Goal: Task Accomplishment & Management: Complete application form

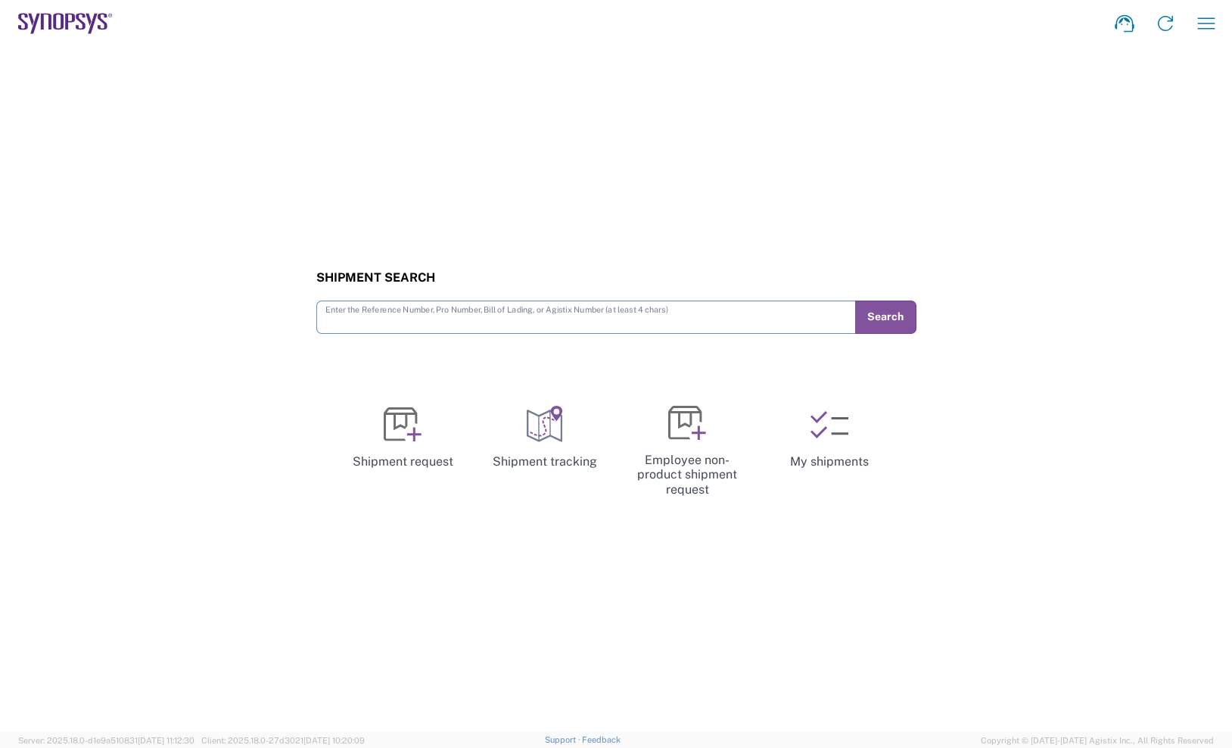
click at [76, 19] on icon at bounding box center [65, 23] width 95 height 21
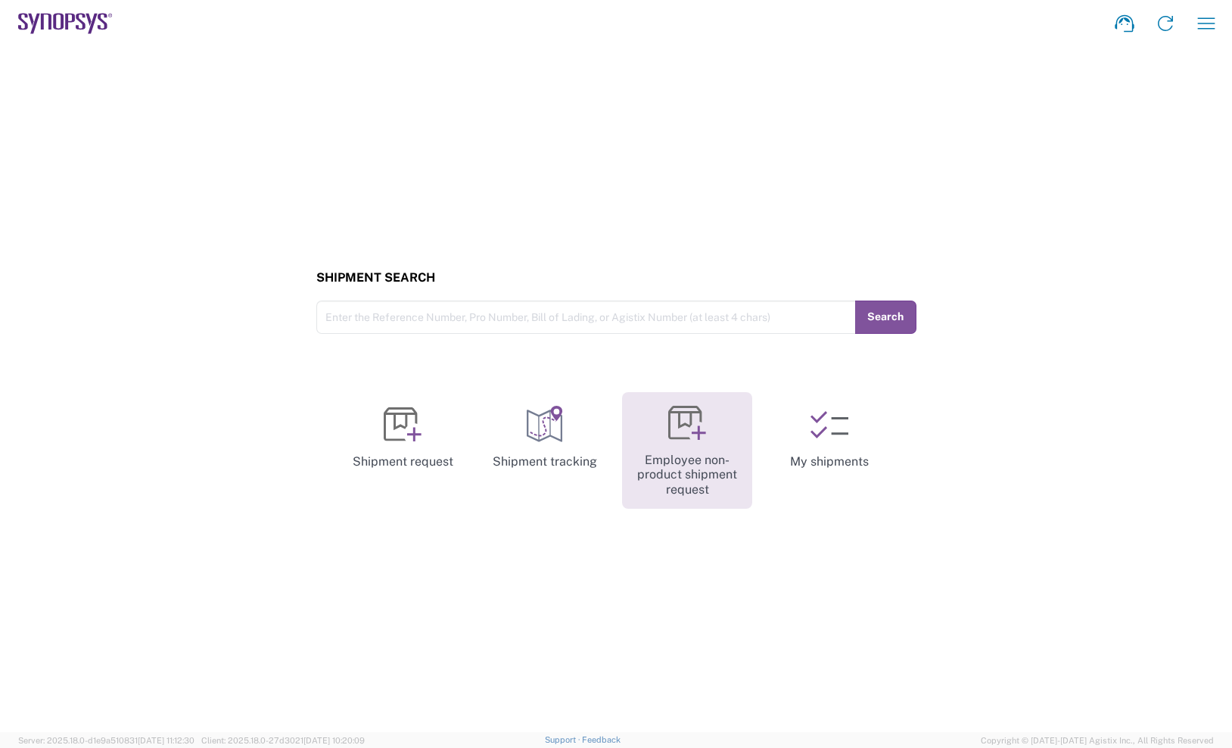
click at [736, 439] on link "Employee non-product shipment request" at bounding box center [687, 450] width 130 height 117
click at [695, 453] on link "Employee non-product shipment request" at bounding box center [687, 450] width 130 height 117
click at [689, 428] on icon at bounding box center [687, 423] width 38 height 38
click at [711, 437] on link "Employee non-product shipment request" at bounding box center [687, 450] width 130 height 117
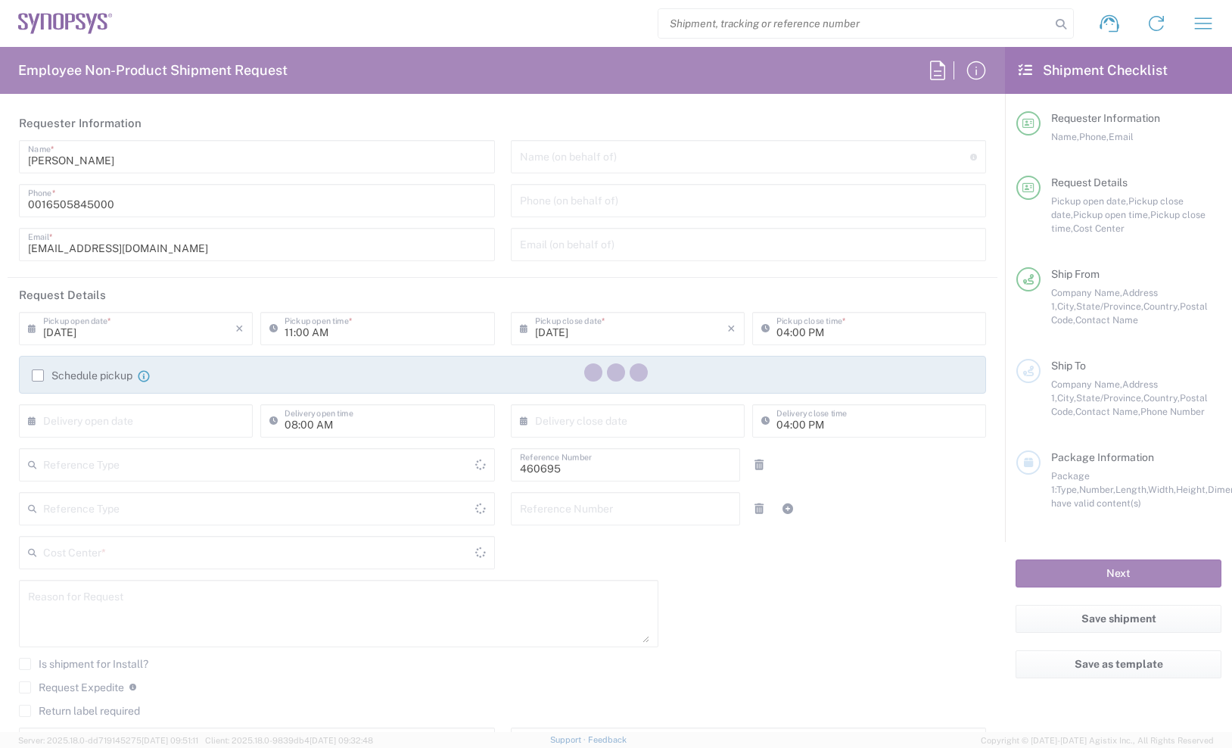
type input "Department"
type input "US01, SDG, M, HAPSOp 460695"
type input "Delivered at Place"
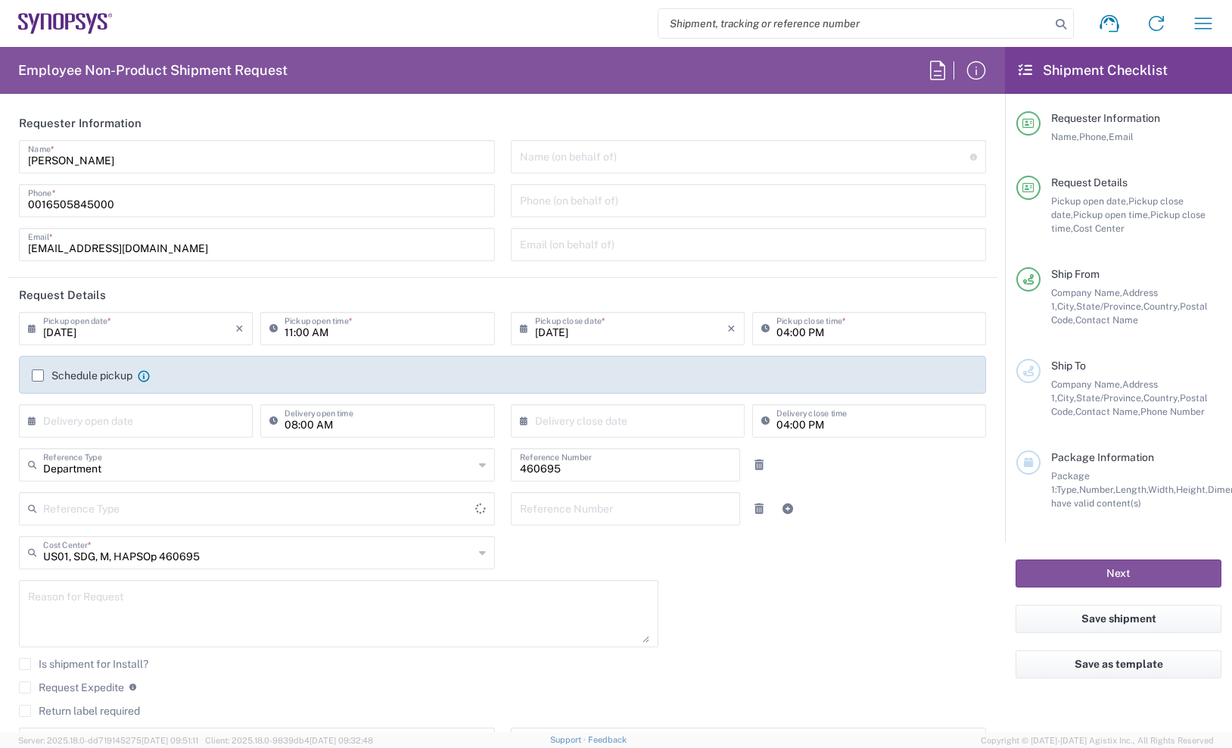
type input "[GEOGRAPHIC_DATA]"
type input "[US_STATE]"
type input "[GEOGRAPHIC_DATA]"
click at [219, 118] on header "Requester Information" at bounding box center [503, 123] width 990 height 34
type input "Headquarters USSV"
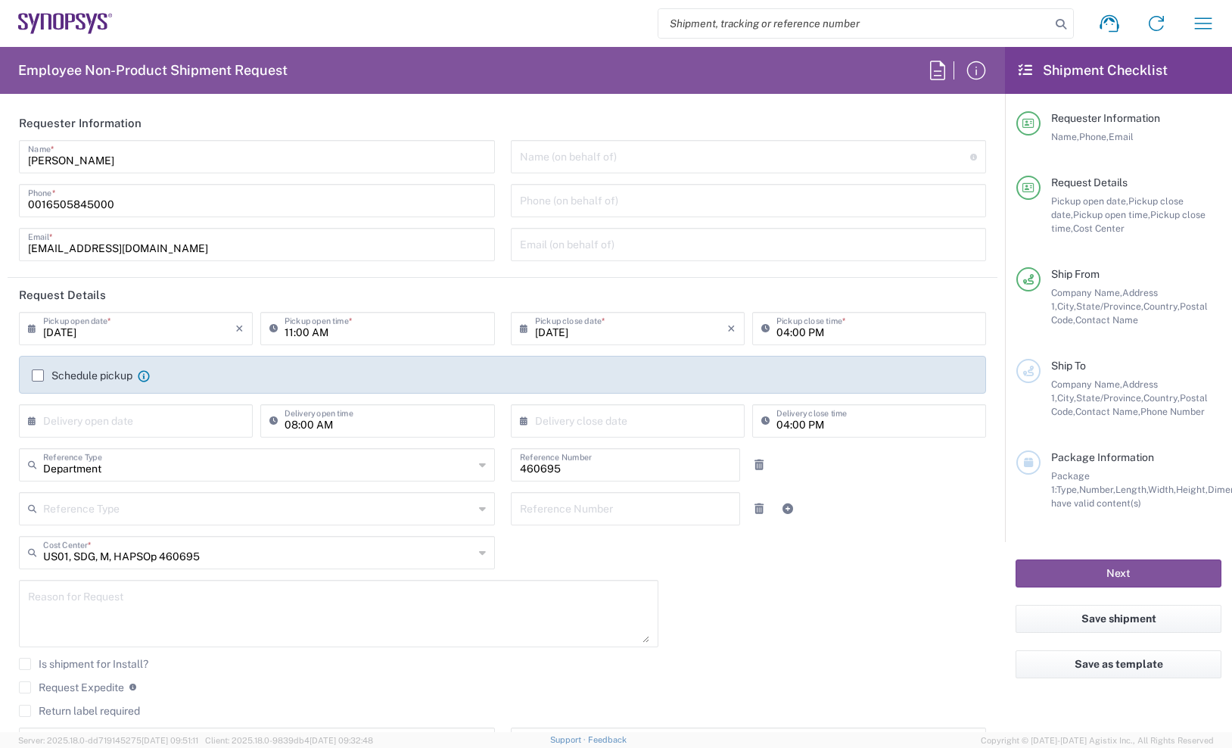
click at [90, 338] on input "[DATE]" at bounding box center [139, 327] width 192 height 26
click at [3, 255] on form "Requester Information [PERSON_NAME] Name * [PHONE_NUMBER] Phone * [EMAIL_ADDRES…" at bounding box center [502, 419] width 1005 height 626
click at [78, 326] on input "[DATE]" at bounding box center [139, 327] width 192 height 26
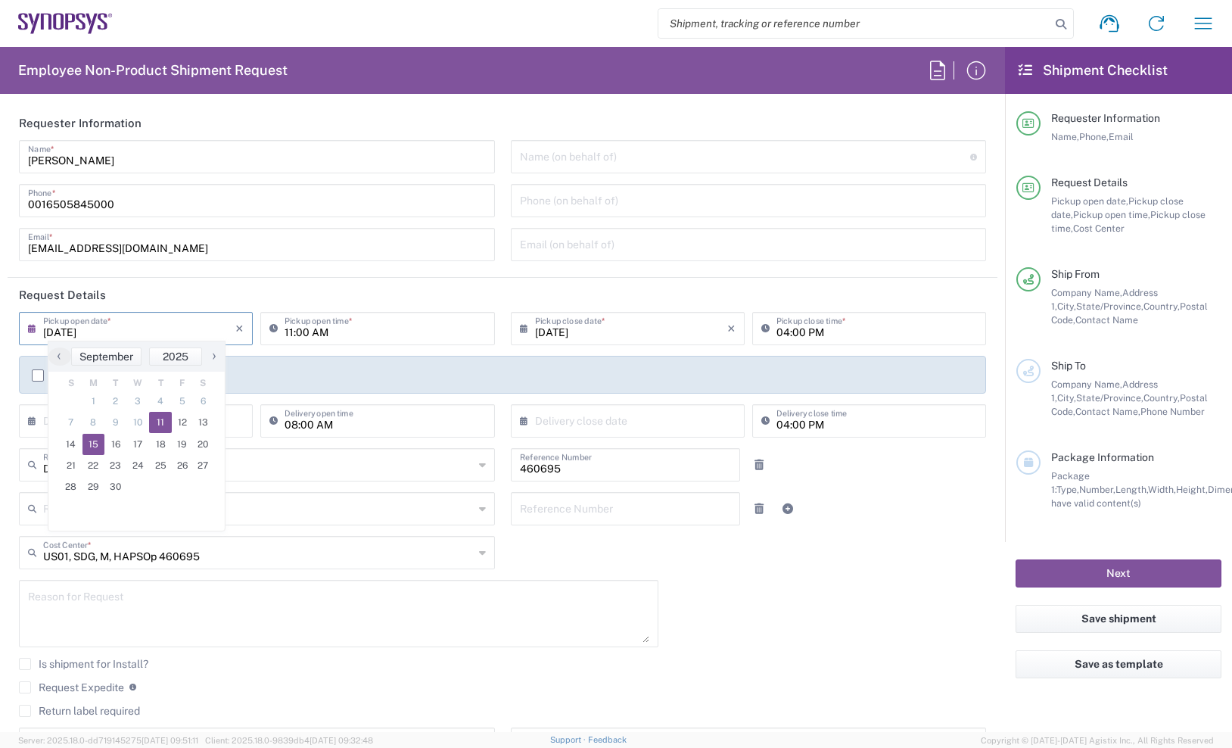
click at [89, 441] on span "15" at bounding box center [93, 444] width 23 height 21
type input "[DATE]"
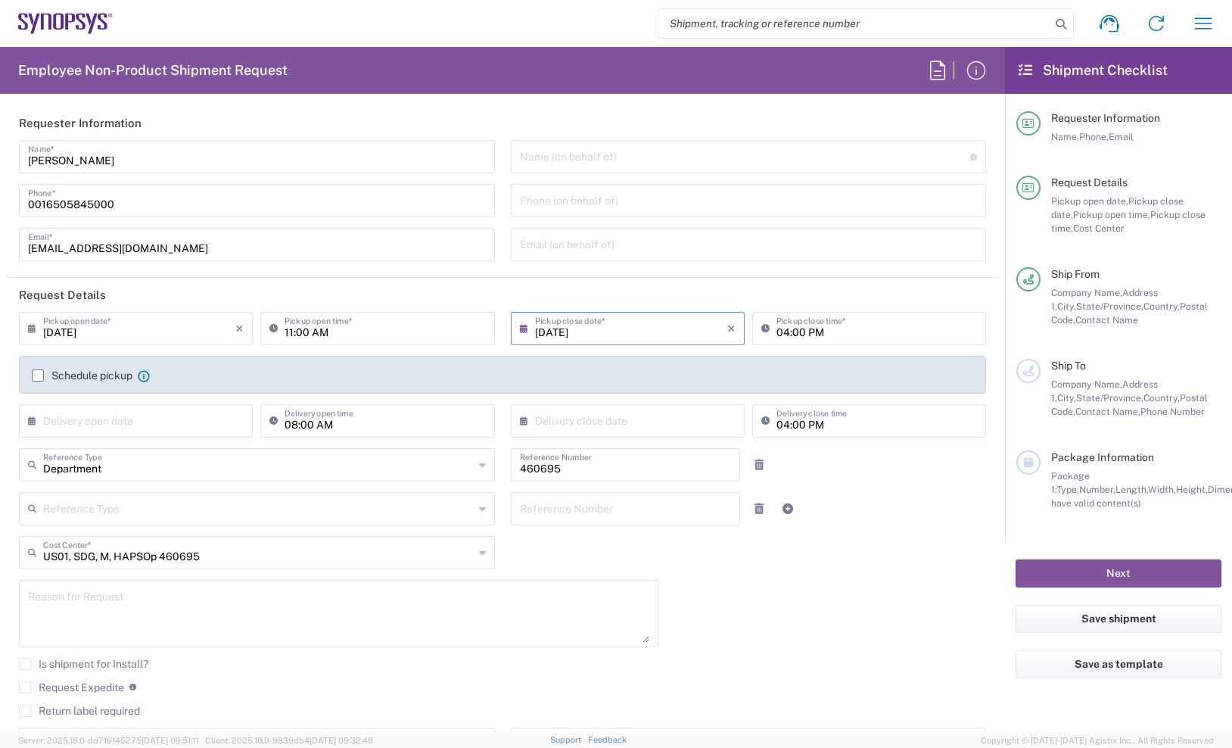
click at [581, 310] on header "Request Details" at bounding box center [503, 295] width 990 height 34
click at [400, 332] on input "11:00 AM" at bounding box center [385, 327] width 201 height 26
click at [94, 339] on input "[DATE]" at bounding box center [139, 327] width 192 height 26
click at [578, 331] on input "[DATE]" at bounding box center [631, 327] width 192 height 26
click at [854, 515] on div "Reference Type Customer Ref Department Invoice Number Purchase Order RMA Refere…" at bounding box center [502, 514] width 983 height 44
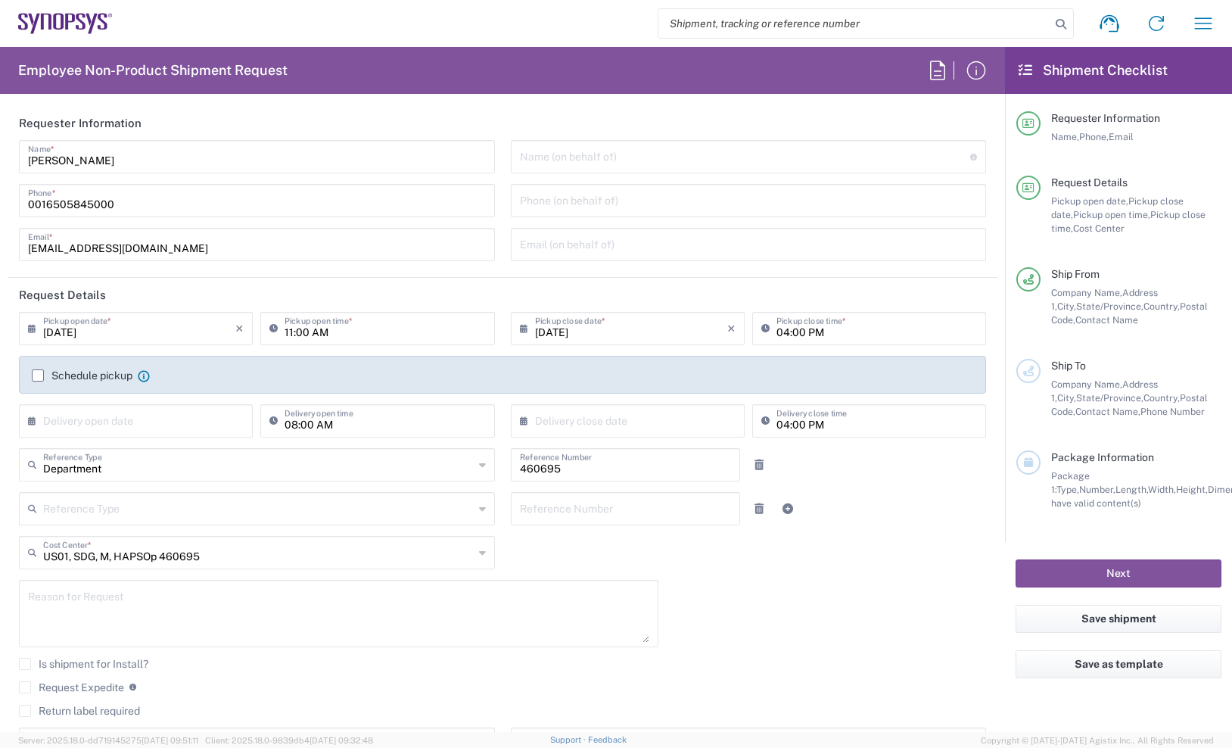
scroll to position [284, 0]
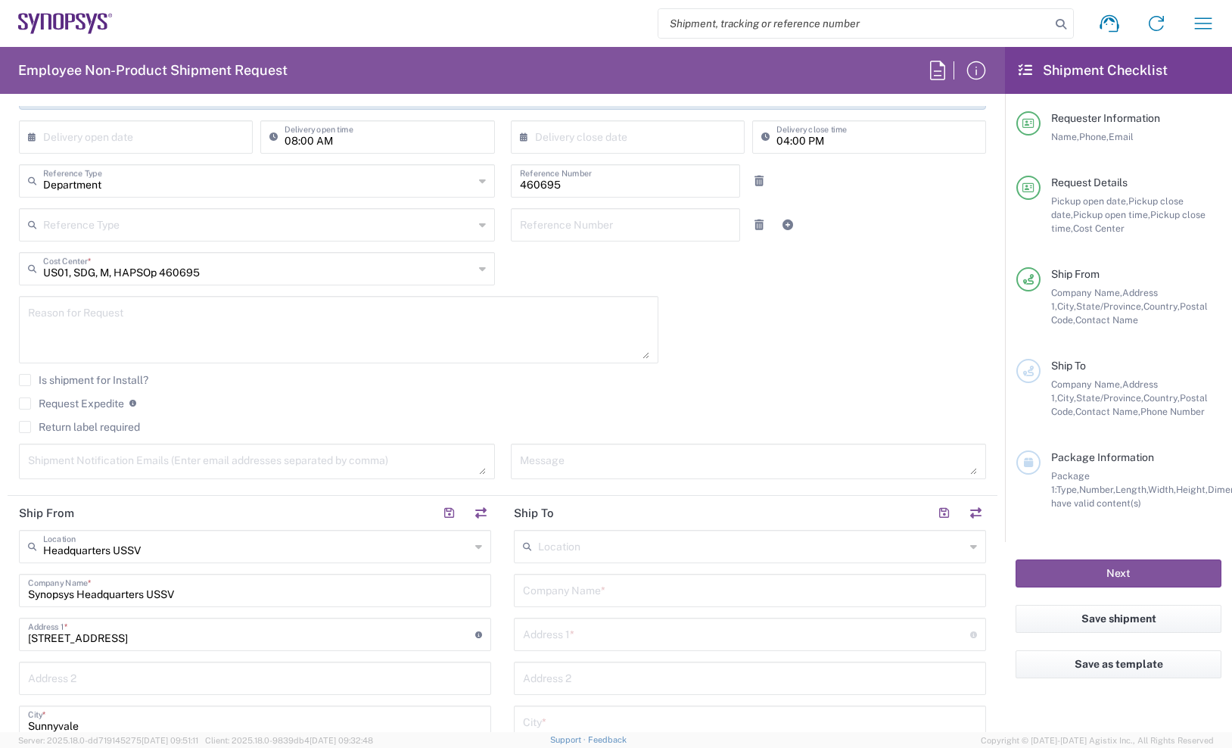
click at [1156, 257] on div "Request Details Pickup open date, Pickup close date, Pickup open time, Pickup c…" at bounding box center [1118, 222] width 205 height 92
click at [192, 312] on textarea at bounding box center [338, 329] width 621 height 58
paste textarea "Test Equipment"
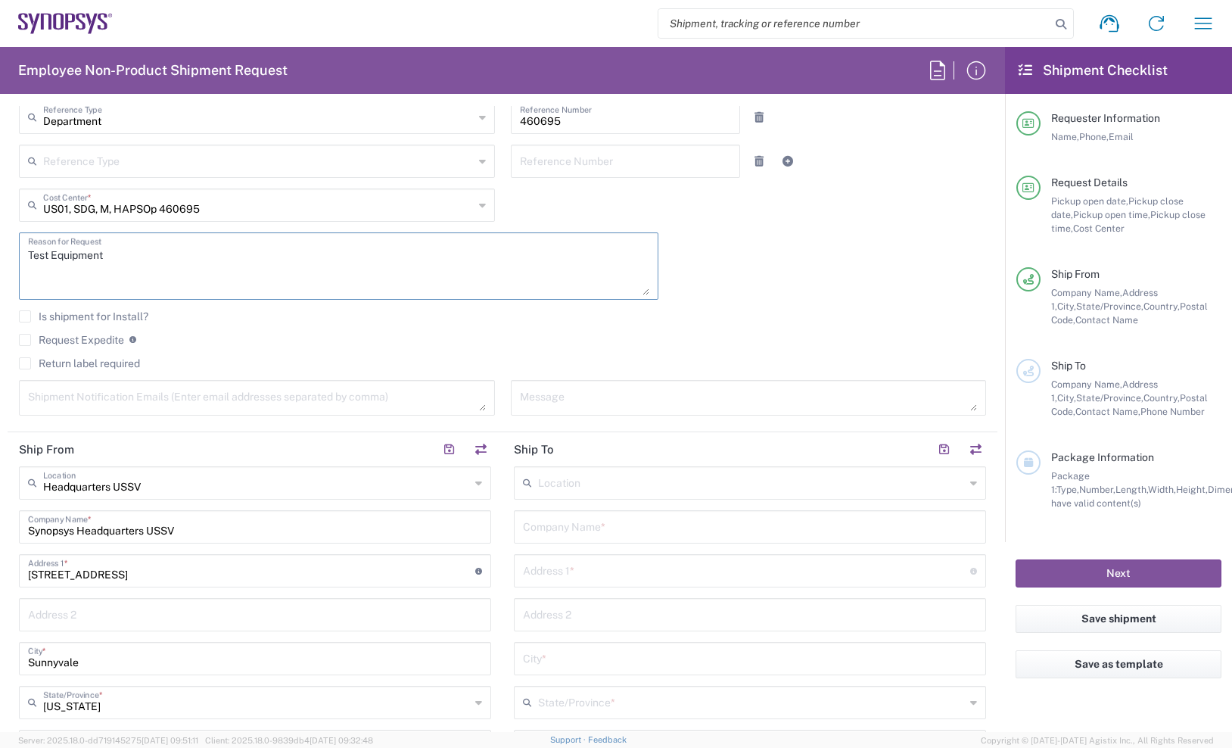
scroll to position [378, 0]
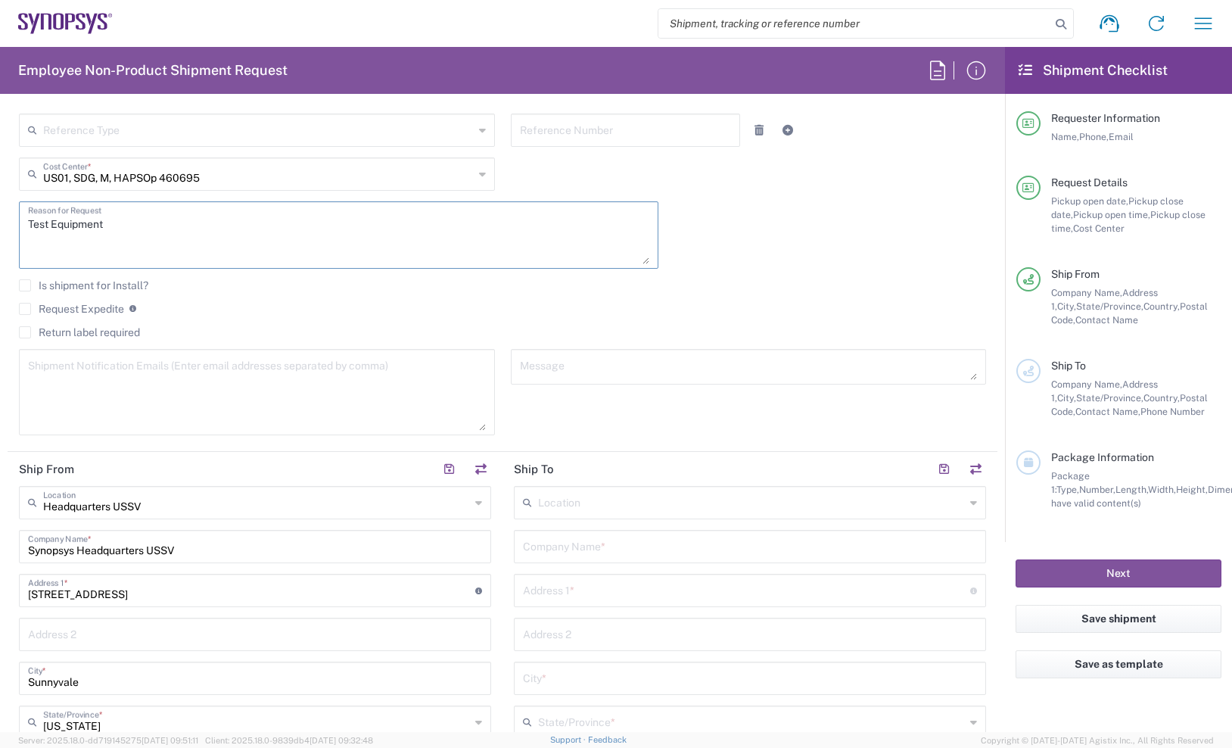
drag, startPoint x: 474, startPoint y: 378, endPoint x: 470, endPoint y: 428, distance: 50.8
click at [470, 428] on textarea at bounding box center [257, 391] width 458 height 77
type textarea "Test Equipment"
click at [123, 376] on textarea at bounding box center [257, 391] width 458 height 77
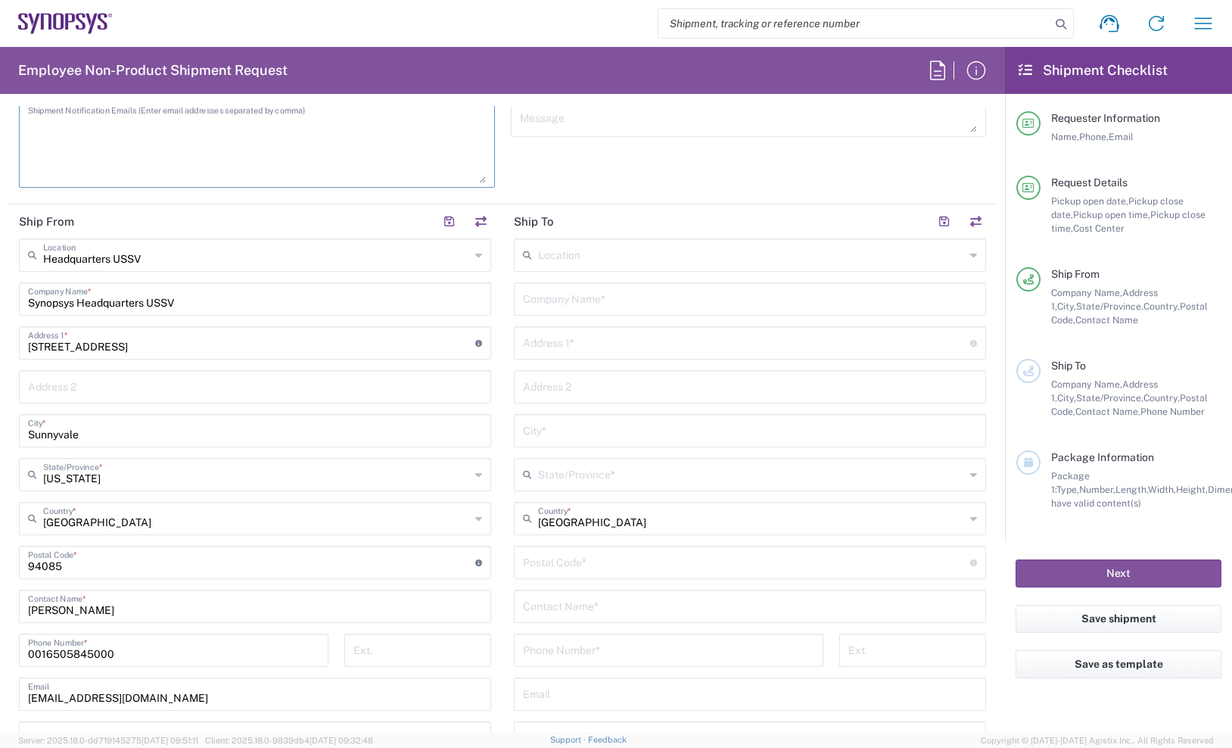
scroll to position [568, 0]
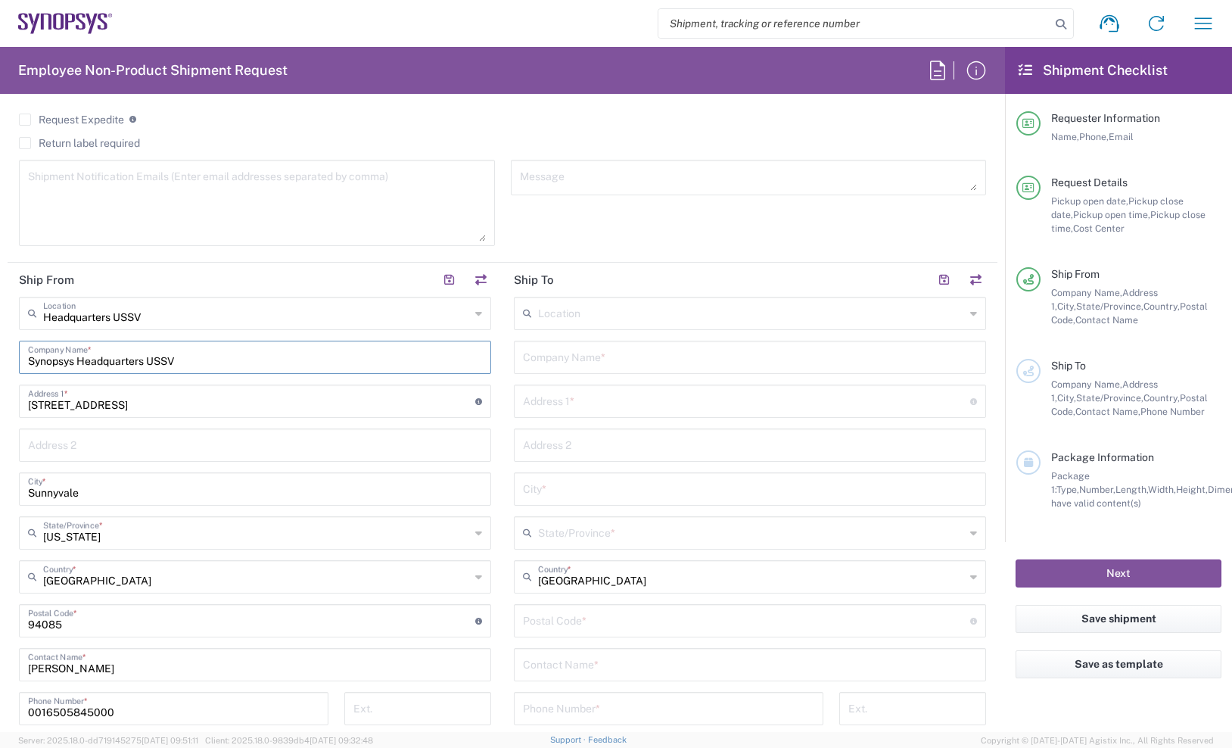
drag, startPoint x: 227, startPoint y: 356, endPoint x: -26, endPoint y: 350, distance: 253.6
click at [0, 350] on html "Shipment request Shipment tracking Employee non-product shipment request My shi…" at bounding box center [616, 374] width 1232 height 748
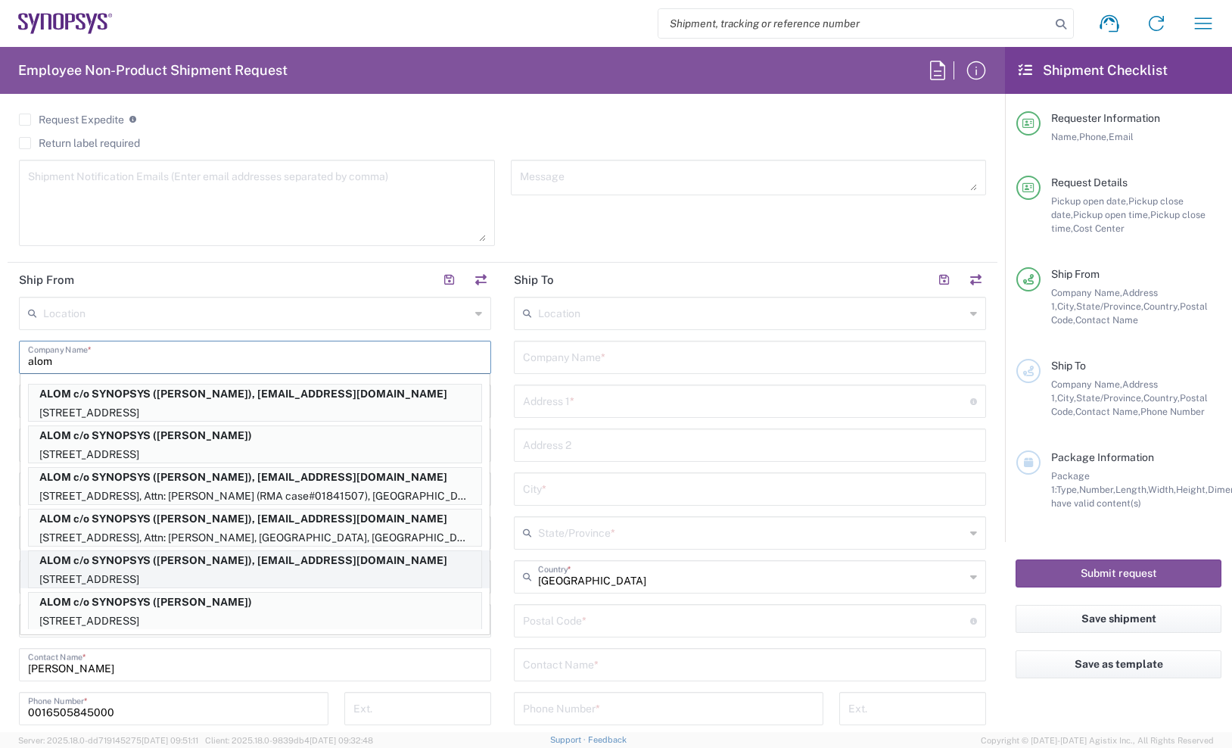
click at [73, 568] on p "ALOM c/o SYNOPSYS ([PERSON_NAME]), [EMAIL_ADDRESS][DOMAIN_NAME]" at bounding box center [255, 560] width 453 height 19
type input "ALOM c/o SYNOPSYS"
type input "[STREET_ADDRESS]"
type input "Fremont"
type input "94539"
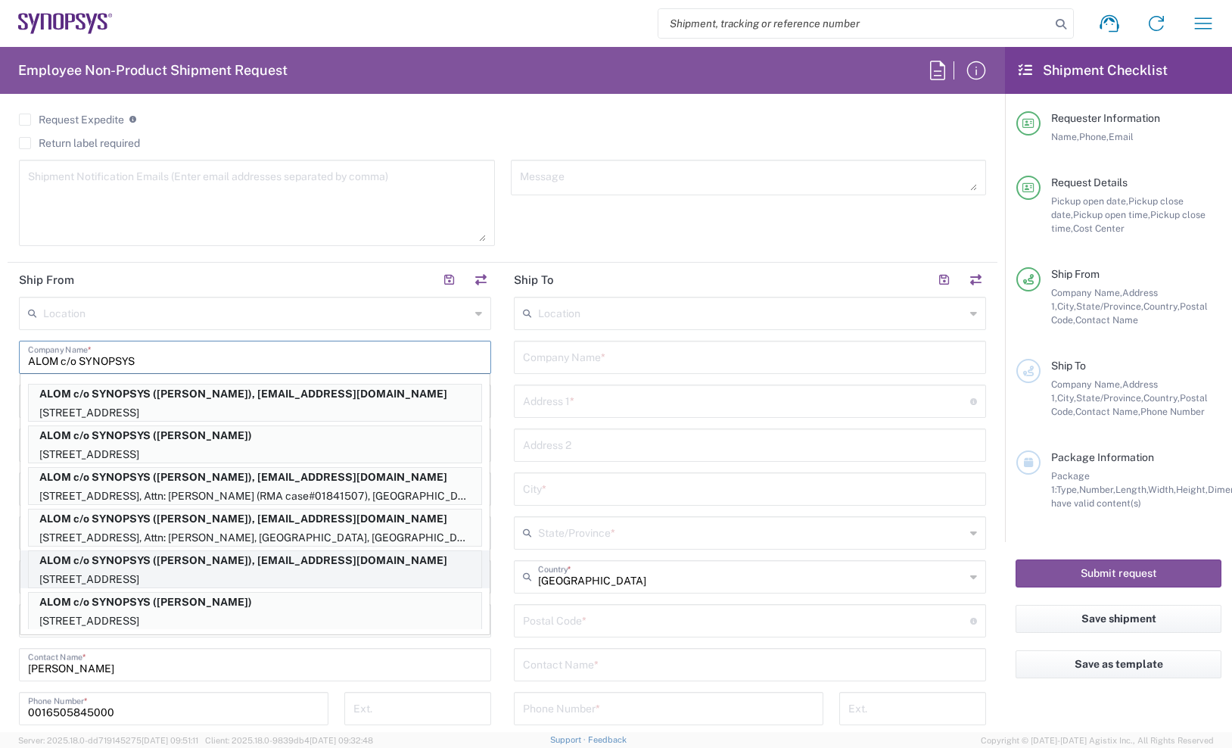
type input "[PERSON_NAME]"
type input "4086498039"
type input "[EMAIL_ADDRESS][DOMAIN_NAME]"
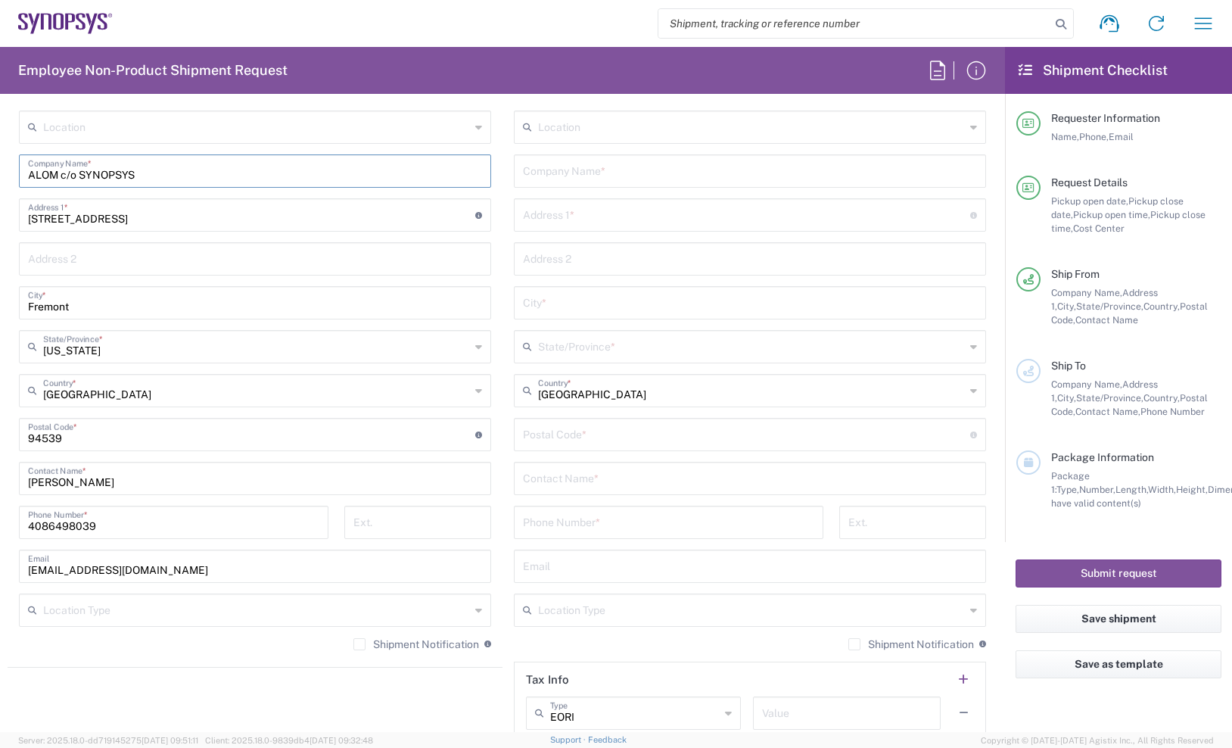
scroll to position [757, 0]
click at [174, 570] on input "[EMAIL_ADDRESS][DOMAIN_NAME]" at bounding box center [255, 562] width 454 height 26
click at [279, 605] on input "text" at bounding box center [256, 606] width 427 height 26
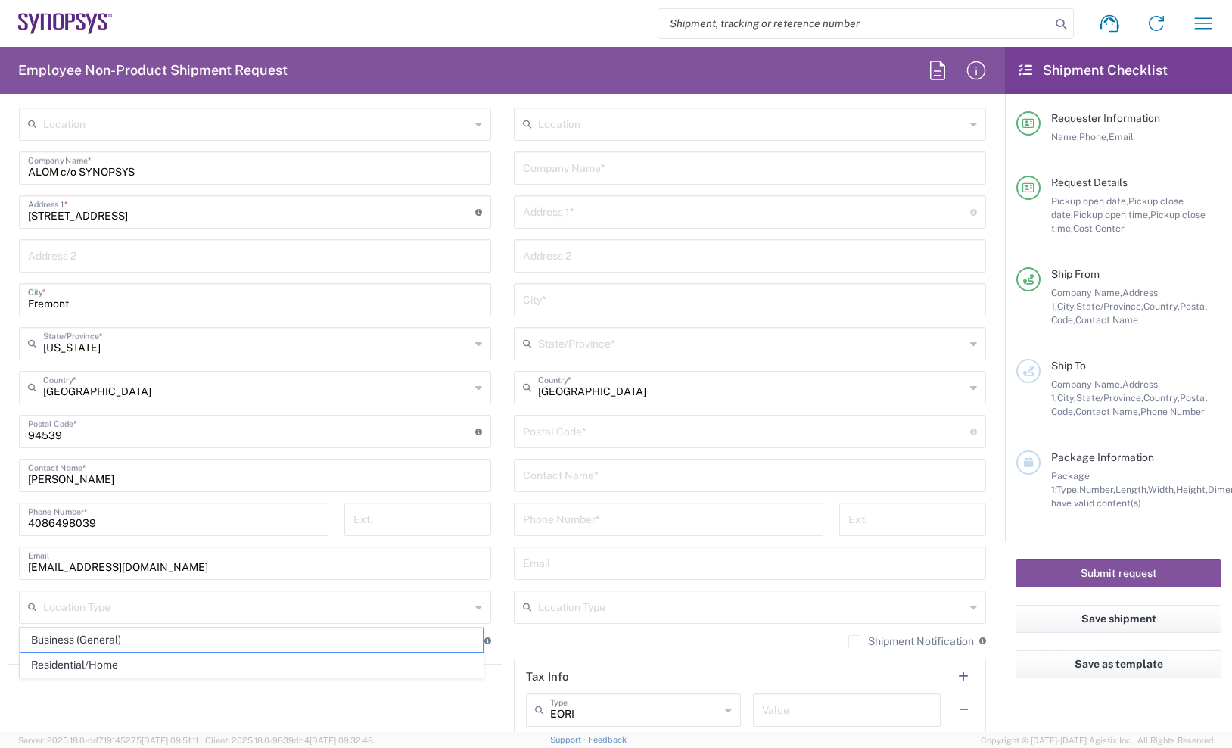
click at [397, 720] on agx-shipment-stop-widget "Ship From Location [GEOGRAPHIC_DATA] DE04 Agrate Brianza IT01 [GEOGRAPHIC_DATA]…" at bounding box center [255, 411] width 495 height 676
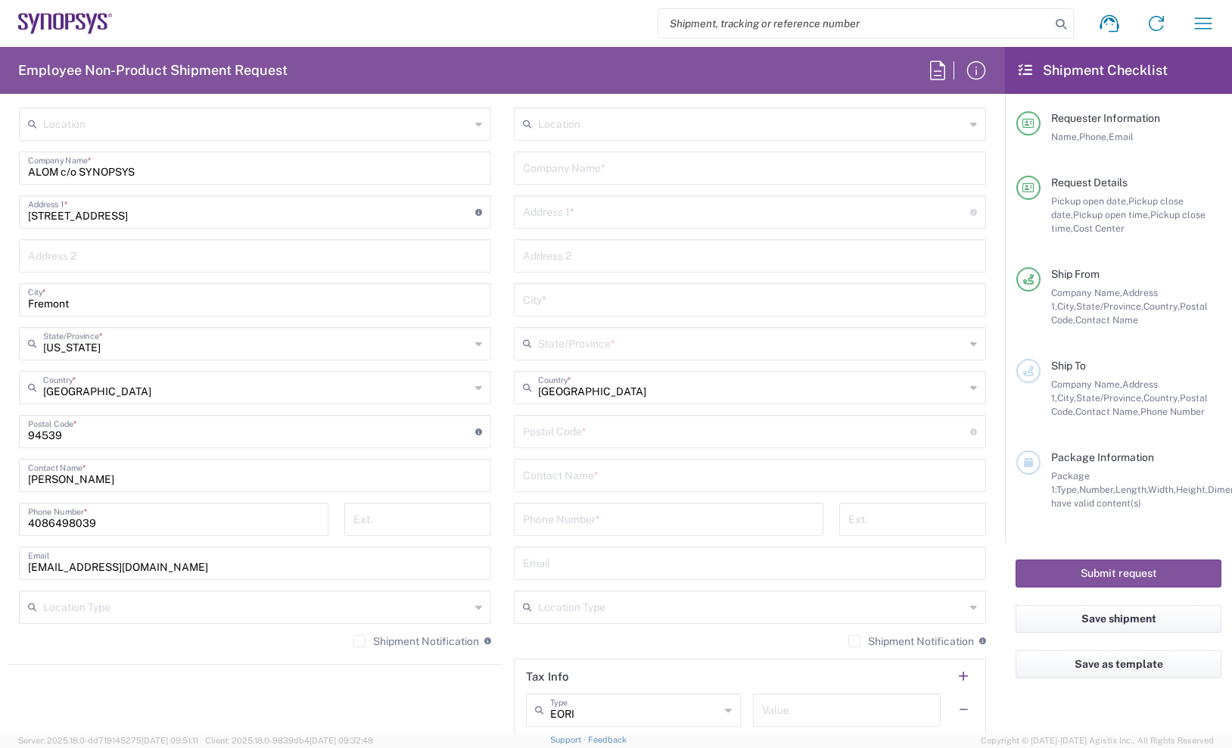
click at [355, 643] on label "Shipment Notification" at bounding box center [416, 641] width 126 height 12
click at [360, 641] on input "Shipment Notification" at bounding box center [360, 641] width 0 height 0
click at [224, 562] on input "[EMAIL_ADDRESS][DOMAIN_NAME]" at bounding box center [255, 562] width 454 height 26
click at [494, 113] on main "Location [GEOGRAPHIC_DATA] DE04 Agrate Brianza IT01 [GEOGRAPHIC_DATA] DE02 [GEO…" at bounding box center [255, 382] width 495 height 551
click at [624, 173] on input "text" at bounding box center [750, 167] width 454 height 26
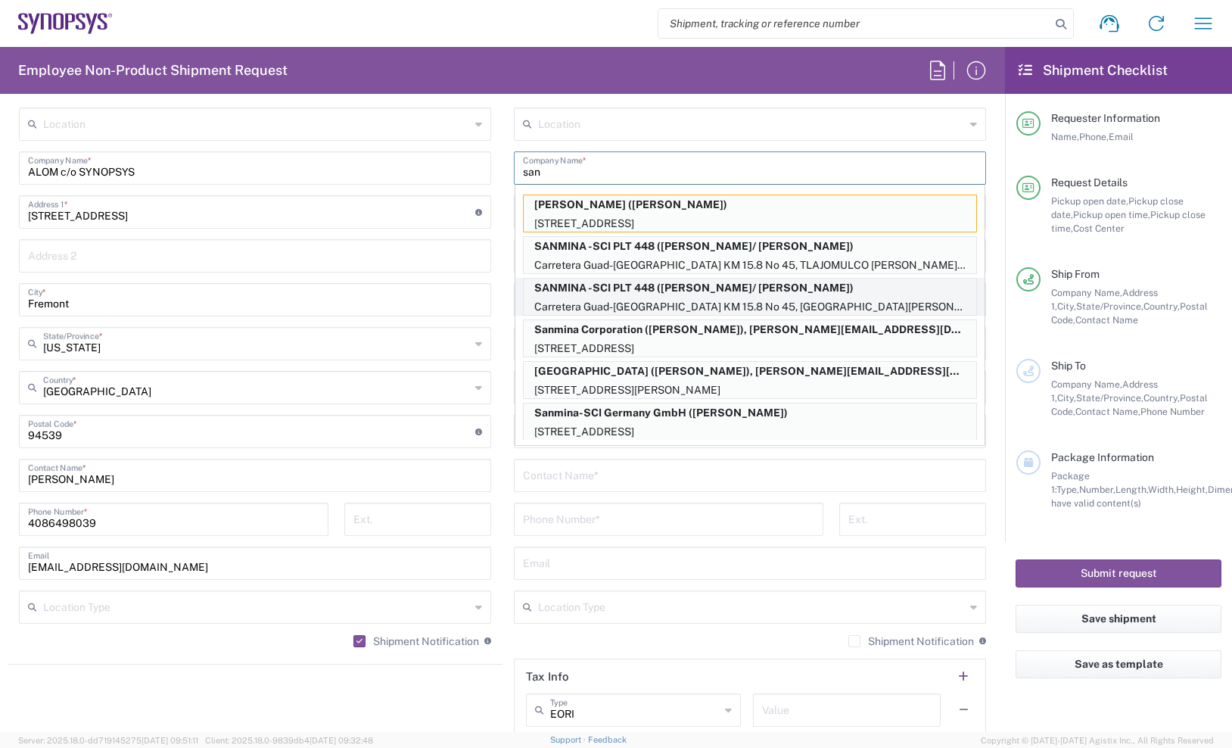
type input "Sanmina Corporation"
type input "60 E. Plumeria"
type input "san [PERSON_NAME]"
type input "[US_STATE]"
type input "[GEOGRAPHIC_DATA]"
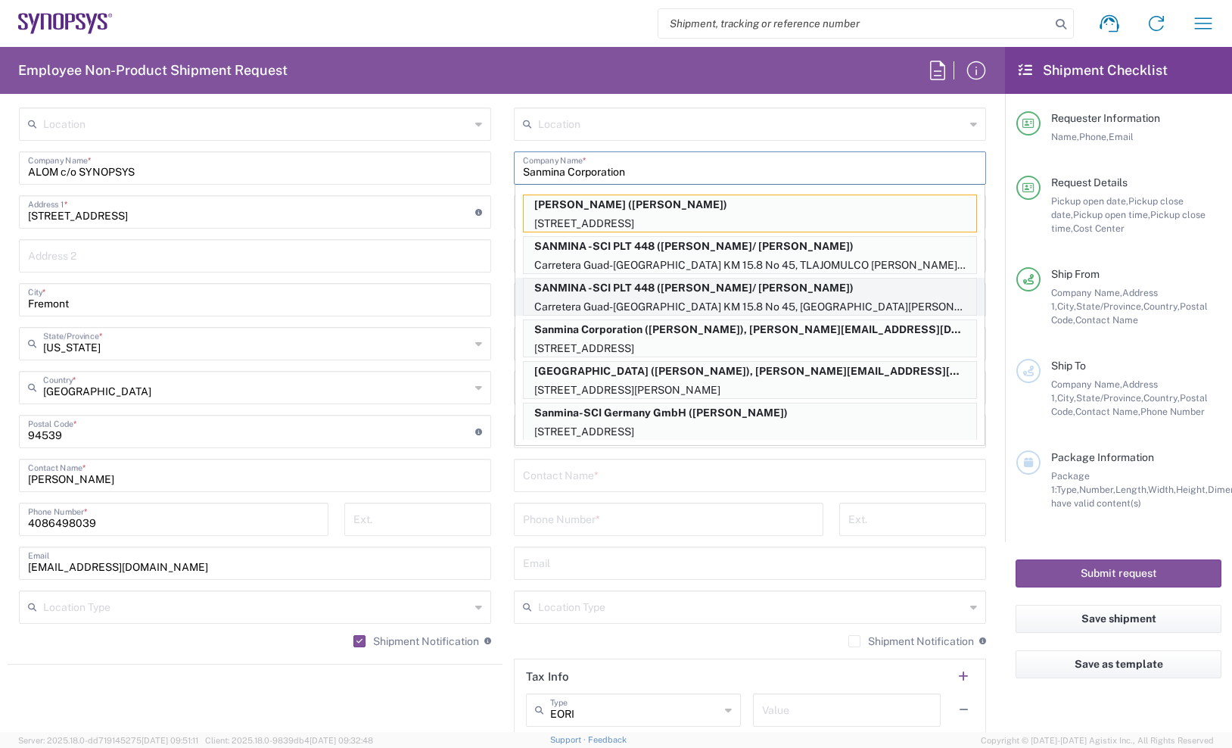
type input "95134"
type input "4089811626"
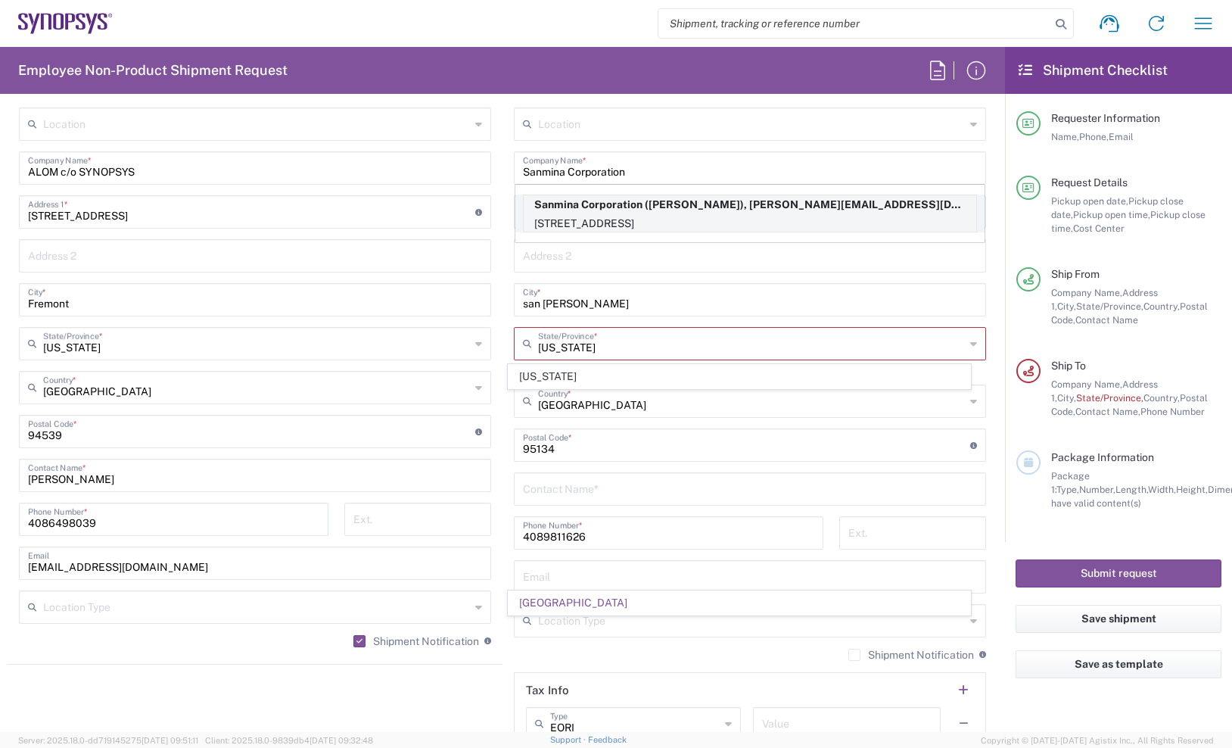
click at [620, 204] on p "Sanmina Corporation ([PERSON_NAME]), [PERSON_NAME][EMAIL_ADDRESS][DOMAIN_NAME]" at bounding box center [750, 204] width 453 height 19
type input "[US_STATE]"
type input "[PERSON_NAME]"
type input "9169908841"
type input "[PERSON_NAME][EMAIL_ADDRESS][DOMAIN_NAME]"
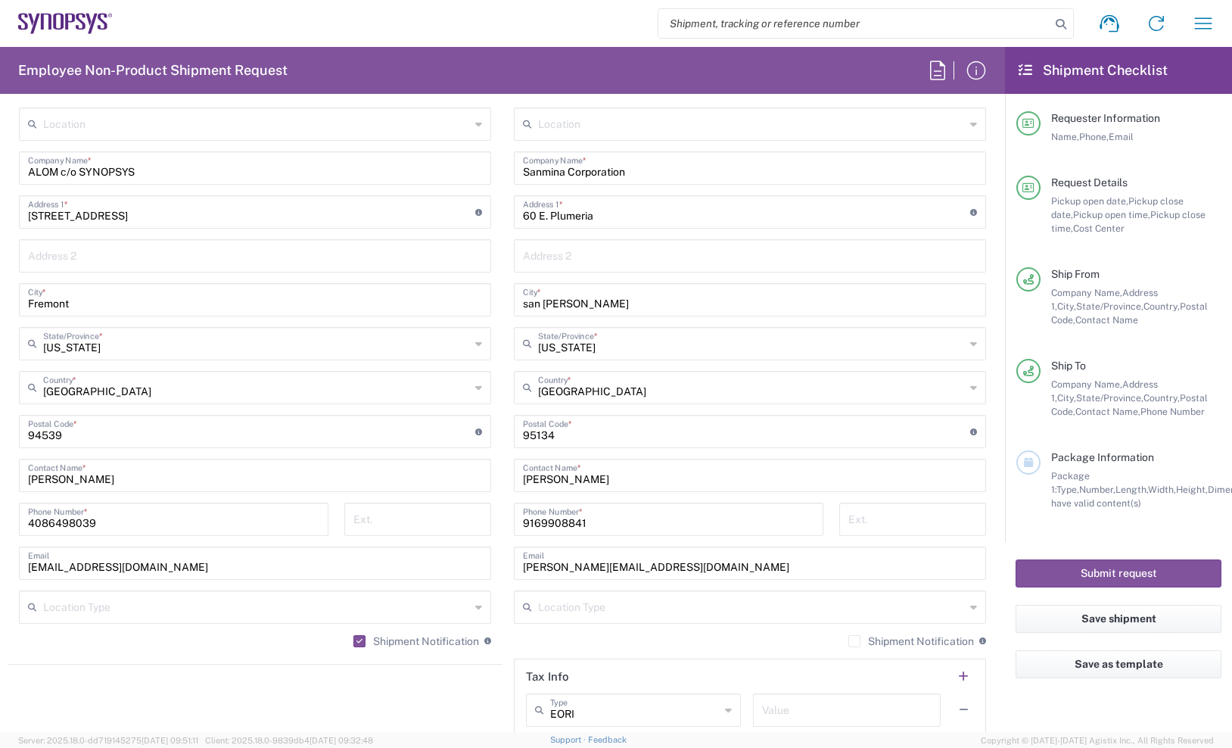
click at [1117, 267] on div "Ship From" at bounding box center [1136, 274] width 170 height 14
drag, startPoint x: 584, startPoint y: 477, endPoint x: 437, endPoint y: 478, distance: 146.8
click at [437, 478] on div "Ship From Location [GEOGRAPHIC_DATA] DE04 Agrate Brianza IT01 [GEOGRAPHIC_DATA]…" at bounding box center [503, 411] width 990 height 676
paste input "[PERSON_NAME] (Attn: [PERSON_NAME])"
type input "[PERSON_NAME] (Attn: [PERSON_NAME])"
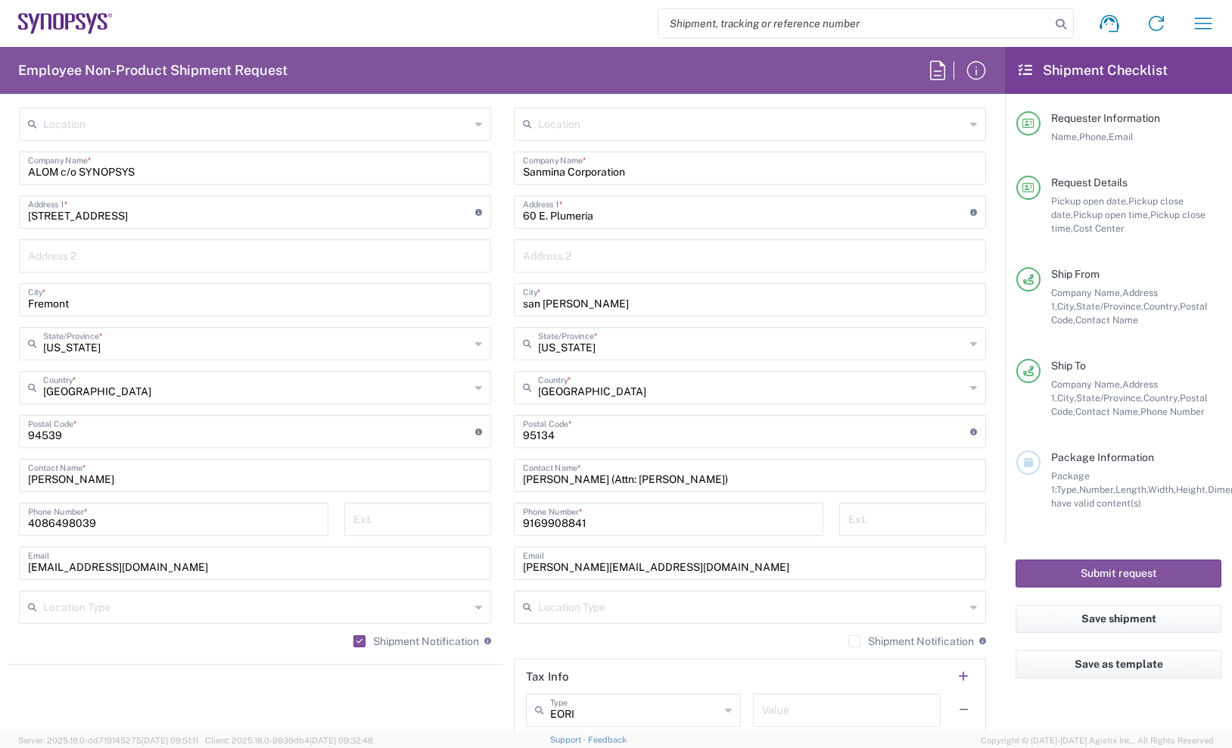
click at [1155, 207] on div "Pickup open date, Pickup close date, Pickup open time, Pickup close time, Cost …" at bounding box center [1136, 215] width 170 height 41
drag, startPoint x: 605, startPoint y: 204, endPoint x: 606, endPoint y: 212, distance: 8.5
click at [605, 203] on input "60 E. Plumeria" at bounding box center [746, 211] width 447 height 26
click at [613, 201] on input "60 E. Plumeria" at bounding box center [746, 211] width 447 height 26
click at [612, 210] on input "60 E. Plumeria" at bounding box center [746, 211] width 447 height 26
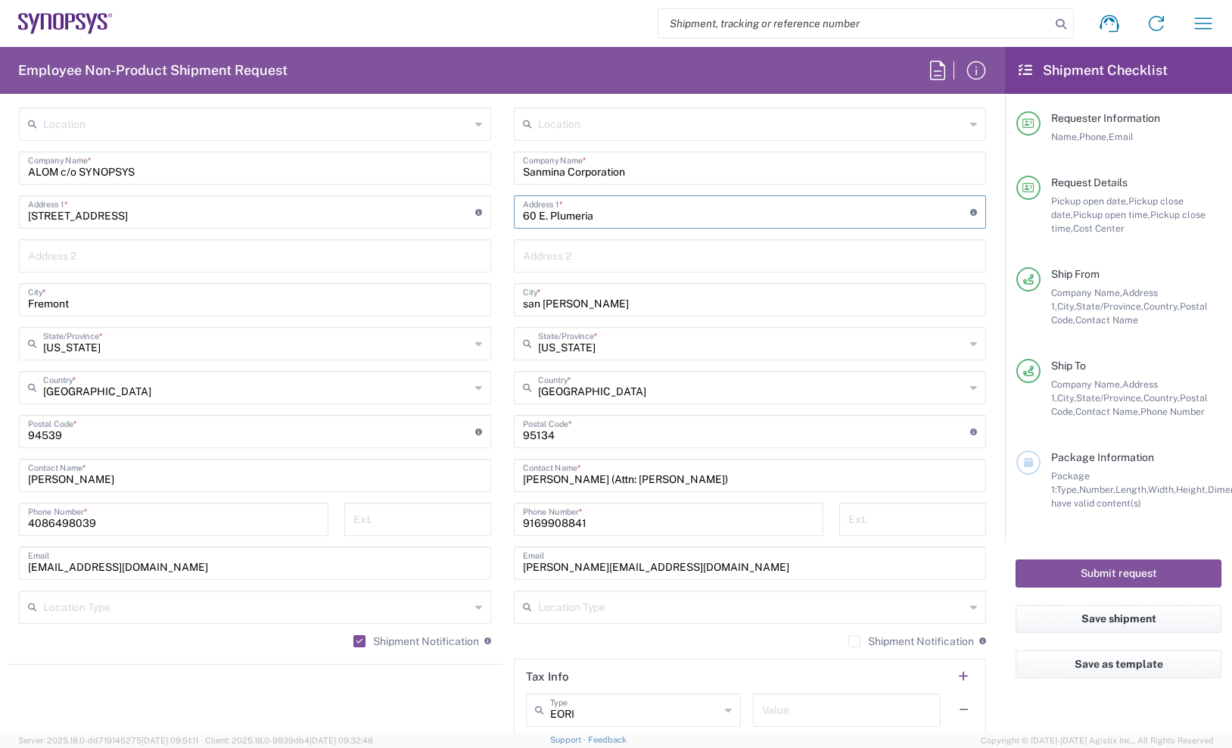
click at [612, 210] on input "60 E. Plumeria" at bounding box center [746, 211] width 447 height 26
paste input "text"
click at [1095, 162] on div "Requester Information Name, Phone, Email" at bounding box center [1118, 143] width 205 height 64
click at [649, 218] on input "60 E. Plumeria" at bounding box center [746, 211] width 447 height 26
paste input "Building 2 - Dock A"
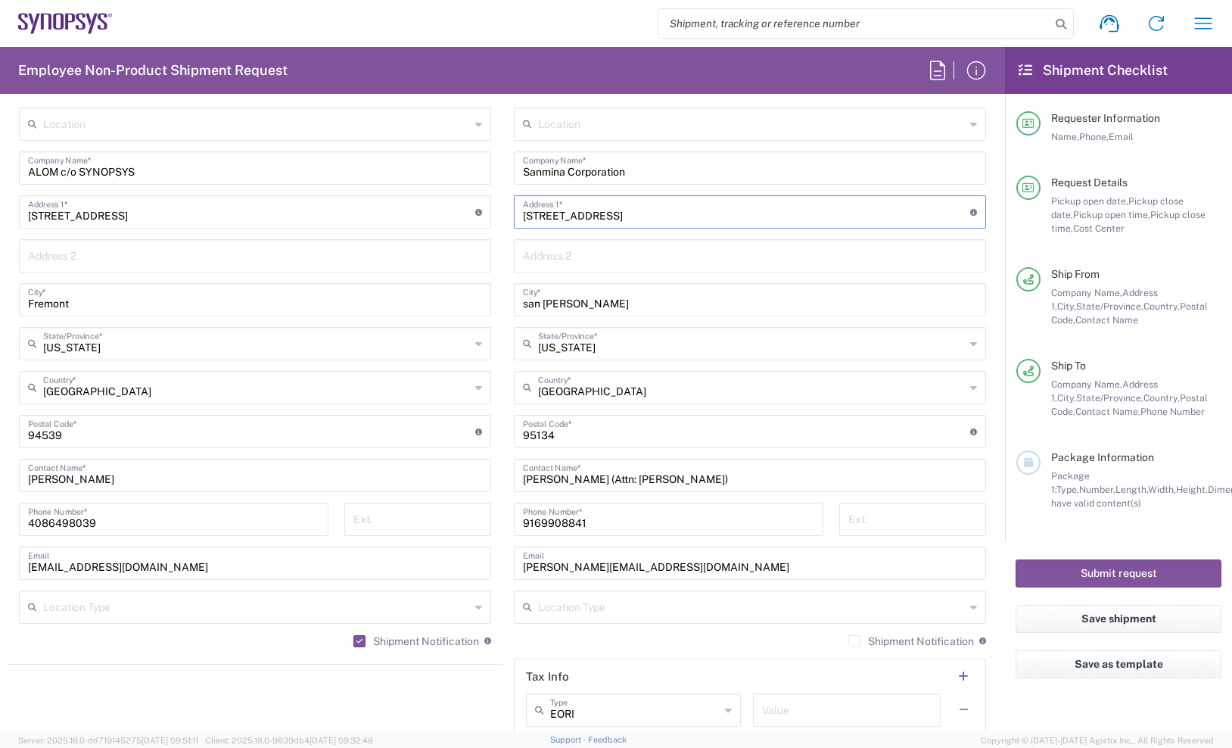
type input "[STREET_ADDRESS]"
click at [1135, 340] on div "Ship From Company Name, Address 1, City, State/Province, Country, Postal Code, …" at bounding box center [1118, 313] width 205 height 92
drag, startPoint x: 652, startPoint y: 508, endPoint x: 529, endPoint y: 523, distance: 123.5
click at [529, 523] on input "9169908841" at bounding box center [668, 518] width 291 height 26
click at [586, 508] on input "9169908841" at bounding box center [668, 518] width 291 height 26
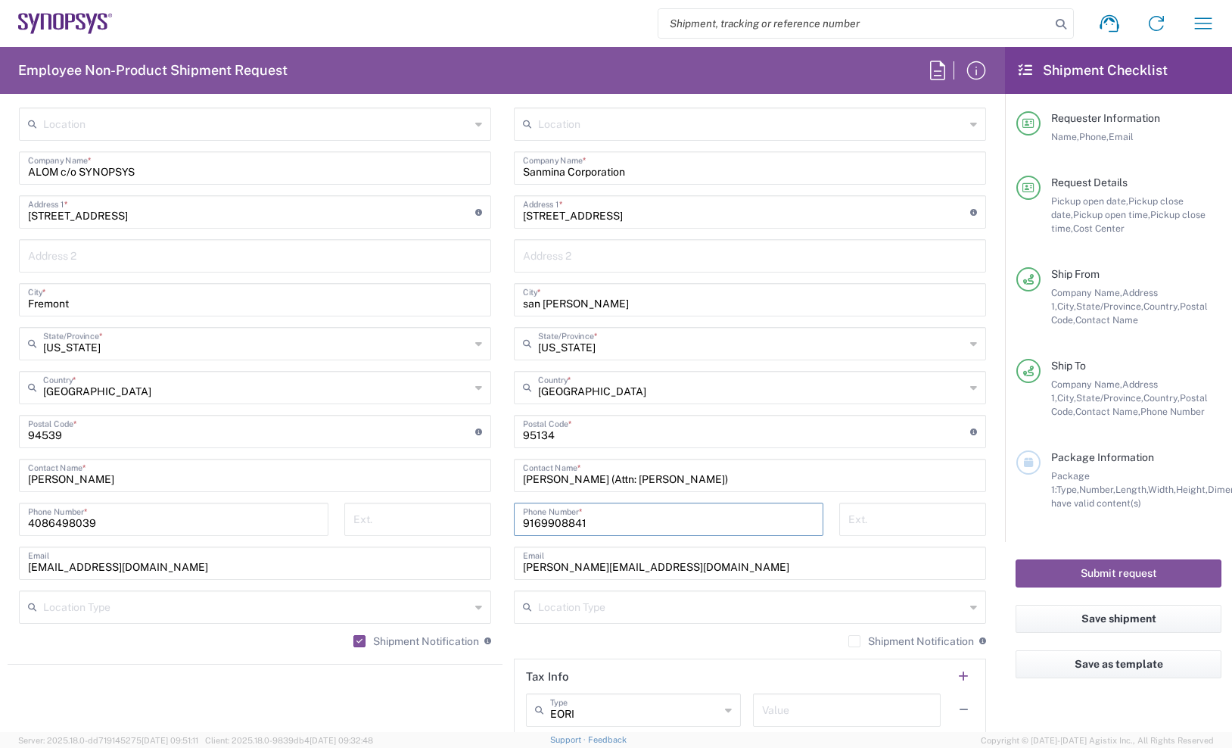
drag, startPoint x: 594, startPoint y: 516, endPoint x: 465, endPoint y: 525, distance: 129.7
click at [465, 526] on div "Ship From Location [GEOGRAPHIC_DATA] DE04 Agrate Brianza IT01 [GEOGRAPHIC_DATA]…" at bounding box center [503, 411] width 990 height 676
paste input "[PHONE_NUMBER]"
type input "[PHONE_NUMBER]"
click at [1157, 454] on div "Package Information" at bounding box center [1136, 457] width 170 height 14
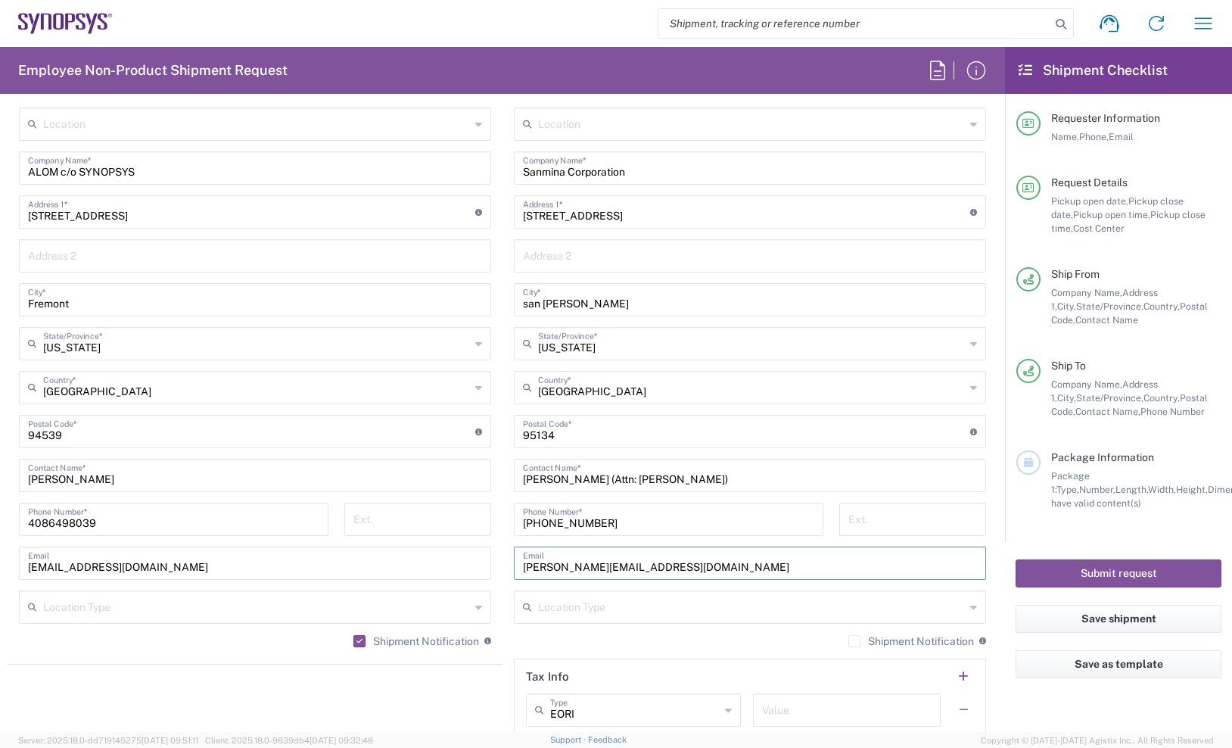
drag, startPoint x: 661, startPoint y: 565, endPoint x: 405, endPoint y: 581, distance: 256.3
click at [405, 581] on div "Ship From Location [GEOGRAPHIC_DATA] DE04 Agrate Brianza IT01 [GEOGRAPHIC_DATA]…" at bounding box center [503, 411] width 990 height 676
paste input "[PERSON_NAME] <[PERSON_NAME][EMAIL_ADDRESS][DOMAIN_NAME]>"
drag, startPoint x: 597, startPoint y: 565, endPoint x: 484, endPoint y: 582, distance: 114.7
click at [484, 582] on div "Ship From Location [GEOGRAPHIC_DATA] DE04 Agrate Brianza IT01 [GEOGRAPHIC_DATA]…" at bounding box center [503, 411] width 990 height 676
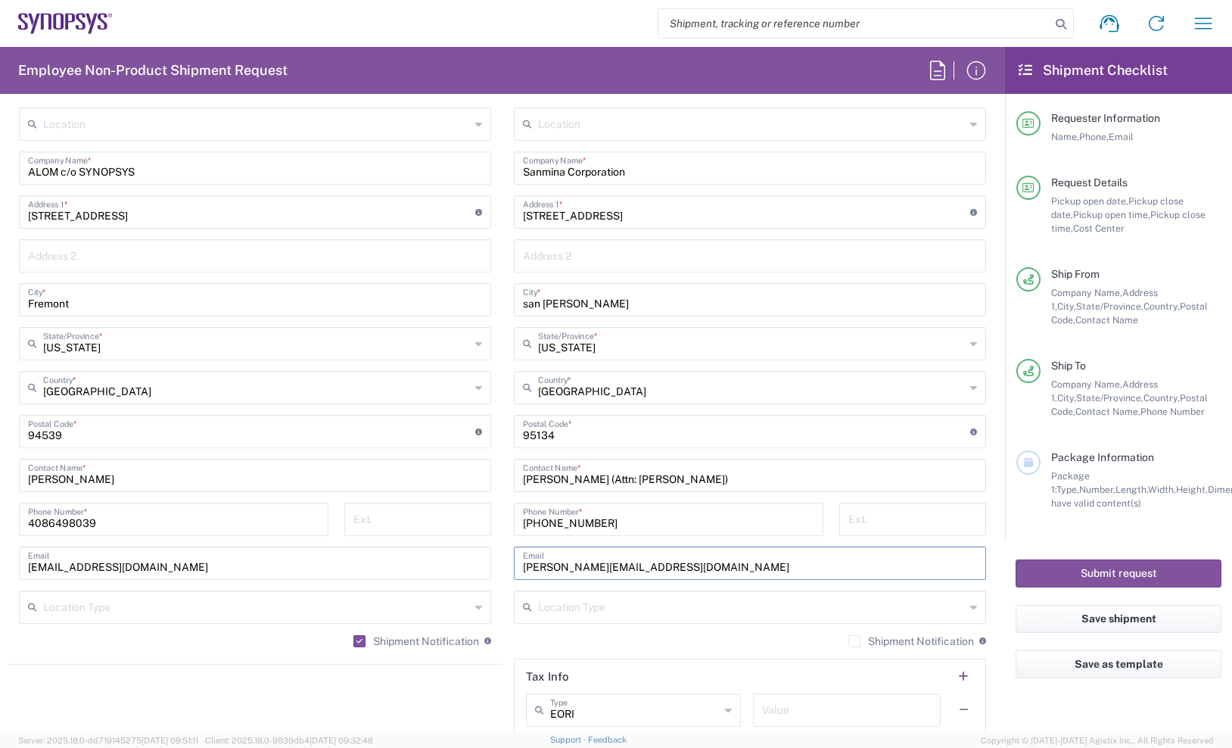
type input "[PERSON_NAME][EMAIL_ADDRESS][DOMAIN_NAME]"
click at [848, 641] on label "Shipment Notification" at bounding box center [911, 641] width 126 height 12
click at [854, 641] on input "Shipment Notification" at bounding box center [854, 641] width 0 height 0
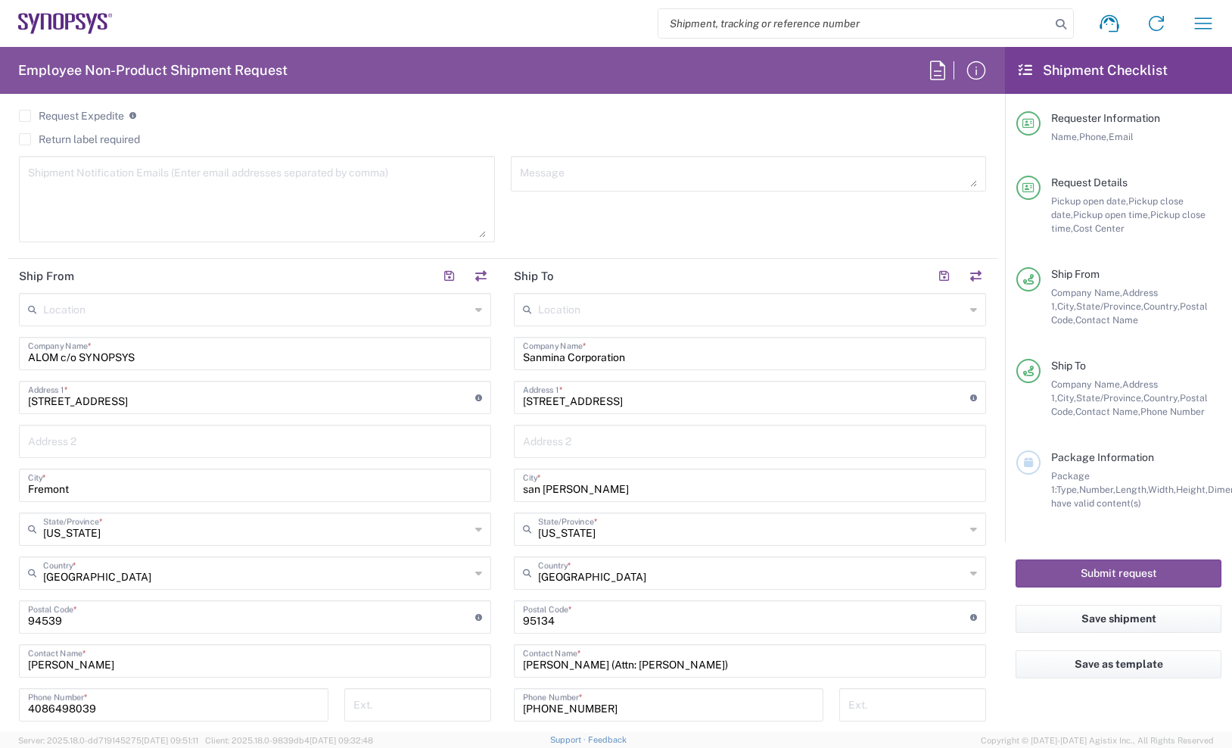
scroll to position [568, 0]
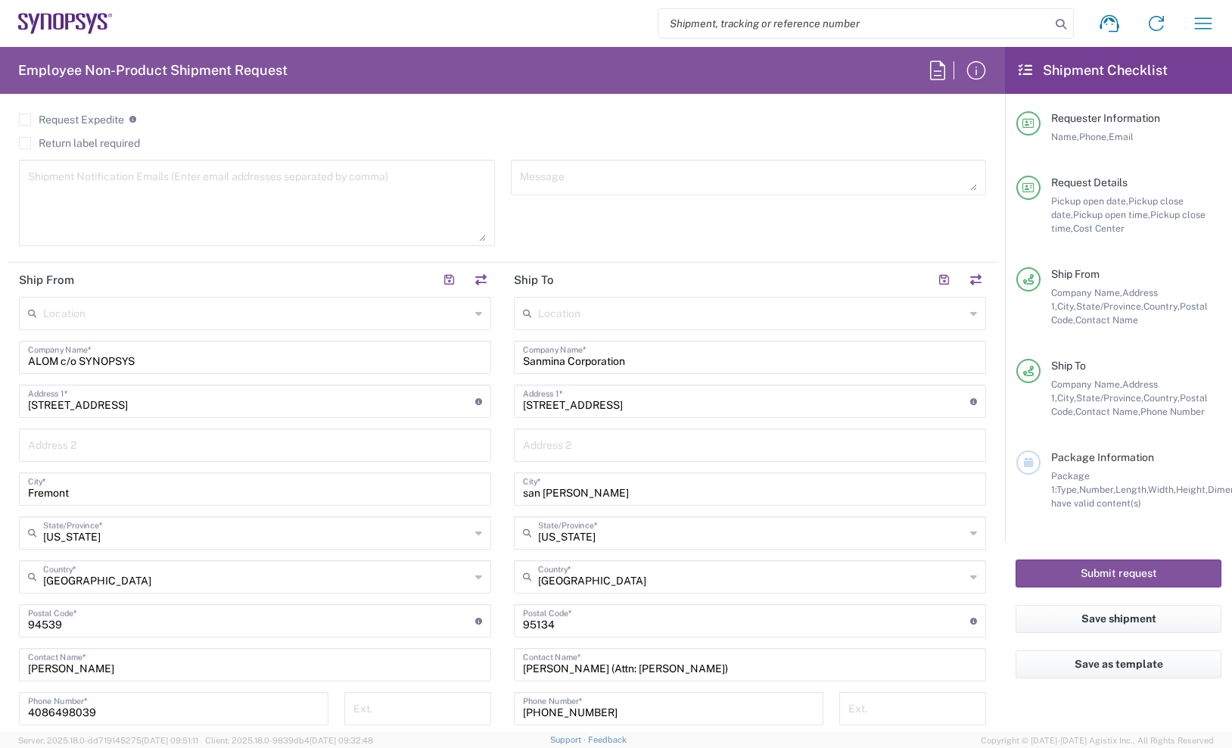
click at [104, 191] on textarea at bounding box center [257, 202] width 458 height 77
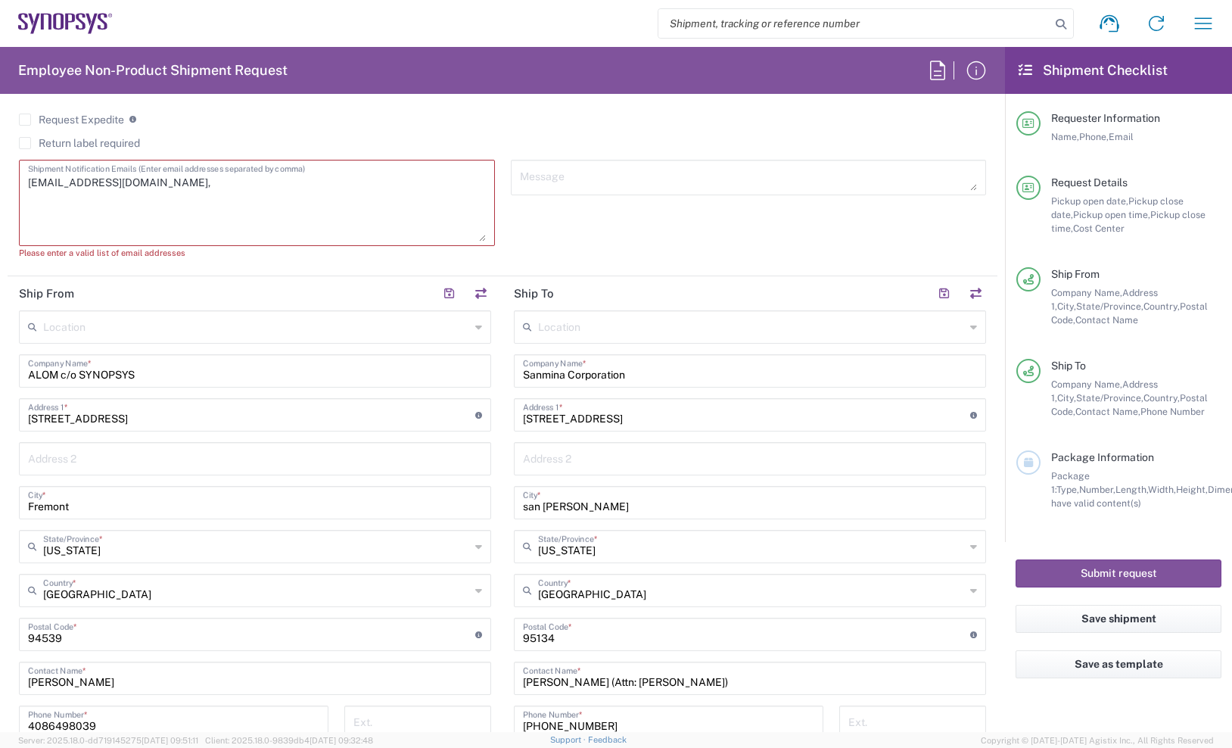
drag, startPoint x: 1113, startPoint y: 272, endPoint x: 1044, endPoint y: 269, distance: 68.2
click at [1113, 271] on div "Ship From" at bounding box center [1136, 274] width 170 height 14
click at [317, 199] on textarea "[EMAIL_ADDRESS][DOMAIN_NAME]," at bounding box center [257, 202] width 458 height 77
paste textarea "[PERSON_NAME][EMAIL_ADDRESS][DOMAIN_NAME]"
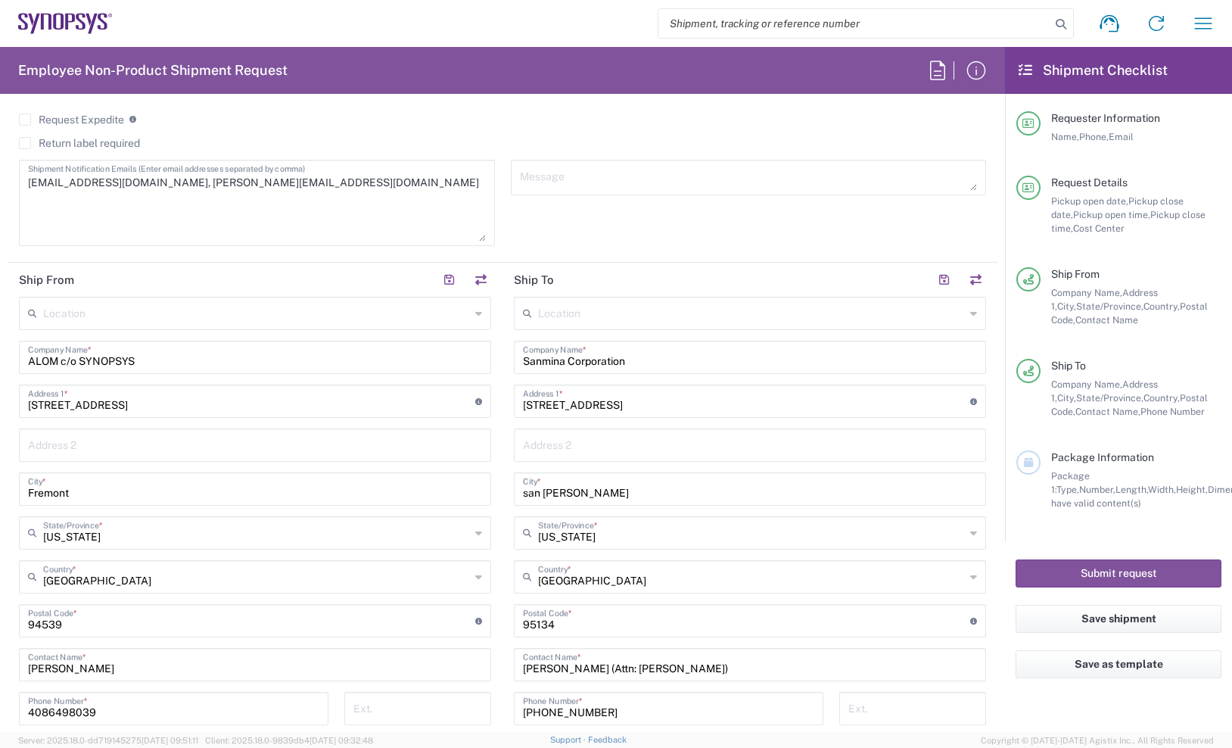
click at [1108, 164] on div "Requester Information Name, Phone, Email" at bounding box center [1118, 143] width 205 height 64
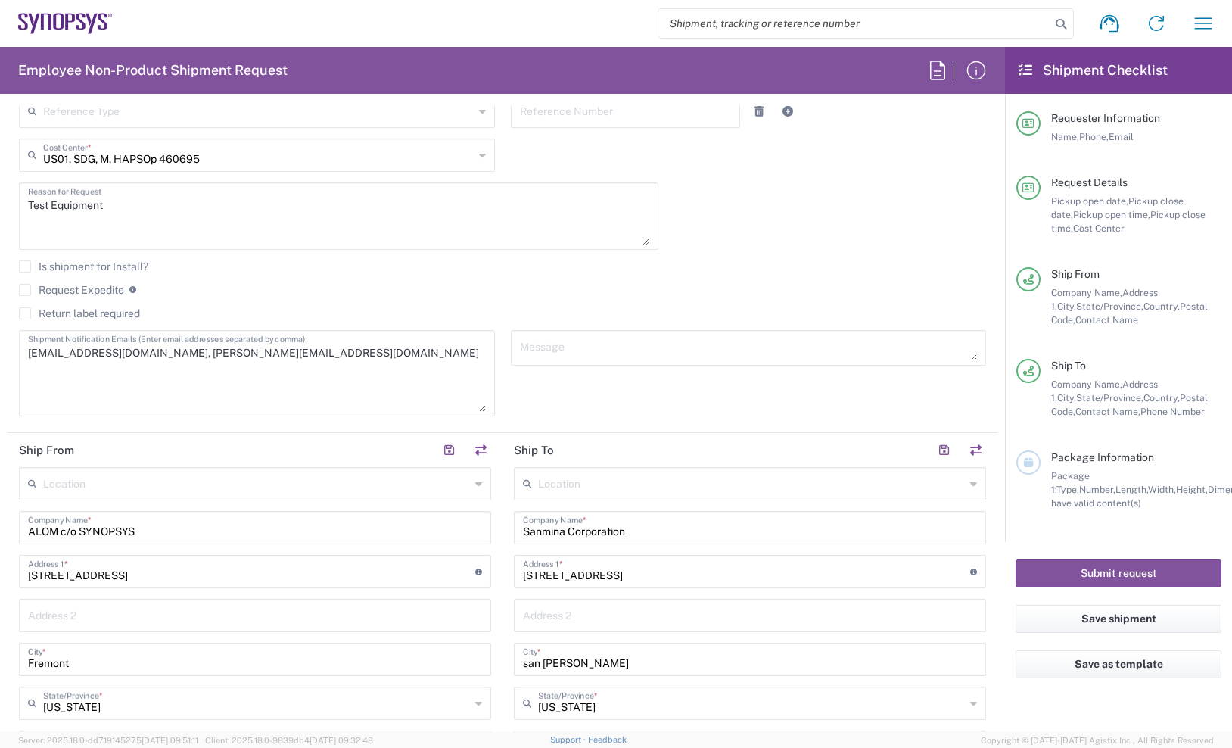
scroll to position [378, 0]
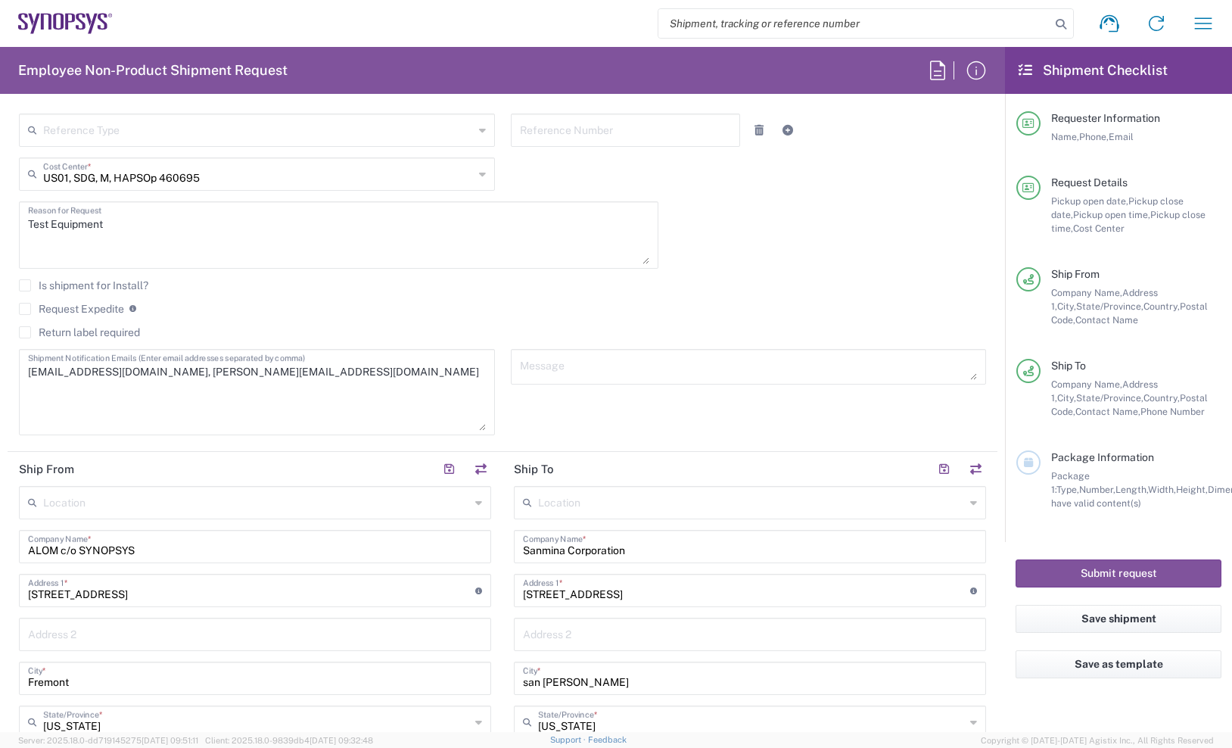
click at [603, 597] on input "[STREET_ADDRESS]" at bounding box center [746, 589] width 447 height 26
click at [412, 734] on agx-app-version "Server: 2025.18.0-dd719145275 [DATE] 09:51:11 Client: 2025.18.0-9839db4 [DATE] …" at bounding box center [616, 740] width 1232 height 16
click at [864, 305] on agx-checkbox-control "Request Expedite If expedite is checked you will be unable to rate and book thi…" at bounding box center [502, 309] width 967 height 14
click at [243, 244] on textarea "Test Equipment" at bounding box center [338, 235] width 621 height 58
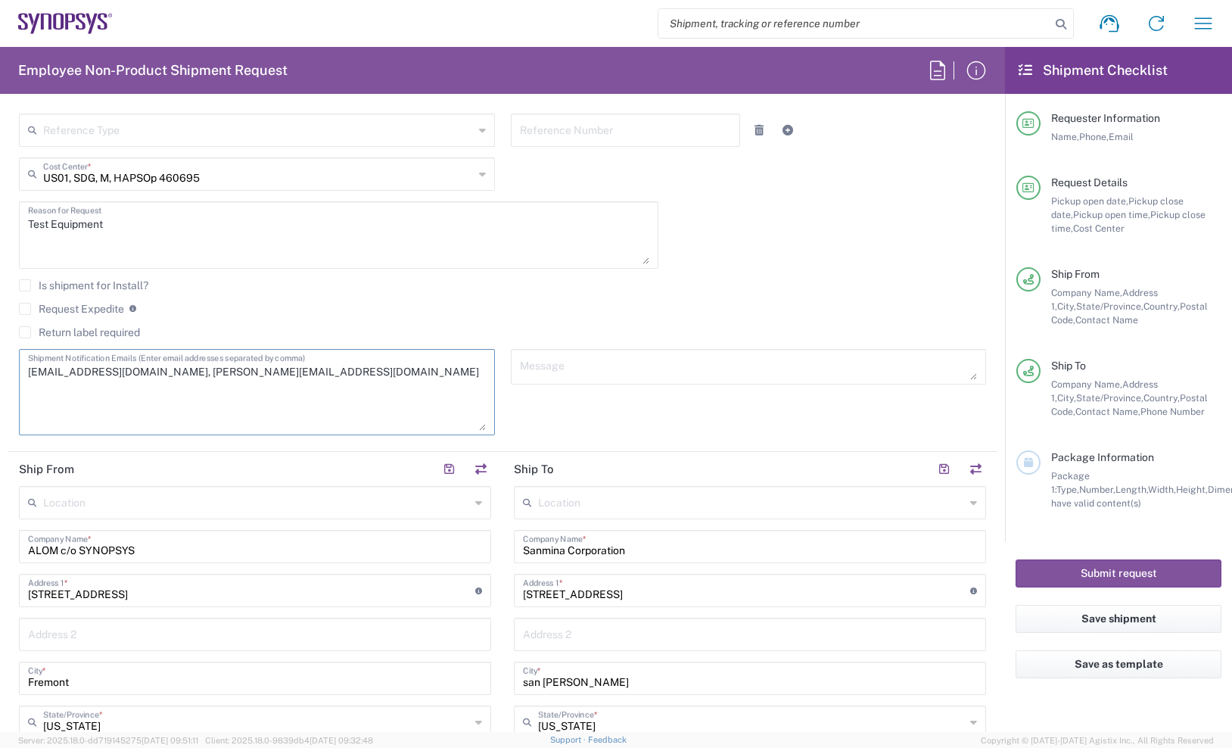
click at [313, 418] on textarea "[EMAIL_ADDRESS][DOMAIN_NAME], [PERSON_NAME][EMAIL_ADDRESS][DOMAIN_NAME]" at bounding box center [257, 391] width 458 height 77
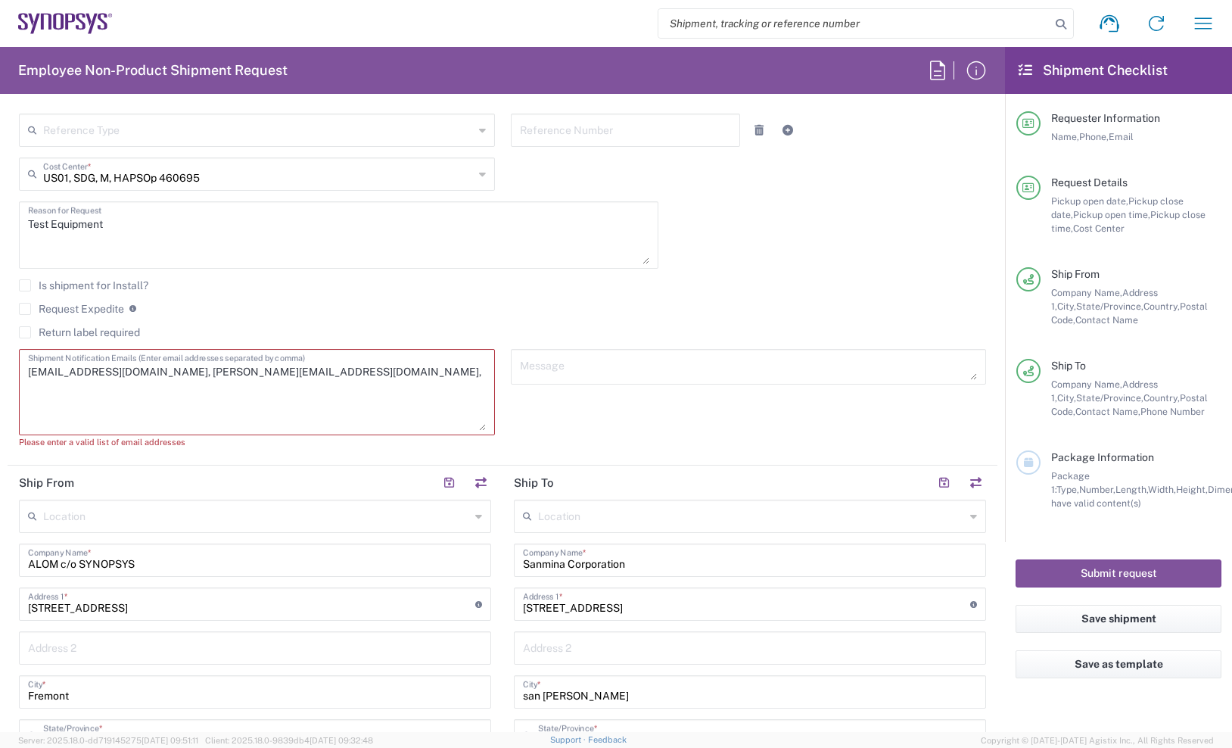
paste textarea "[PERSON_NAME] <[PERSON_NAME][EMAIL_ADDRESS][DOMAIN_NAME]>"
click at [33, 384] on textarea "[EMAIL_ADDRESS][DOMAIN_NAME], [PERSON_NAME][EMAIL_ADDRESS][DOMAIN_NAME], [PERSO…" at bounding box center [257, 391] width 458 height 77
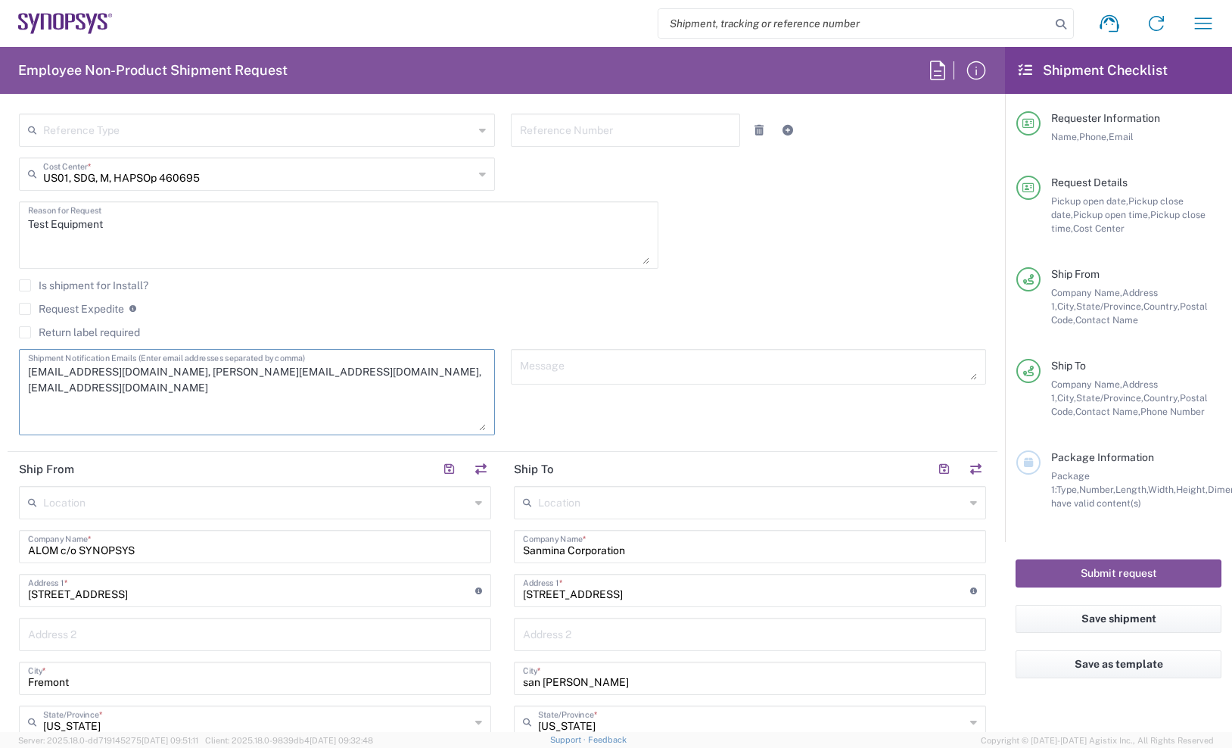
click at [421, 380] on textarea "[EMAIL_ADDRESS][DOMAIN_NAME], [PERSON_NAME][EMAIL_ADDRESS][DOMAIN_NAME], [EMAIL…" at bounding box center [257, 391] width 458 height 77
click at [432, 372] on textarea "[EMAIL_ADDRESS][DOMAIN_NAME], [PERSON_NAME][EMAIL_ADDRESS][DOMAIN_NAME], [EMAIL…" at bounding box center [257, 391] width 458 height 77
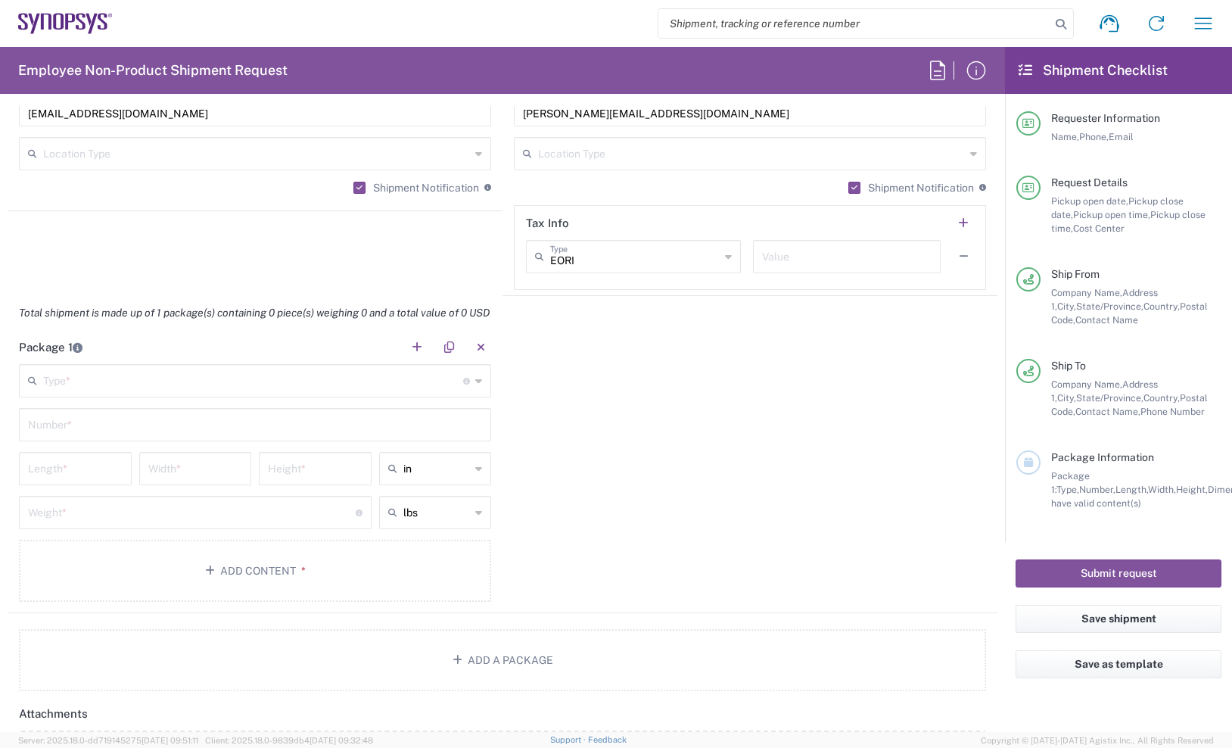
scroll to position [1324, 0]
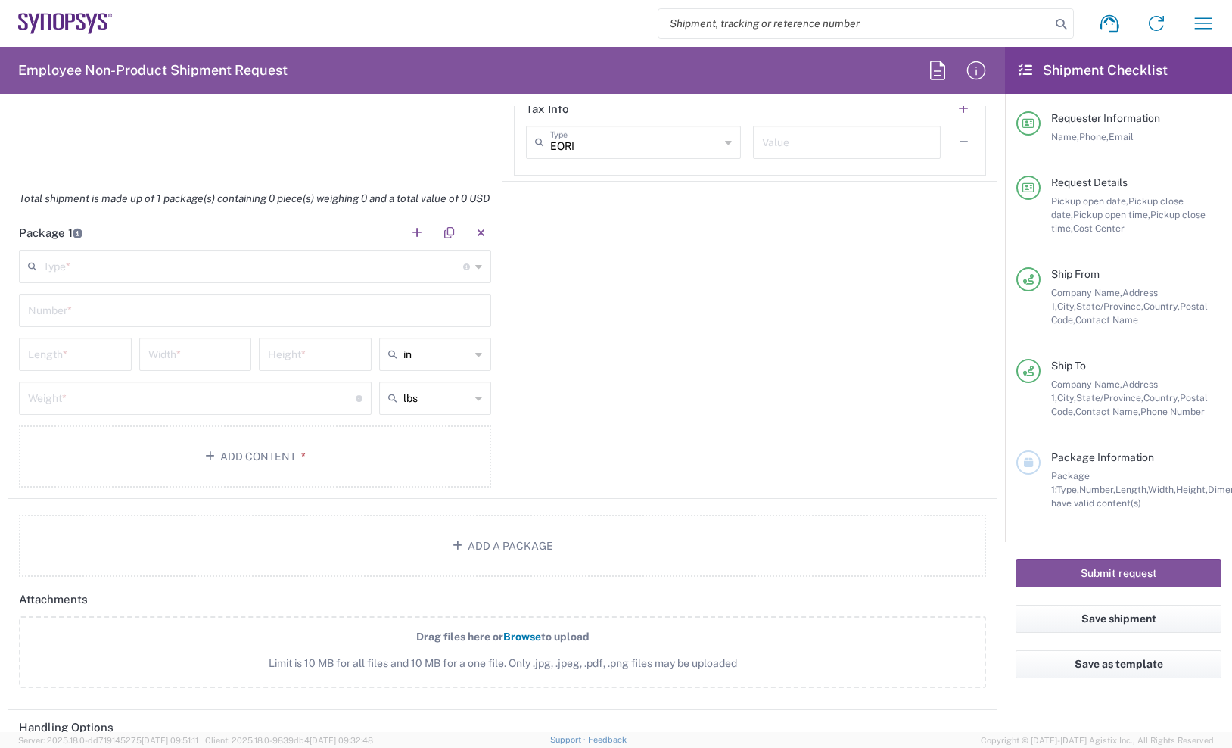
type textarea "[EMAIL_ADDRESS][DOMAIN_NAME], [PERSON_NAME][EMAIL_ADDRESS][DOMAIN_NAME], [EMAIL…"
click at [104, 263] on input "text" at bounding box center [253, 265] width 420 height 26
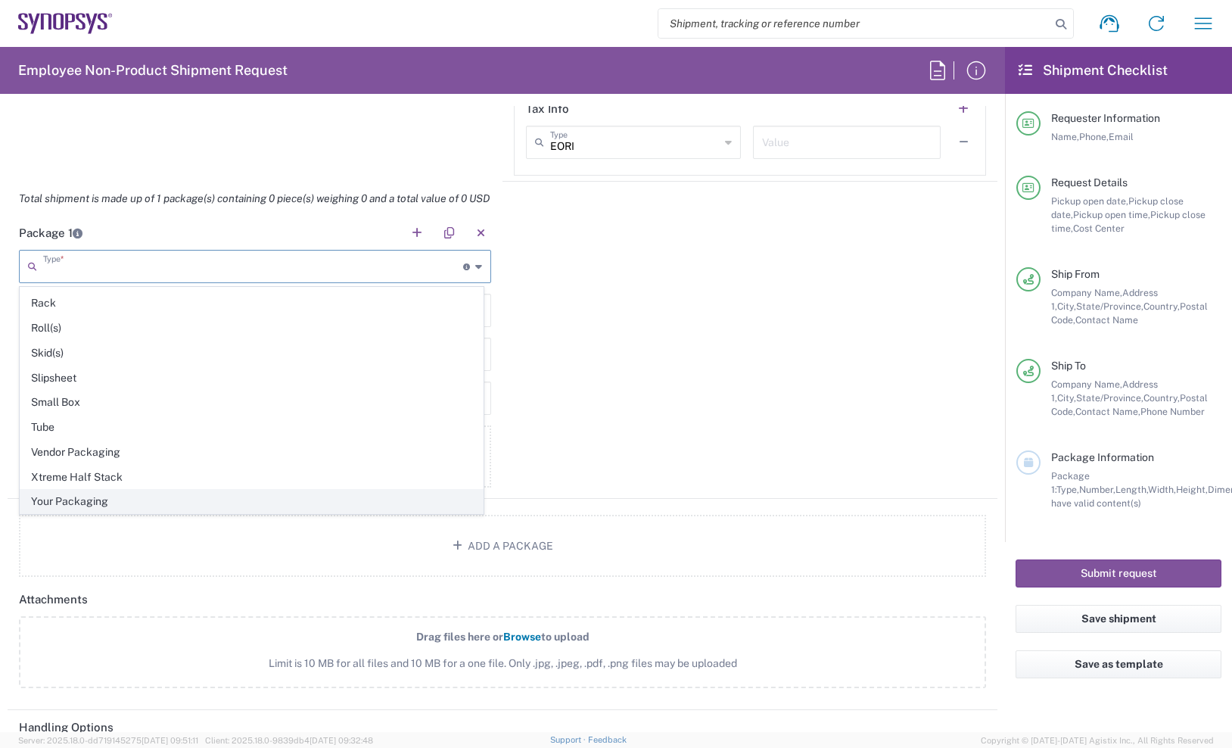
click at [69, 501] on span "Your Packaging" at bounding box center [251, 501] width 462 height 23
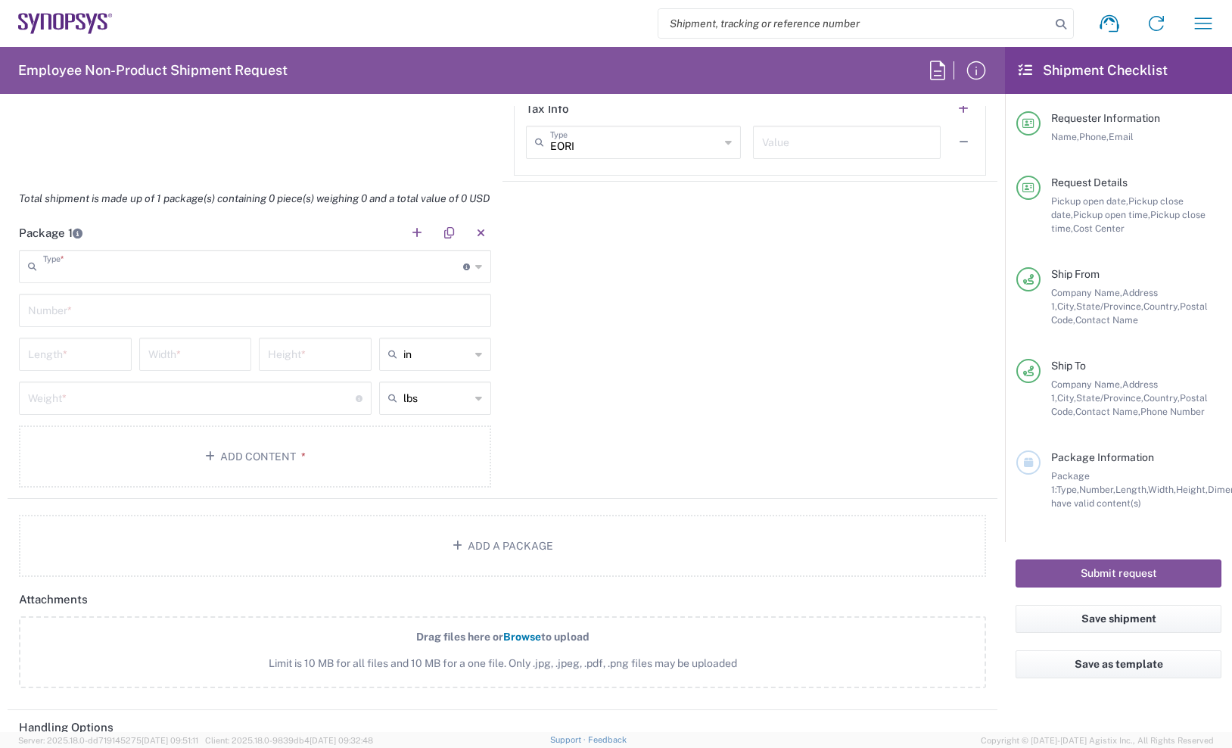
type input "Your Packaging"
click at [91, 312] on input "text" at bounding box center [255, 309] width 454 height 26
type input "2"
click at [81, 359] on input "number" at bounding box center [75, 353] width 95 height 26
type input "48"
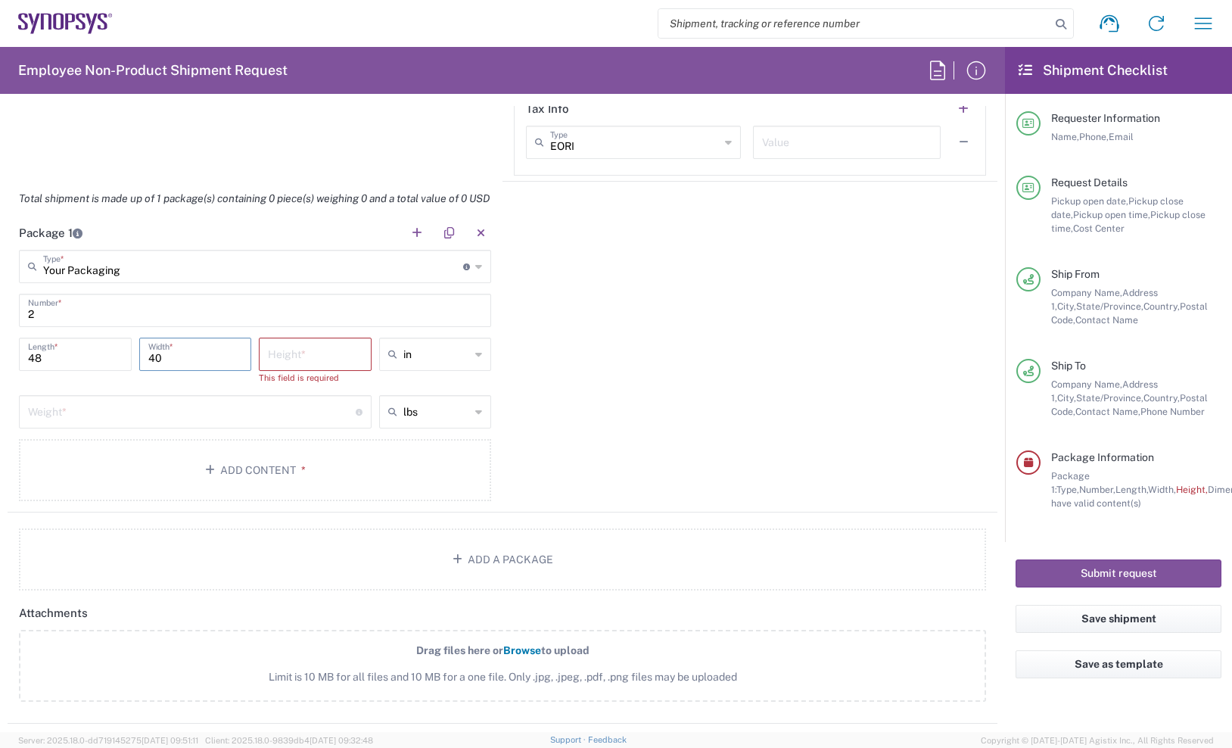
type input "40"
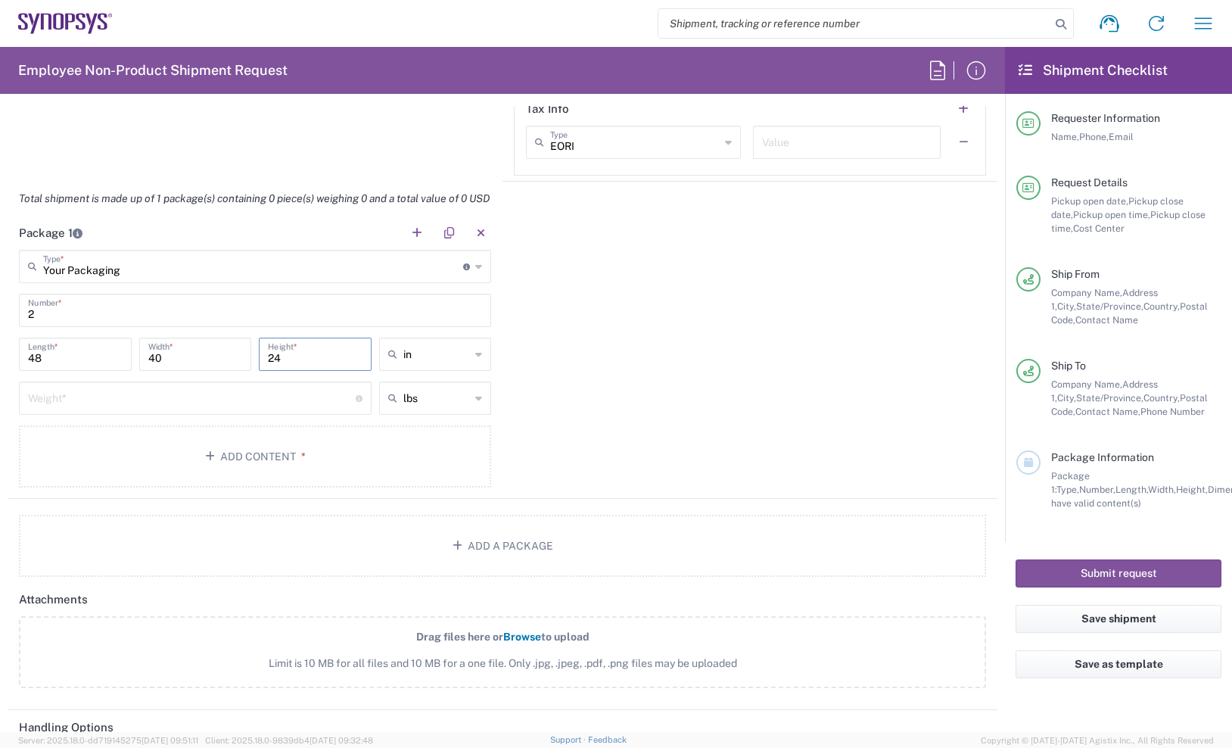
type input "24"
click at [82, 412] on div "Weight * Total weight of package(s) in pounds or kilograms" at bounding box center [195, 397] width 353 height 33
click at [92, 408] on input "number" at bounding box center [192, 397] width 328 height 26
type input "50"
click at [204, 448] on button "Add Content *" at bounding box center [255, 456] width 472 height 62
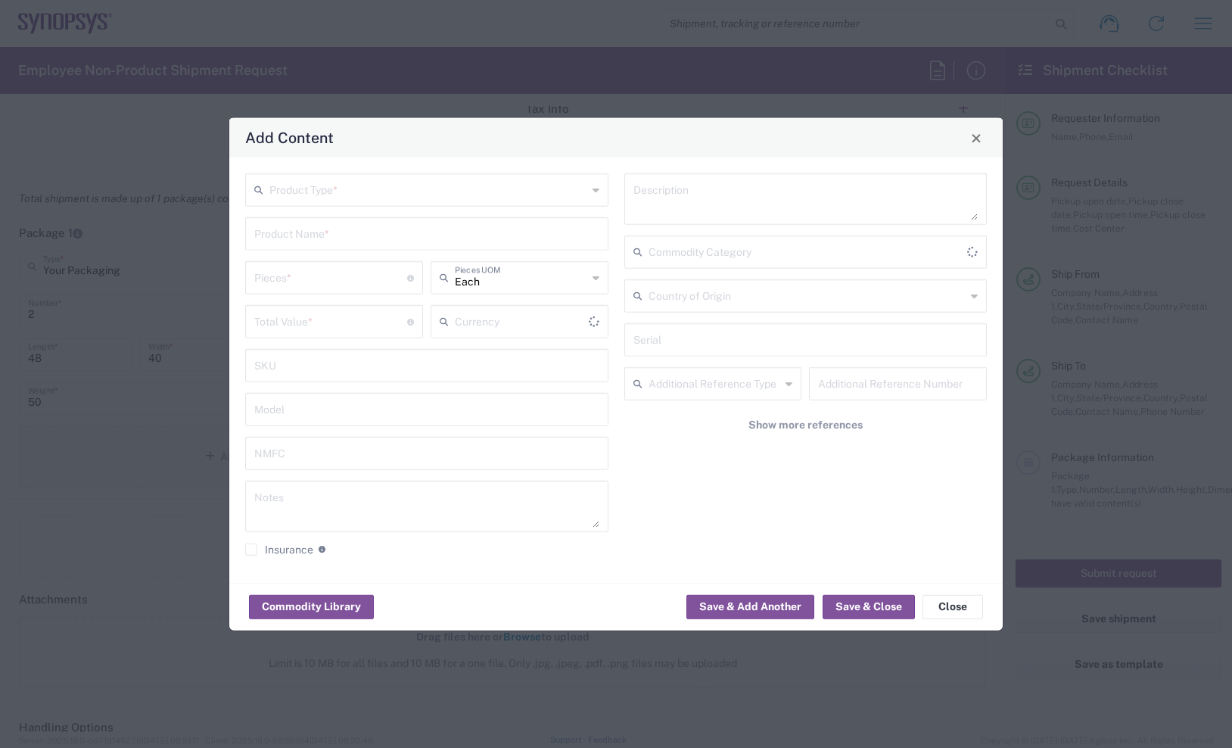
type input "US Dollar"
click at [313, 188] on input "text" at bounding box center [428, 189] width 318 height 26
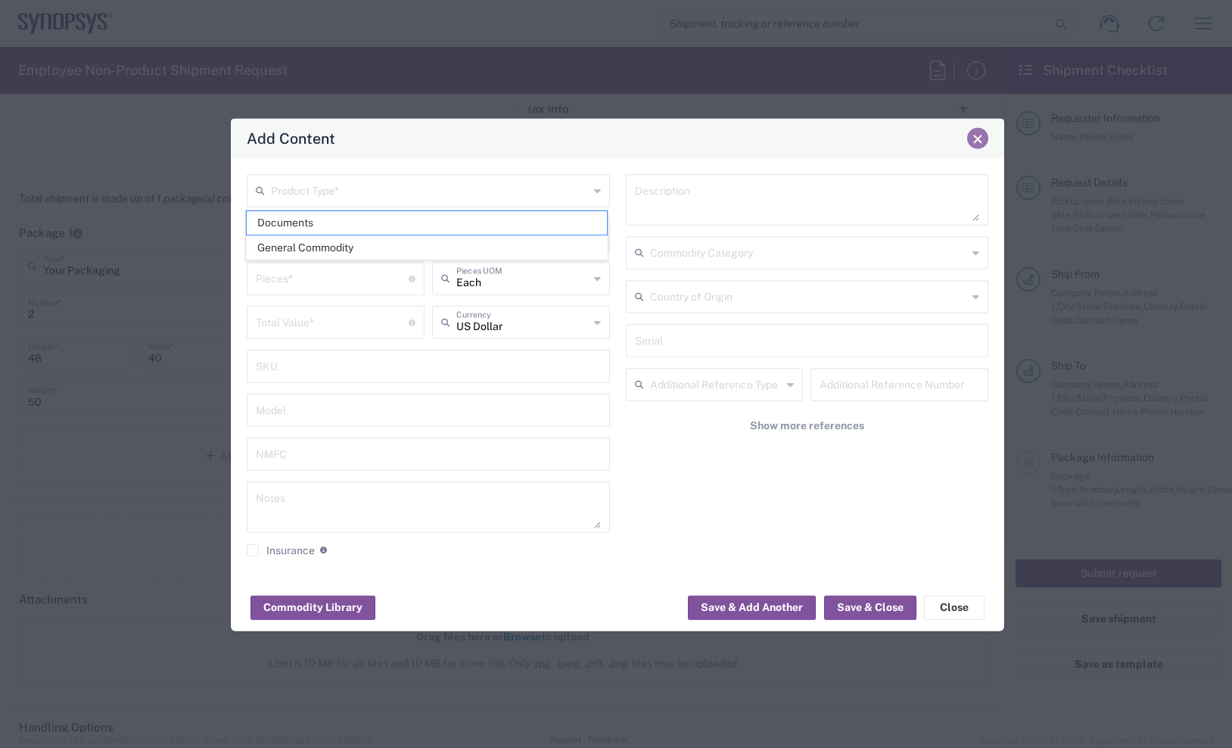
click at [983, 129] on button "Close" at bounding box center [977, 138] width 21 height 21
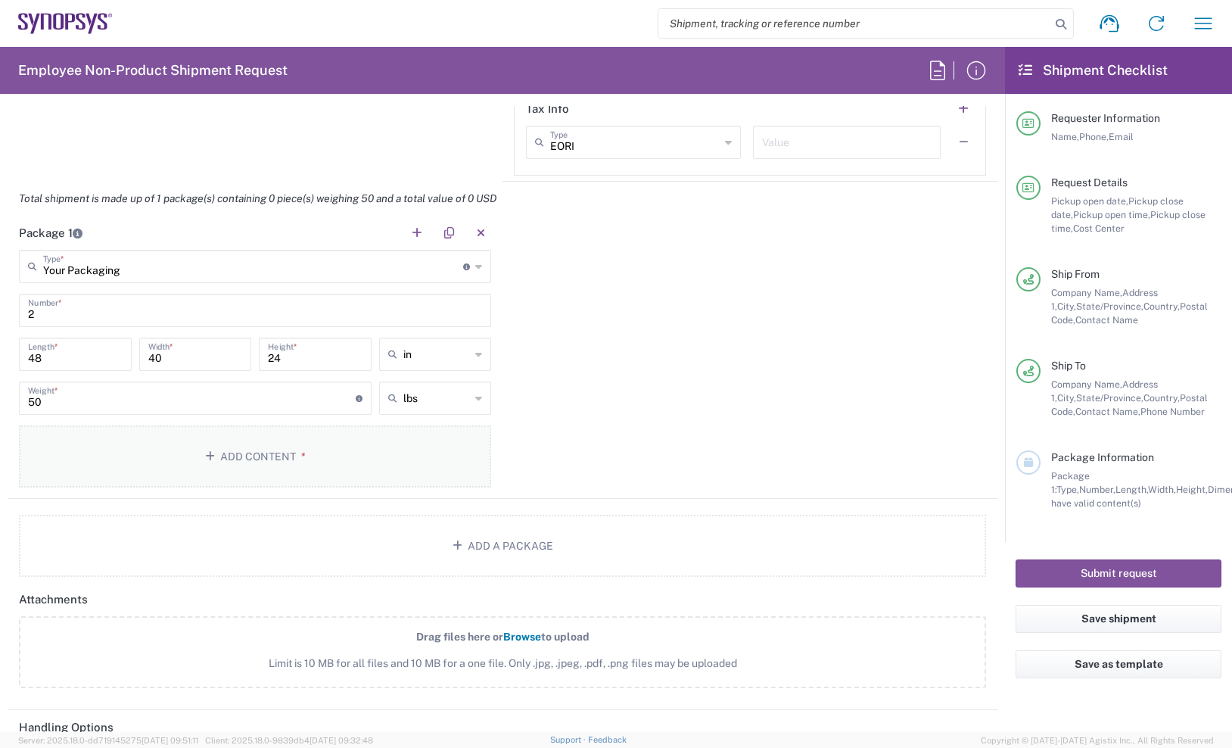
click at [183, 470] on button "Add Content *" at bounding box center [255, 456] width 472 height 62
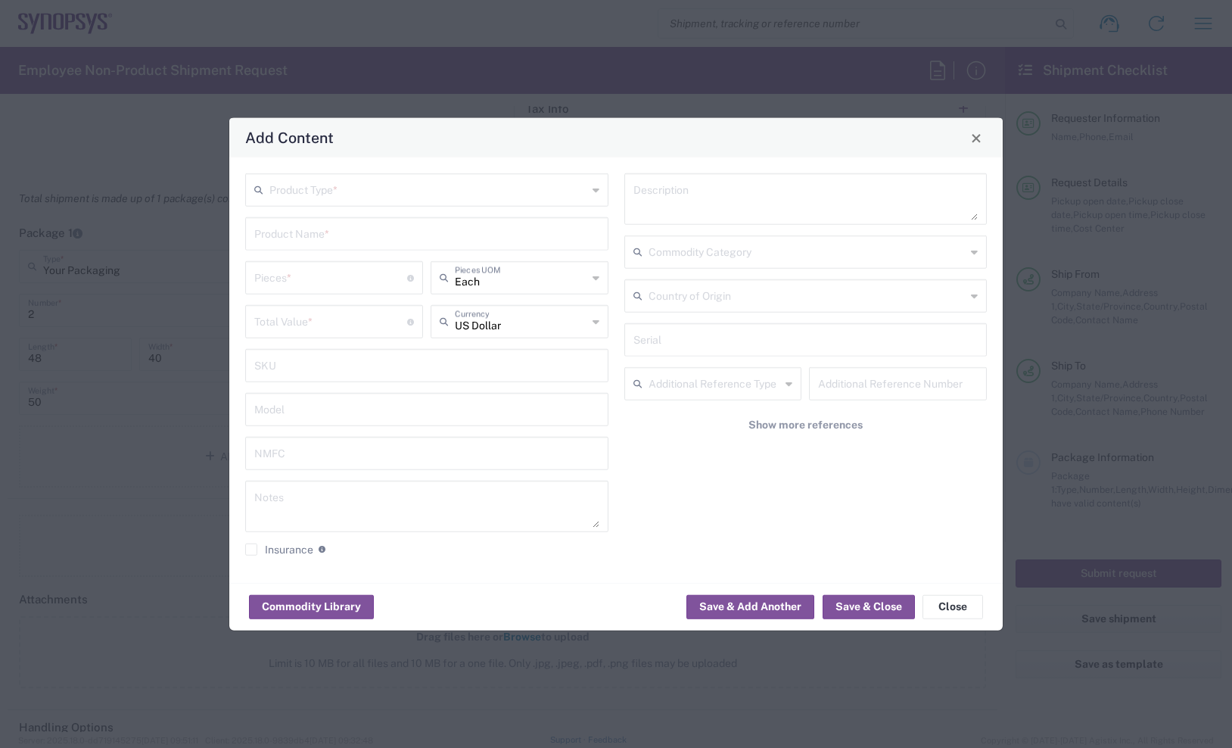
click at [375, 210] on div "Product Type * Product Name * Pieces * Number of pieces inside all the packages…" at bounding box center [427, 370] width 379 height 394
click at [390, 183] on input "text" at bounding box center [428, 189] width 318 height 26
click at [302, 248] on span "General Commodity" at bounding box center [427, 247] width 360 height 23
type input "General Commodity"
click at [314, 226] on input "text" at bounding box center [426, 232] width 345 height 26
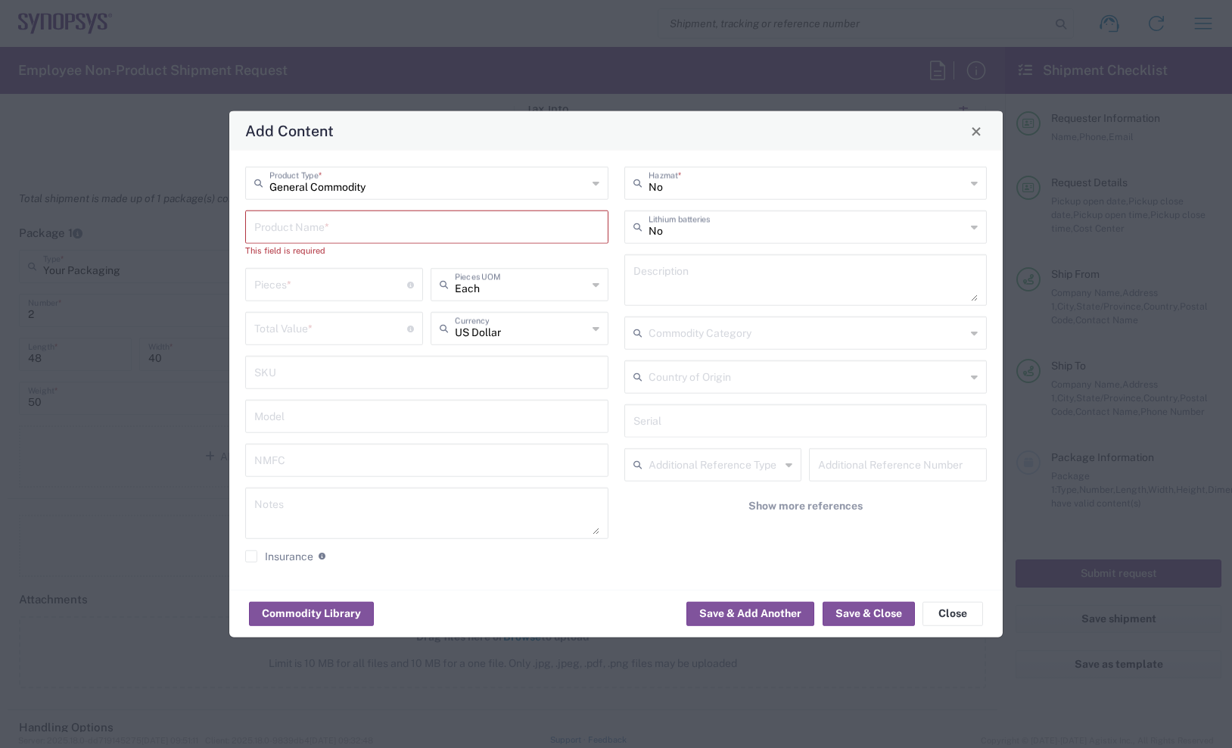
click at [1084, 146] on div "Add Content General Commodity Product Type * Product Name * This field is requi…" at bounding box center [616, 374] width 1232 height 748
click at [309, 231] on input "text" at bounding box center [426, 226] width 345 height 26
paste input "SH100005512"
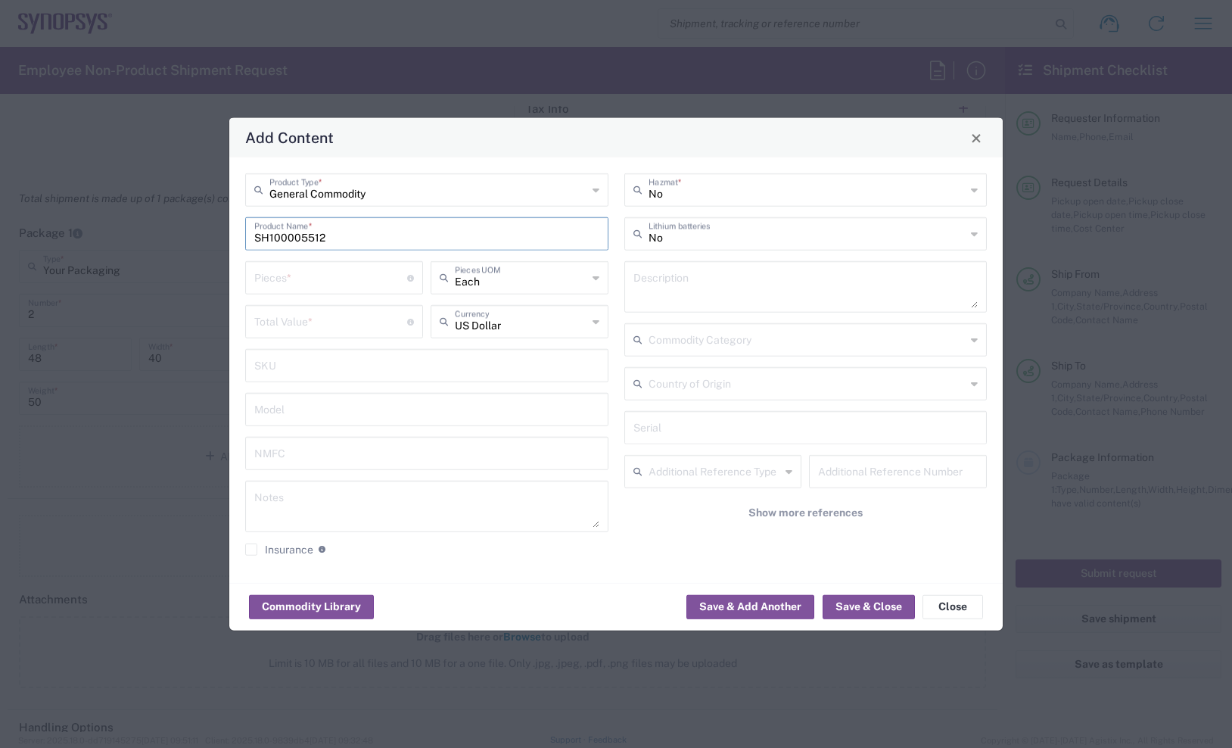
type input "SH100005512"
click at [1094, 131] on div "Add Content General Commodity Product Type * SH100005512 Product Name * Pieces …" at bounding box center [616, 374] width 1232 height 748
click at [655, 286] on textarea at bounding box center [805, 287] width 345 height 42
paste textarea "HT4H, Cable Assembly, 60cm, CLEAR, 92ohms, 34AWG"
type textarea "HT4H, Cable Assembly, 60cm, CLEAR, 92ohms, 34AWG"
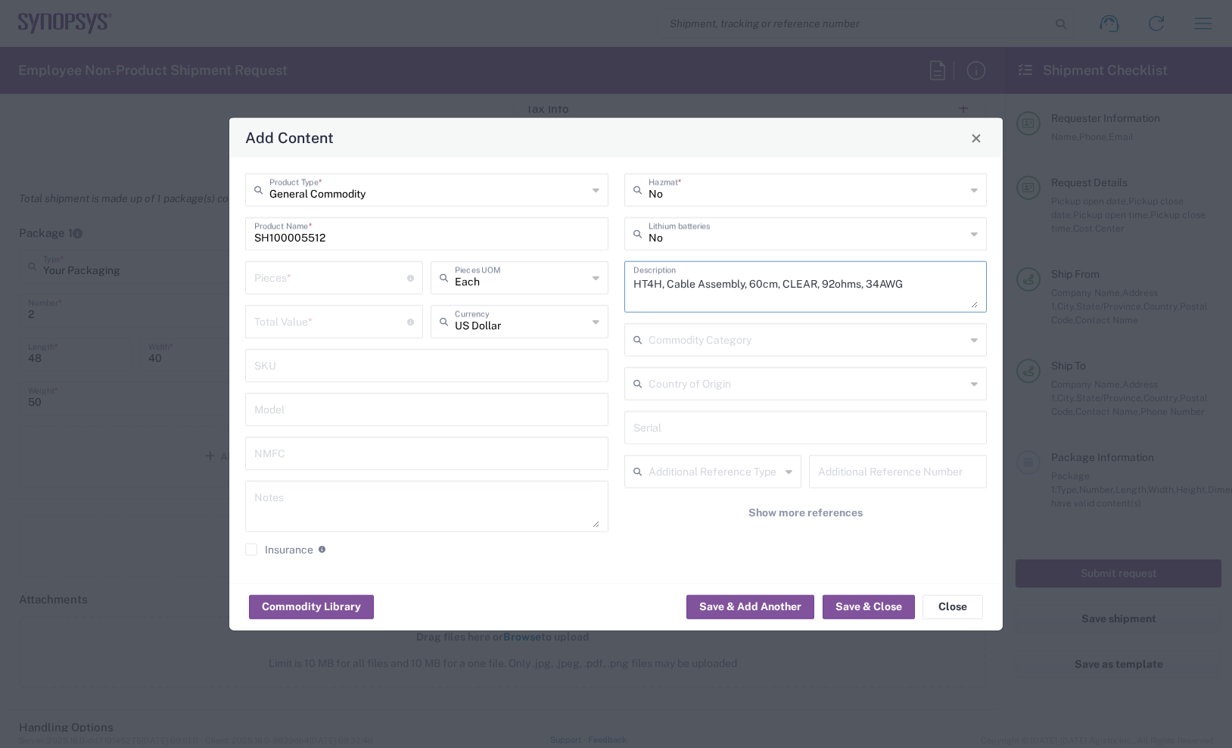
click at [287, 277] on input "number" at bounding box center [330, 276] width 153 height 26
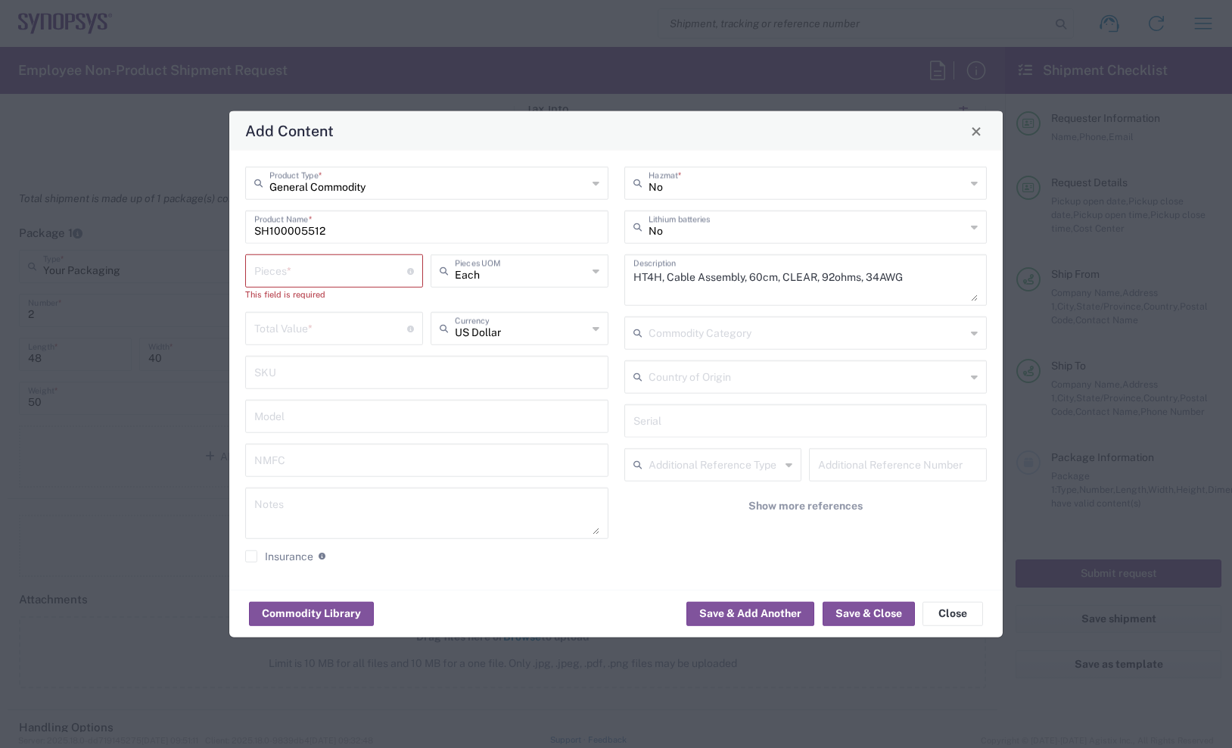
click at [1100, 157] on div "Add Content General Commodity Product Type * SH100005512 Product Name * Pieces …" at bounding box center [616, 374] width 1232 height 748
click at [372, 277] on input "number" at bounding box center [330, 270] width 153 height 26
paste input "5"
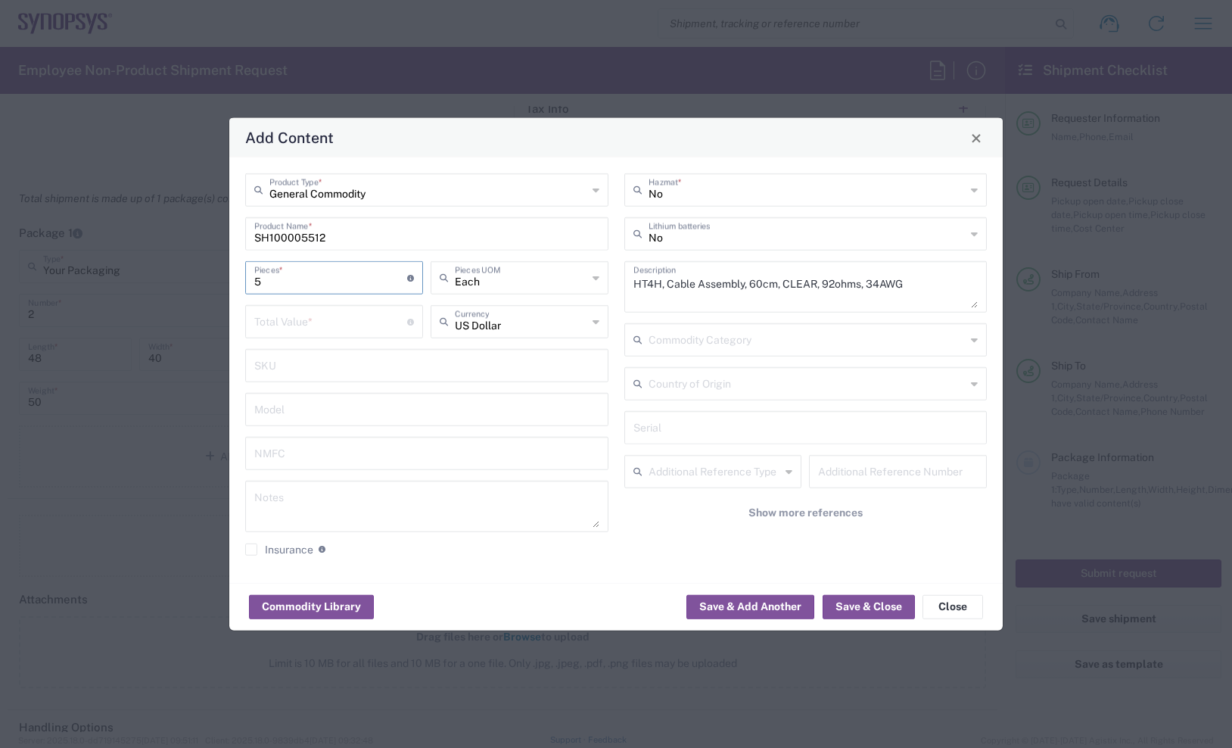
type input "5"
click at [324, 316] on input "number" at bounding box center [330, 320] width 153 height 26
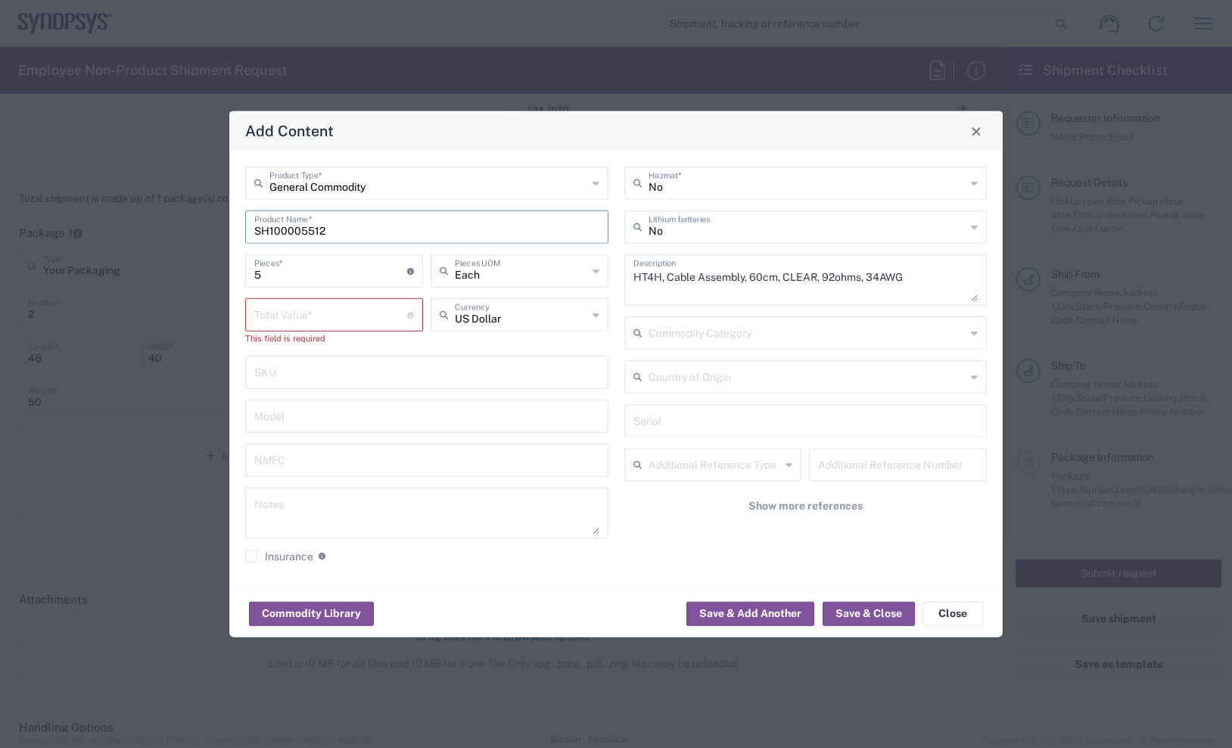
drag, startPoint x: 358, startPoint y: 229, endPoint x: 192, endPoint y: 251, distance: 167.2
click at [192, 251] on div "Add Content General Commodity Product Type * SH100005512 Product Name * 5 Piece…" at bounding box center [616, 374] width 1232 height 748
click at [78, 113] on div "Add Content General Commodity Product Type * SH100005512 Product Name * 5 Piece…" at bounding box center [616, 374] width 1232 height 748
click at [319, 519] on textarea at bounding box center [426, 513] width 345 height 42
paste textarea "115.91"
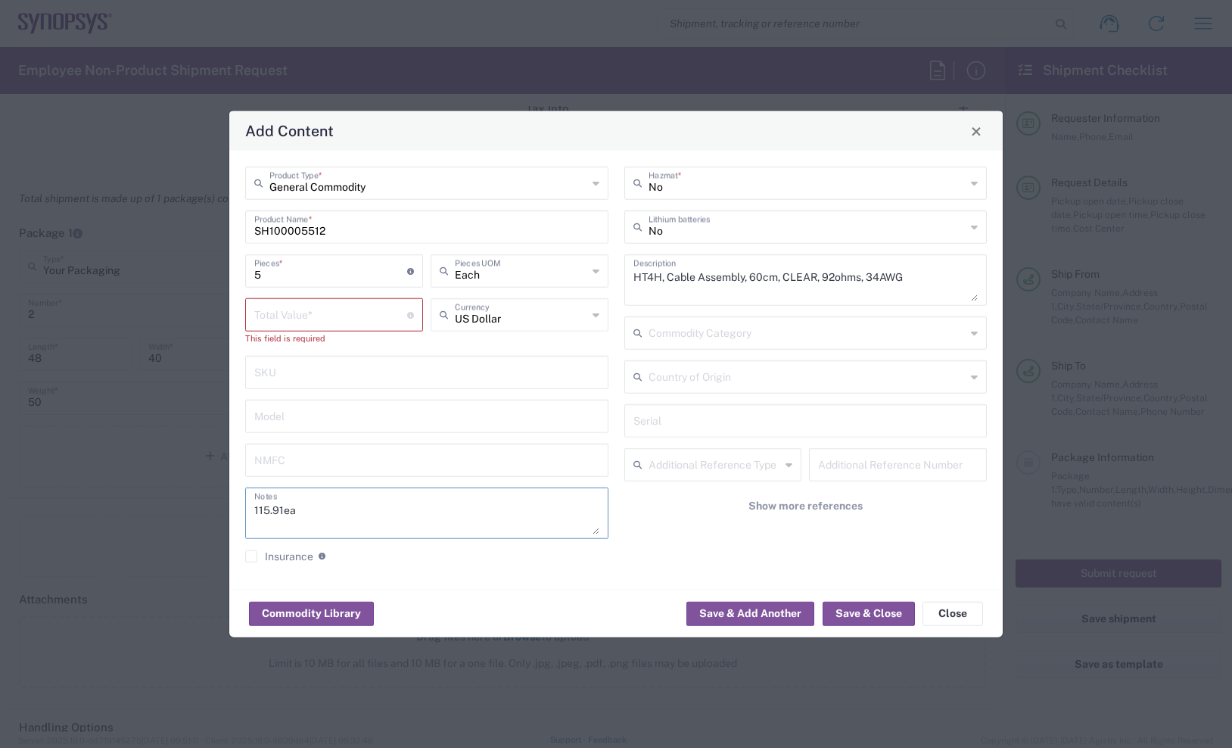
type textarea "115.91ea"
drag, startPoint x: 313, startPoint y: 275, endPoint x: 241, endPoint y: 282, distance: 71.5
click at [241, 282] on div "5 Pieces * Number of pieces inside all the packages" at bounding box center [333, 276] width 185 height 44
type input "1"
click at [263, 292] on div "1 Pieces * Number of pieces inside all the packages" at bounding box center [333, 276] width 185 height 44
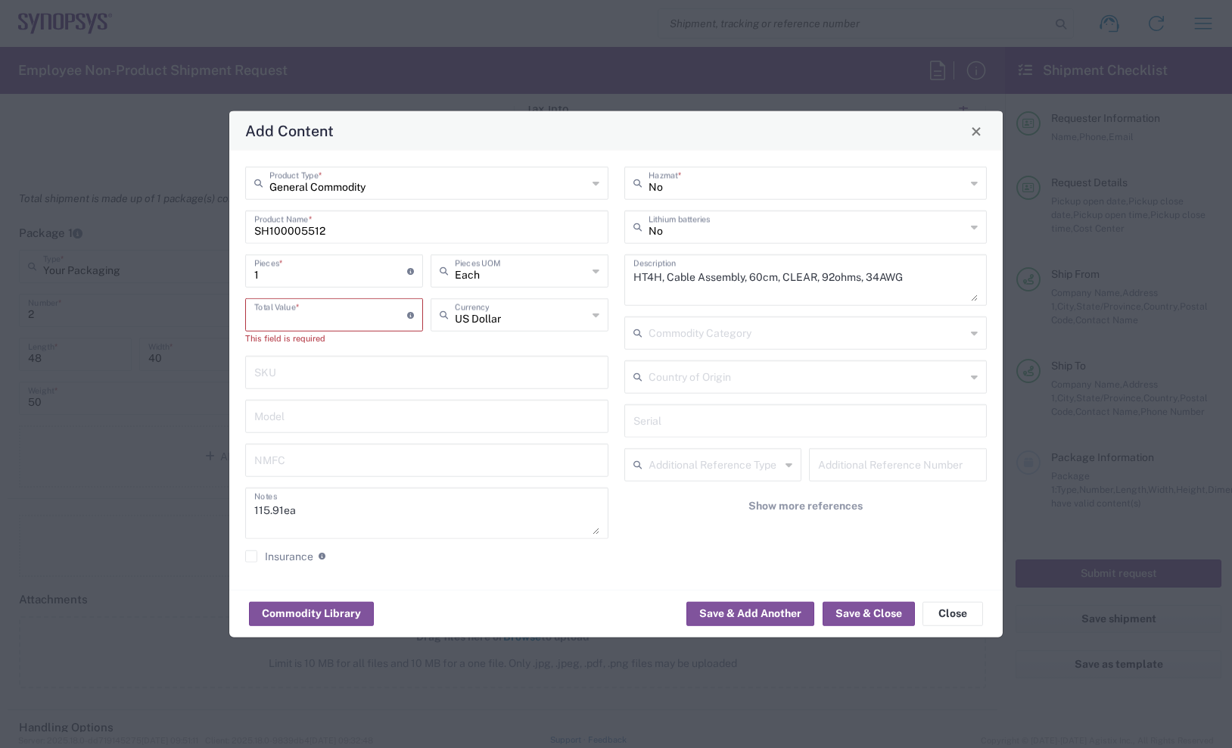
click at [267, 307] on input "number" at bounding box center [330, 313] width 153 height 26
paste input "115.91"
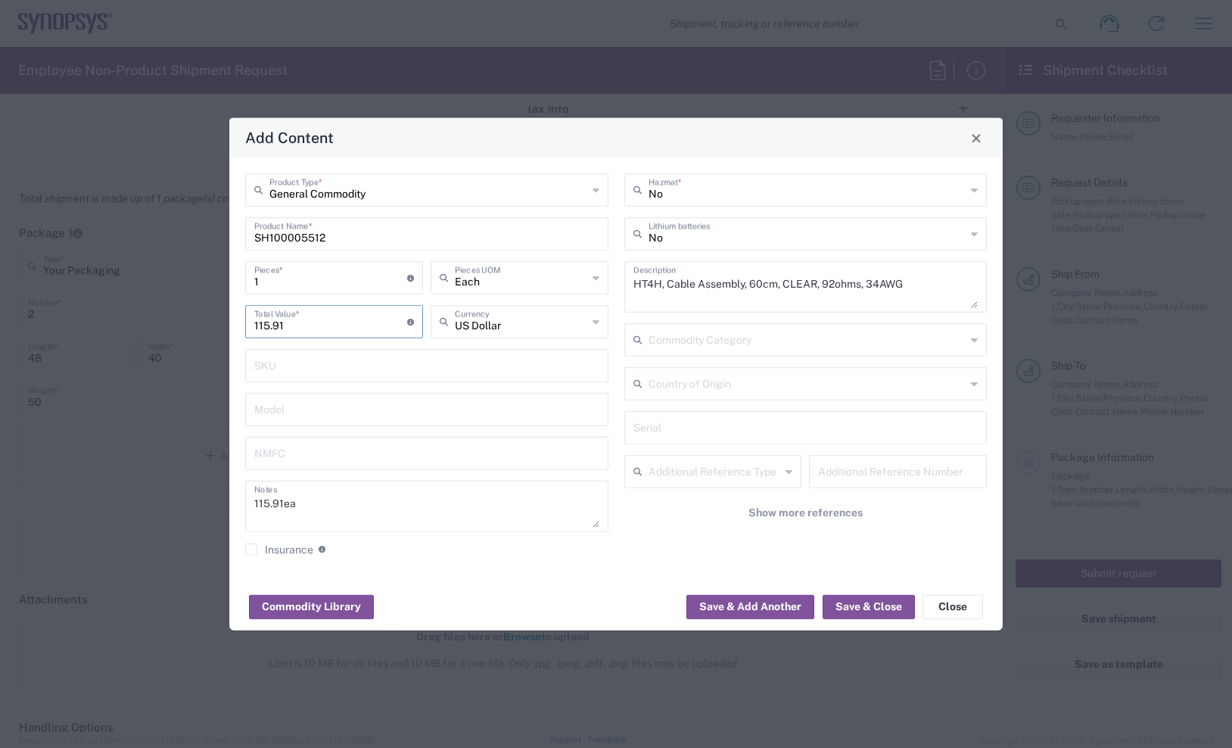
type input "115.91"
drag, startPoint x: 333, startPoint y: 284, endPoint x: 186, endPoint y: 285, distance: 146.8
click at [186, 285] on div "Add Content General Commodity Product Type * SH100005512 Product Name * 1 Piece…" at bounding box center [616, 374] width 1232 height 748
type input "5"
type input "579.55"
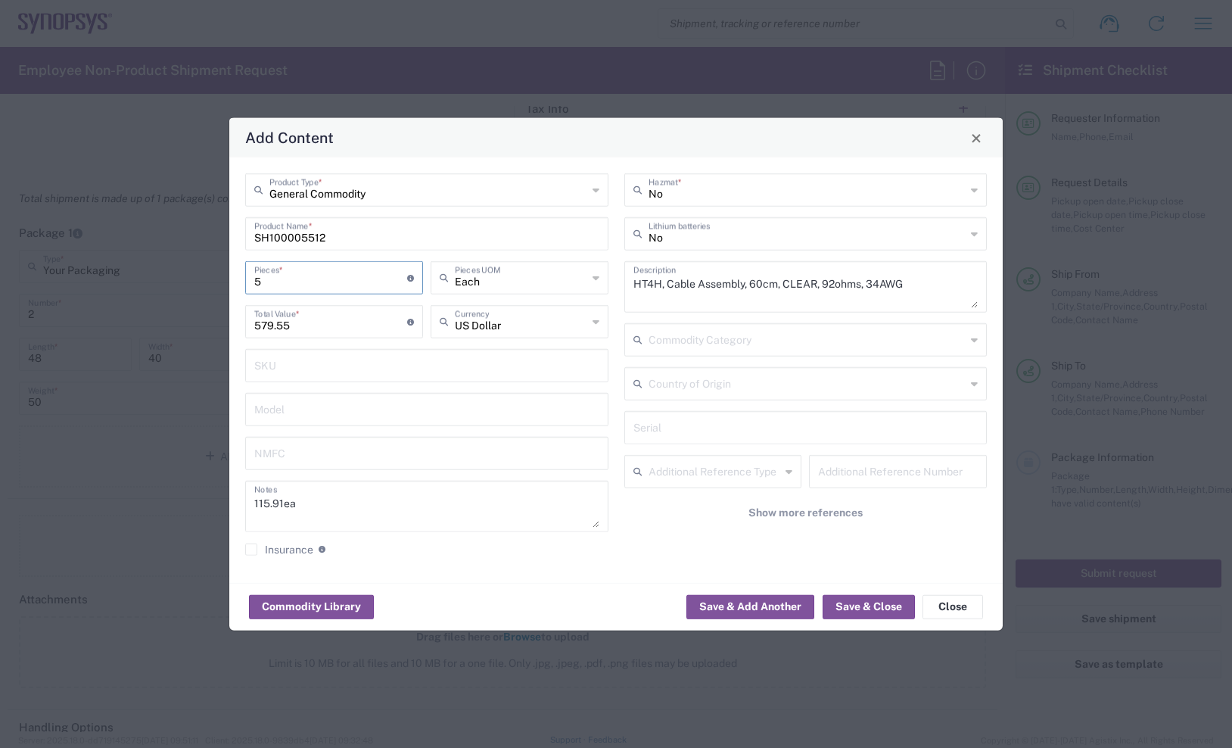
type input "5"
click at [406, 522] on textarea "115.91ea" at bounding box center [426, 506] width 345 height 42
click at [889, 594] on button "Save & Close" at bounding box center [869, 606] width 92 height 24
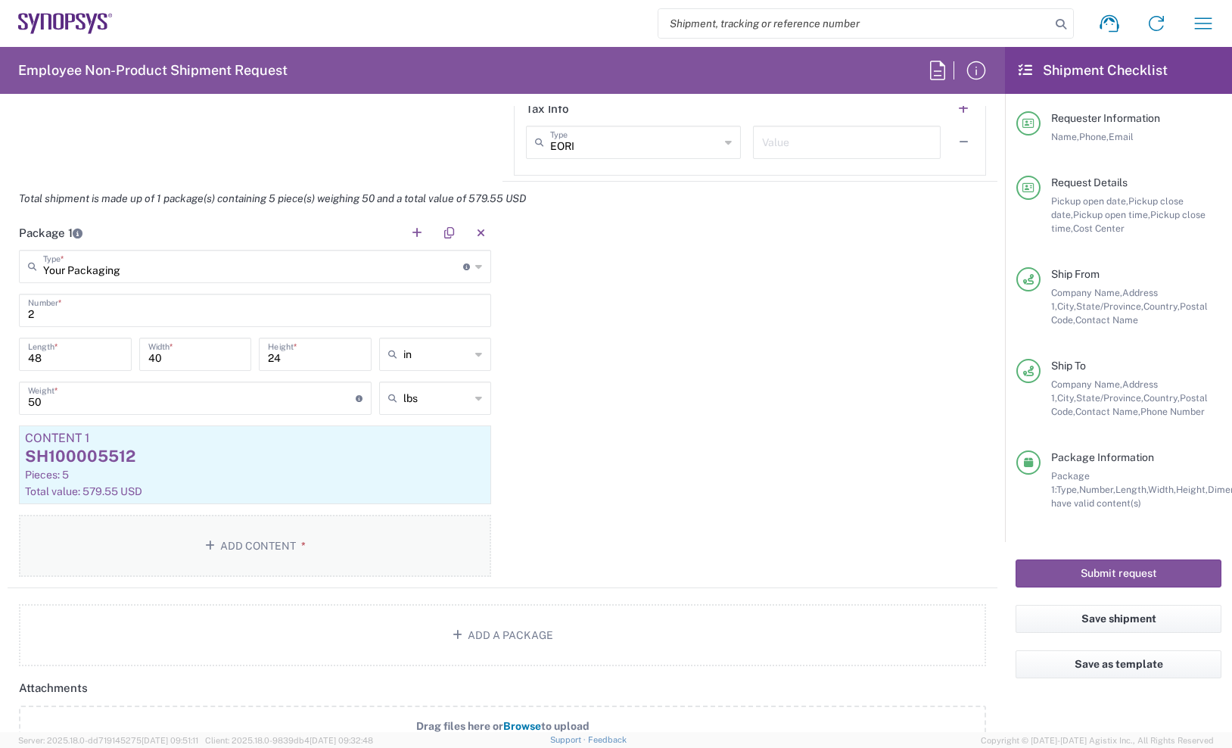
click at [232, 552] on button "Add Content *" at bounding box center [255, 546] width 472 height 62
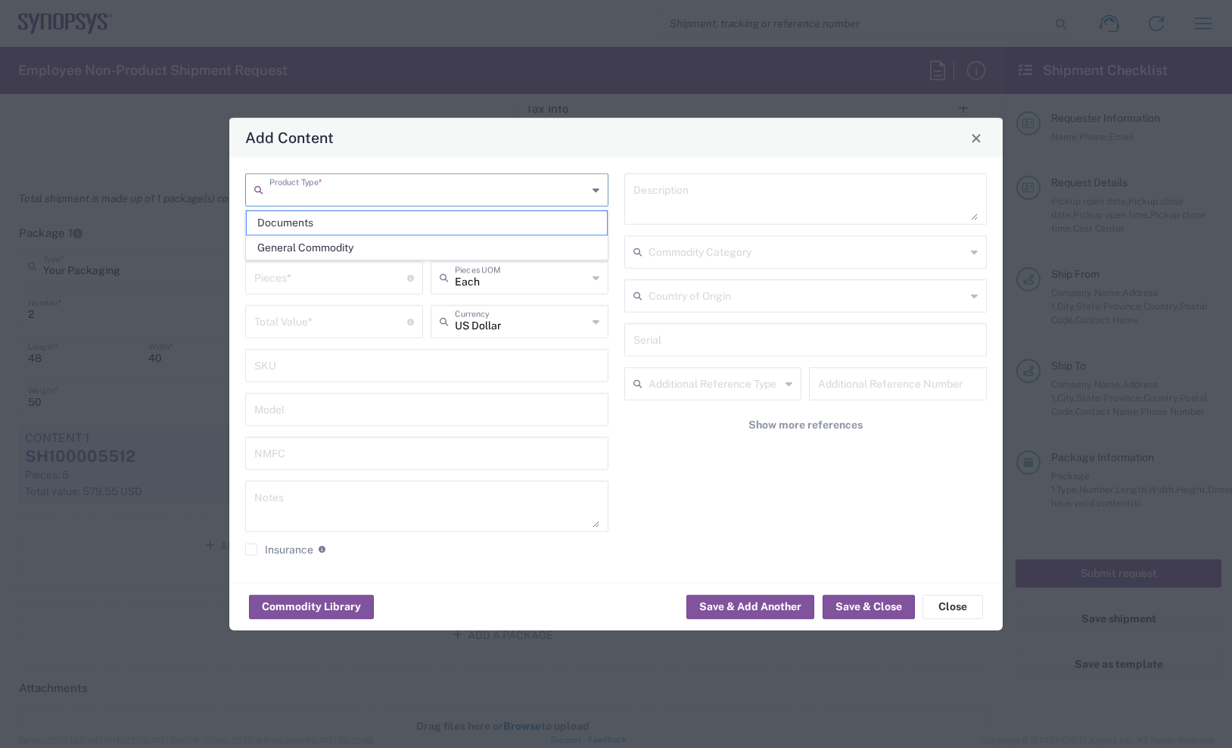
click at [371, 199] on input "text" at bounding box center [428, 189] width 318 height 26
click at [378, 255] on span "General Commodity" at bounding box center [427, 247] width 360 height 23
type input "General Commodity"
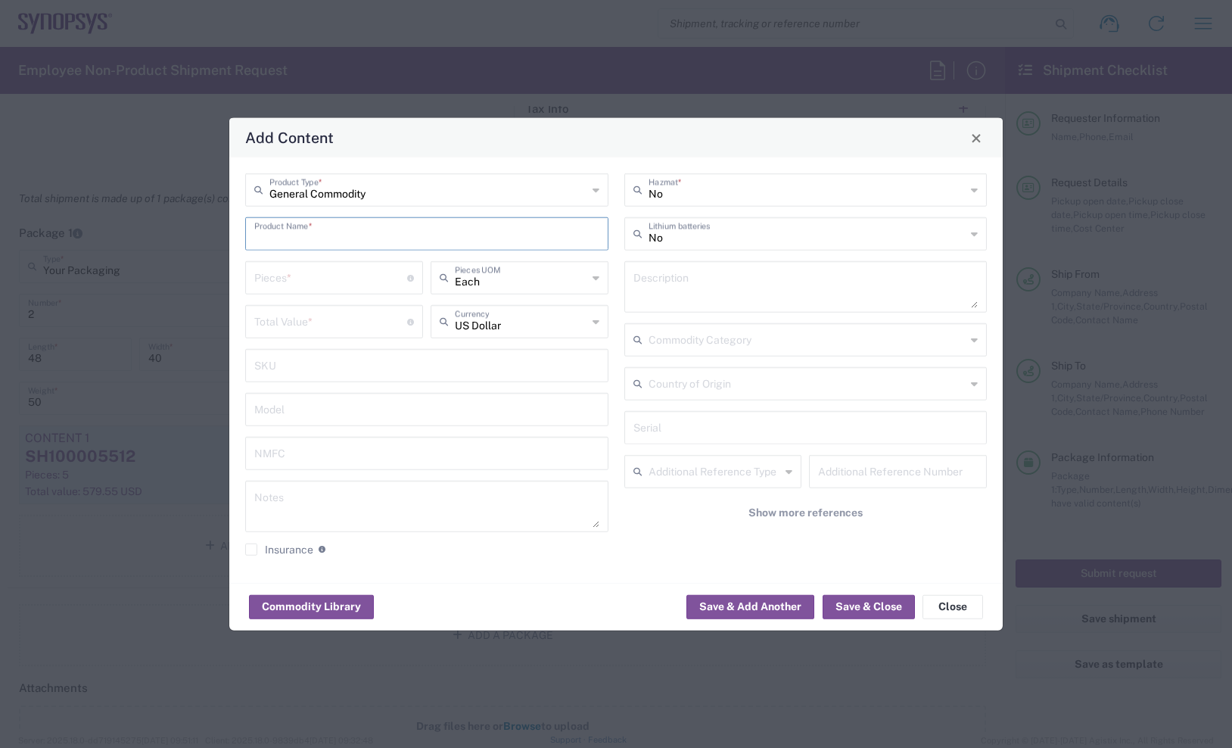
click at [379, 231] on input "text" at bounding box center [426, 232] width 345 height 26
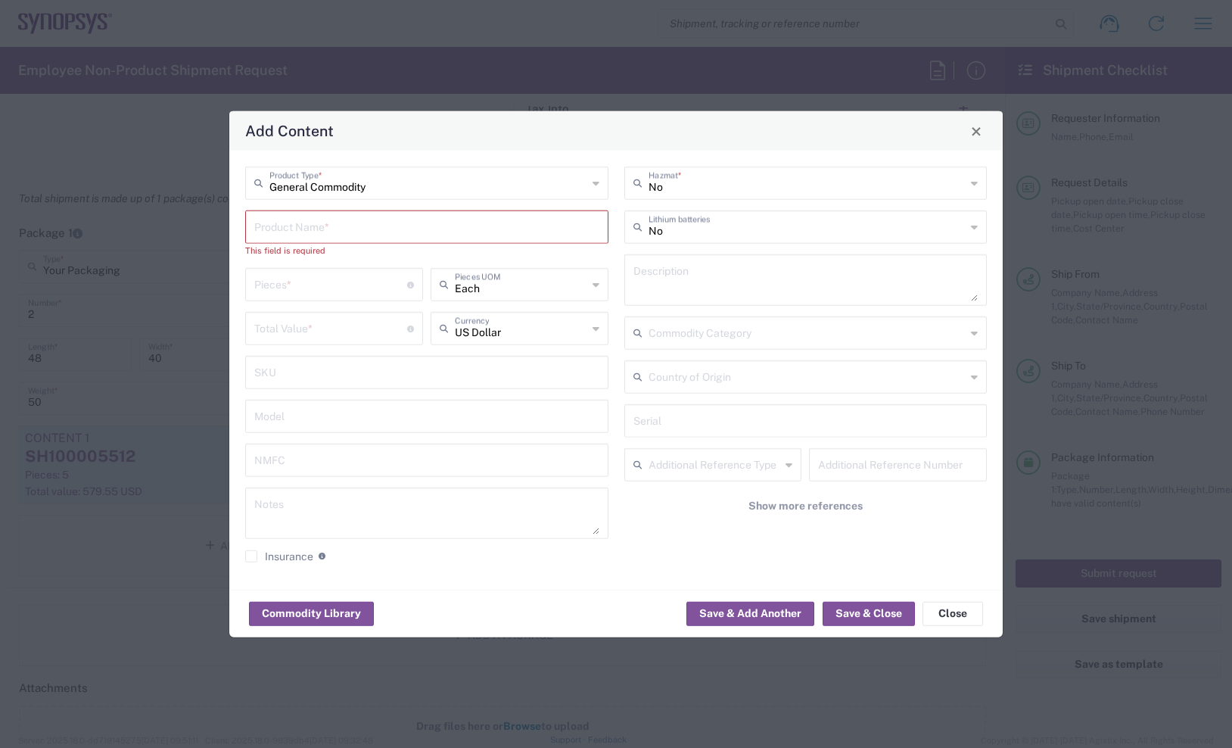
click at [1075, 207] on div "Add Content General Commodity Product Type * Product Name * This field is requi…" at bounding box center [616, 374] width 1232 height 748
click at [347, 242] on div "Product Name *" at bounding box center [426, 226] width 363 height 33
click at [322, 222] on input "text" at bounding box center [426, 226] width 345 height 26
paste input "SH100004986"
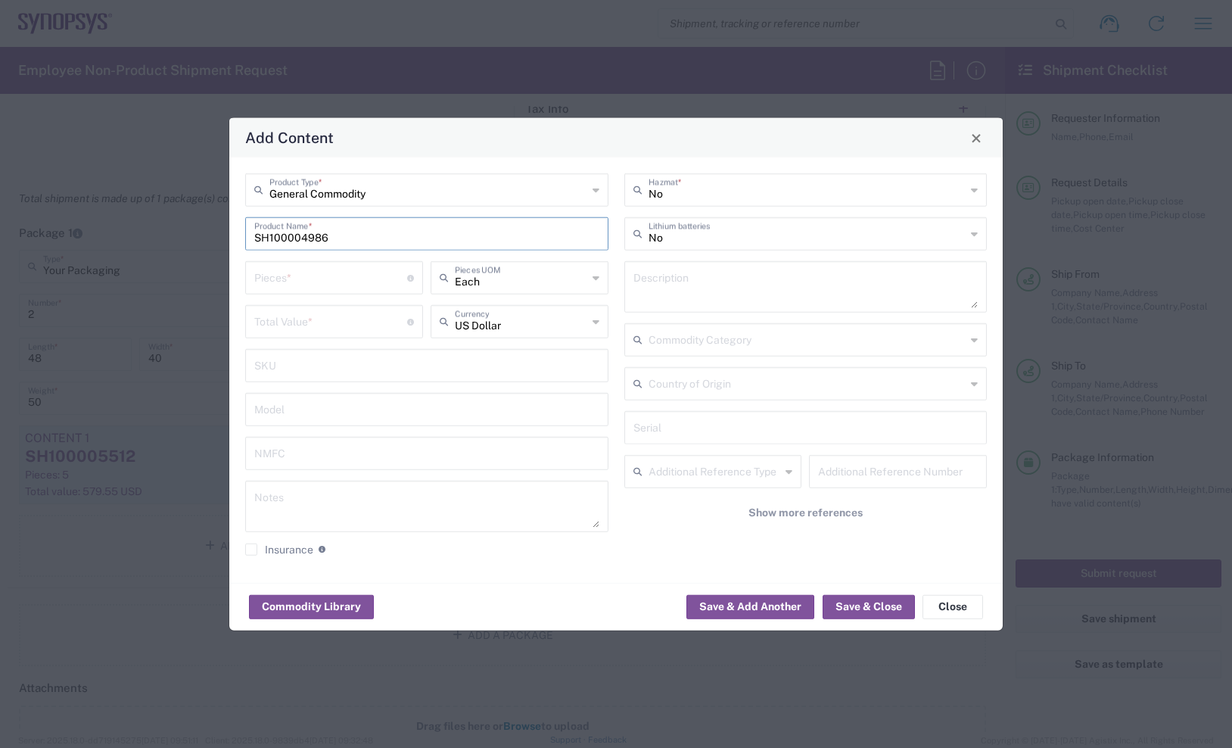
type input "SH100004986"
click at [335, 503] on textarea at bounding box center [426, 506] width 345 height 42
paste textarea "136.36"
type textarea "136.36"
click at [291, 275] on input "number" at bounding box center [330, 276] width 153 height 26
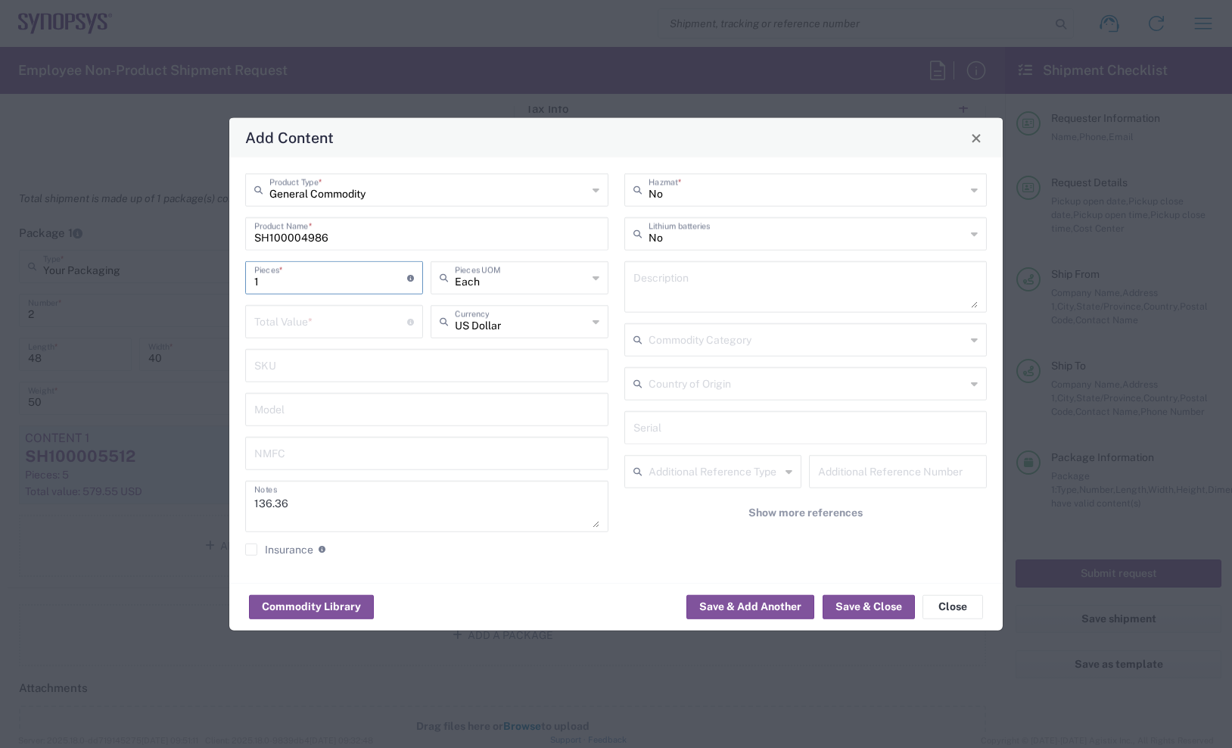
type input "1"
click at [276, 309] on input "number" at bounding box center [330, 320] width 153 height 26
paste input "136.36"
type input "136.36"
click at [1105, 149] on div "Add Content General Commodity Product Type * SH100004986 Product Name * 1 Piece…" at bounding box center [616, 374] width 1232 height 748
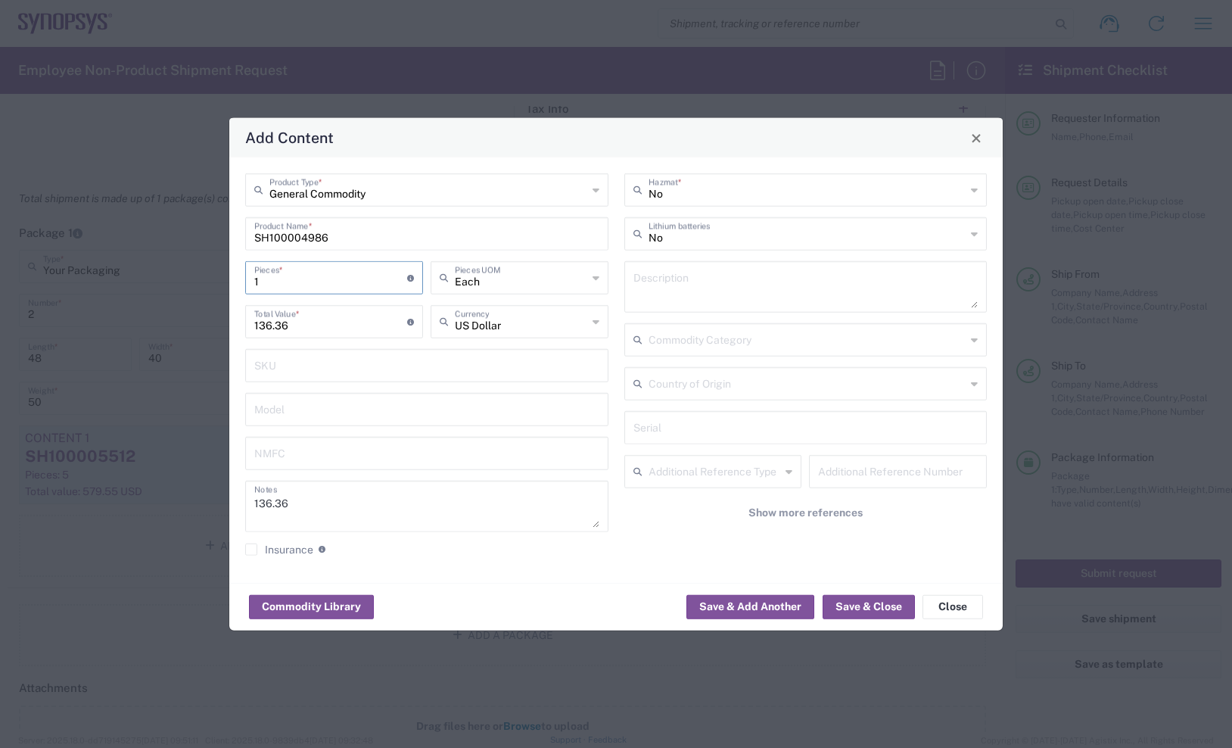
drag, startPoint x: 193, startPoint y: 272, endPoint x: 166, endPoint y: 270, distance: 27.3
click at [166, 270] on div "Add Content General Commodity Product Type * SH100004986 Product Name * 1 Piece…" at bounding box center [616, 374] width 1232 height 748
type input "3"
type input "409.08"
type input "3"
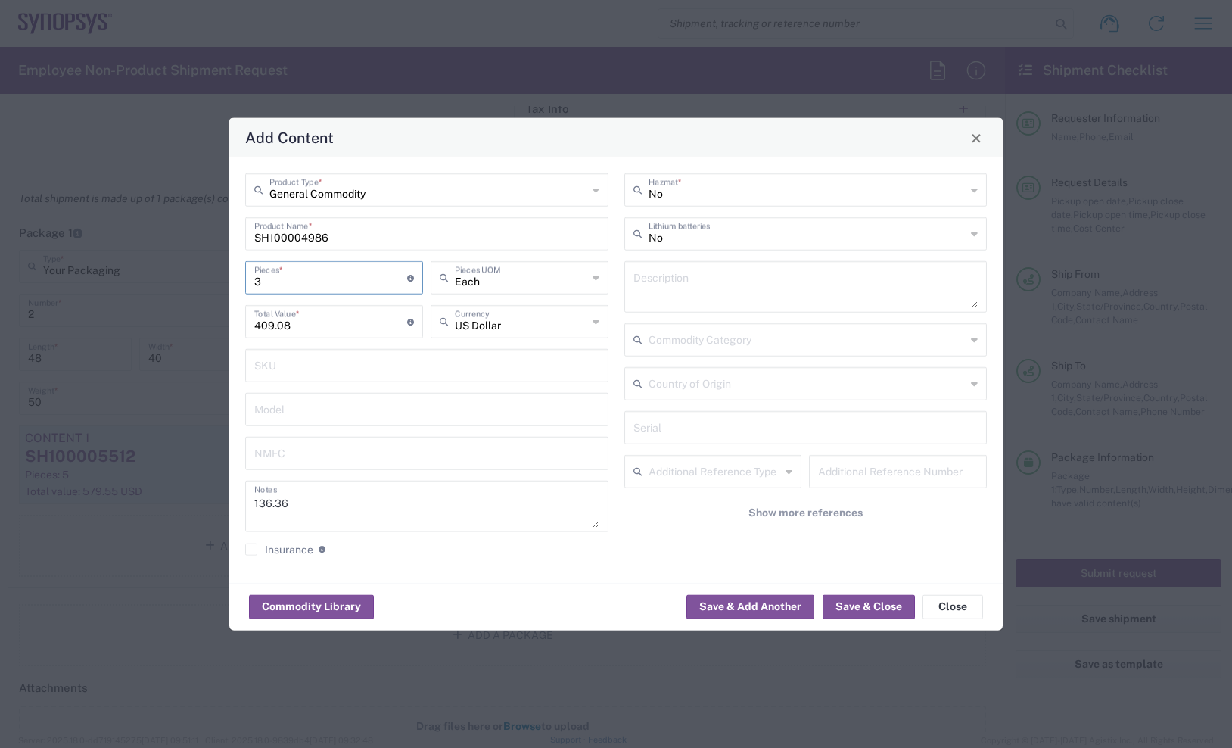
click at [1135, 163] on div "Add Content General Commodity Product Type * SH100004986 Product Name * 3 Piece…" at bounding box center [616, 374] width 1232 height 748
click at [696, 280] on textarea at bounding box center [805, 287] width 345 height 42
paste textarea "ARP6_25x6, Cable Assembly, 90cm, RED, 50ohms, 34AWG"
type textarea "ARP6_25x6, Cable Assembly, 90cm, RED, 50ohms, 34AWG"
click at [864, 600] on button "Save & Close" at bounding box center [869, 606] width 92 height 24
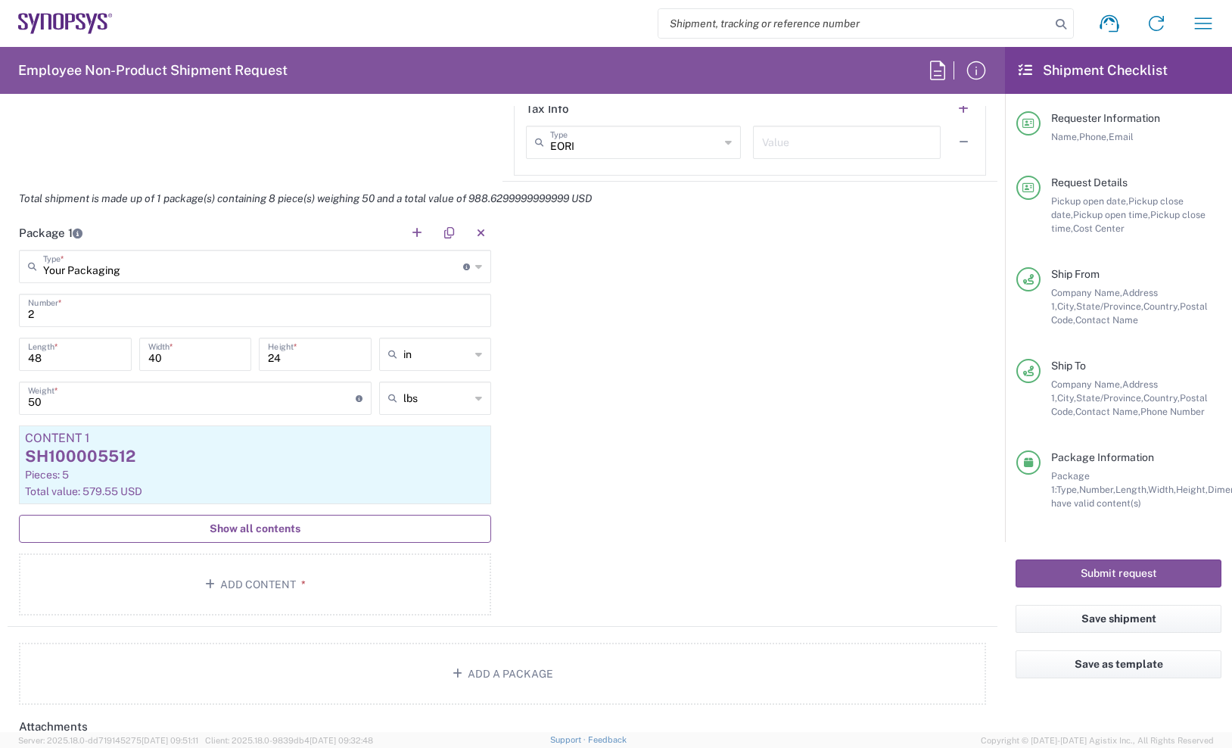
click at [363, 528] on button "Show all contents" at bounding box center [255, 529] width 472 height 28
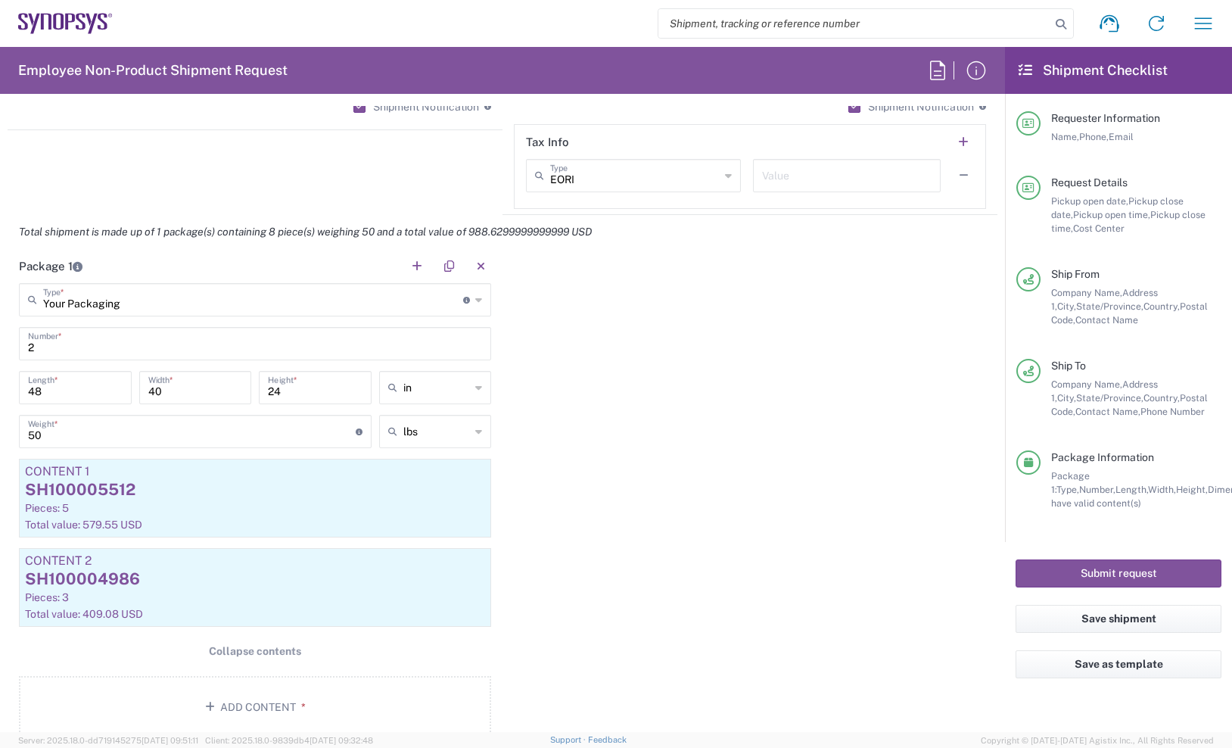
scroll to position [1324, 0]
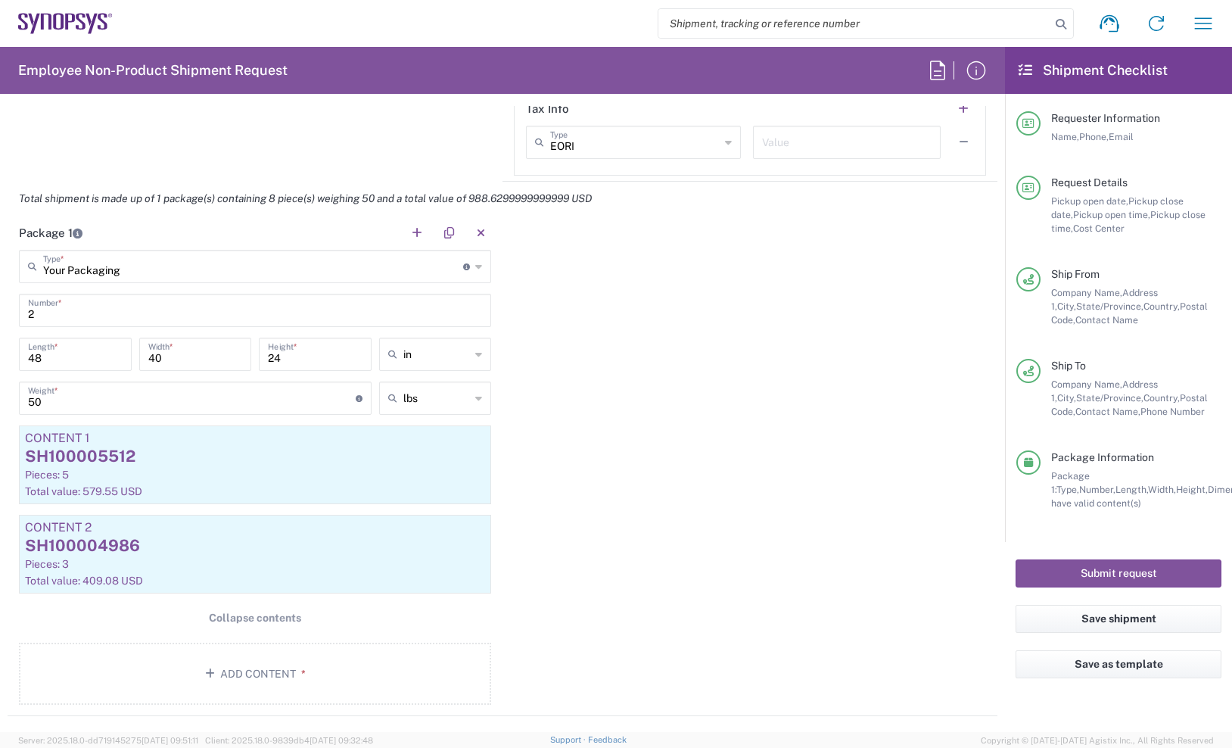
drag, startPoint x: 107, startPoint y: 348, endPoint x: 11, endPoint y: 365, distance: 98.3
click at [11, 365] on main "Your Packaging Type * Material used to package goods Bale(s) Basket(s) Bolt(s) …" at bounding box center [255, 480] width 495 height 460
click at [123, 366] on div "48 Length *" at bounding box center [75, 354] width 113 height 33
click at [110, 361] on input "48" at bounding box center [75, 353] width 95 height 26
click at [163, 360] on input "40" at bounding box center [195, 353] width 95 height 26
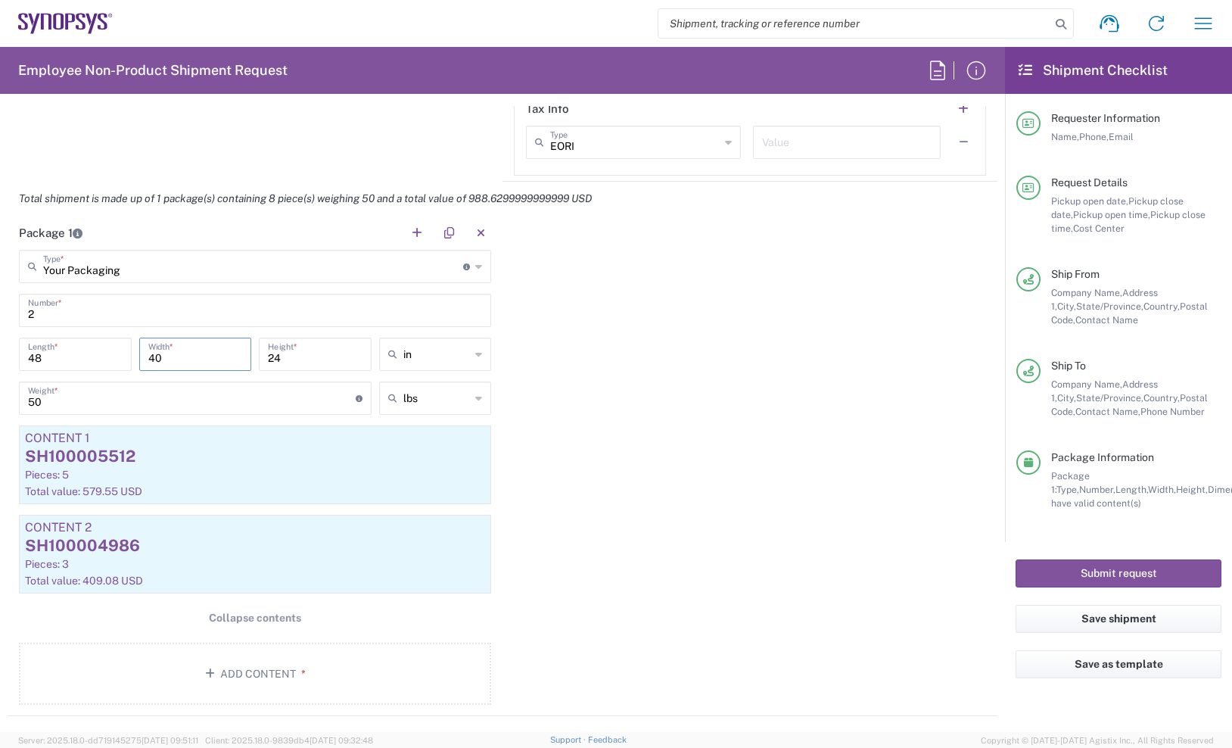
click at [293, 341] on input "24" at bounding box center [315, 353] width 95 height 26
click at [208, 361] on input "40" at bounding box center [195, 353] width 95 height 26
click at [102, 355] on input "48" at bounding box center [75, 353] width 95 height 26
drag, startPoint x: 73, startPoint y: 355, endPoint x: 17, endPoint y: 360, distance: 56.3
click at [17, 360] on div "48 Length *" at bounding box center [75, 360] width 120 height 44
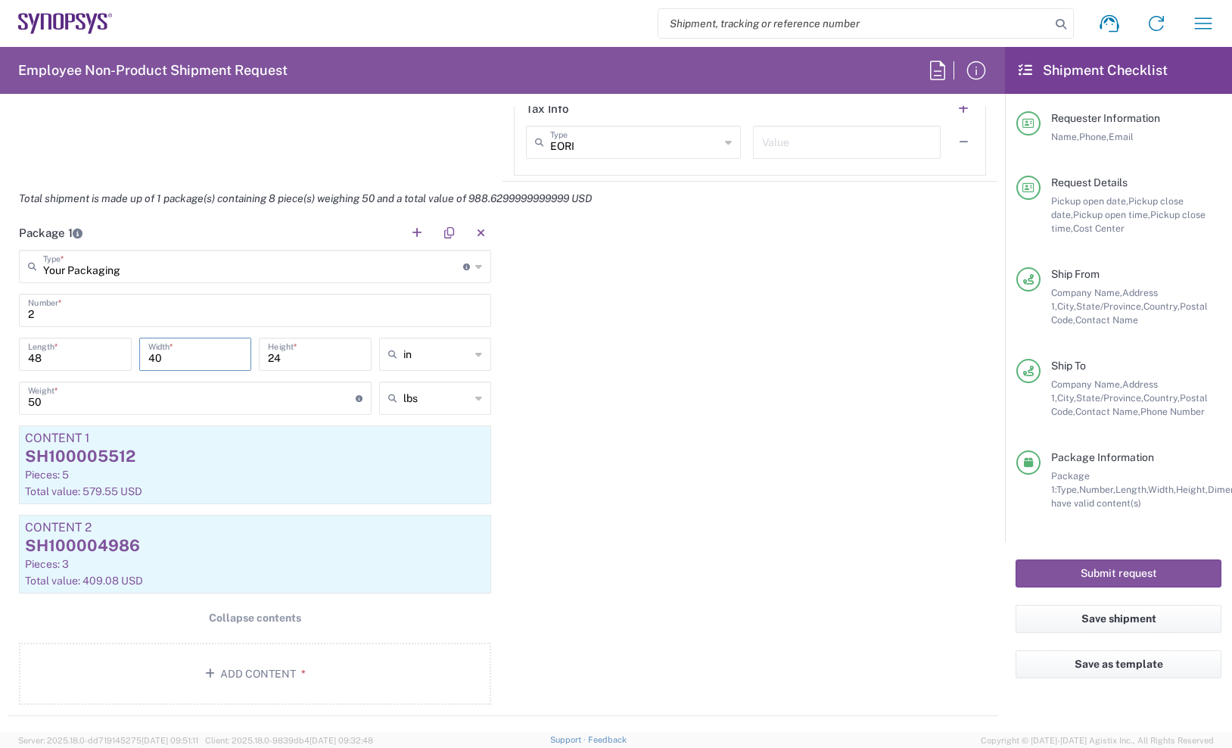
click at [173, 364] on input "40" at bounding box center [195, 353] width 95 height 26
click at [86, 346] on input "48" at bounding box center [75, 353] width 95 height 26
drag, startPoint x: 195, startPoint y: 352, endPoint x: 132, endPoint y: 361, distance: 62.7
click at [132, 361] on div "48 Length * 40 Width * 24 Height * in in cm ft" at bounding box center [255, 360] width 480 height 44
drag, startPoint x: 52, startPoint y: 355, endPoint x: 204, endPoint y: 335, distance: 152.6
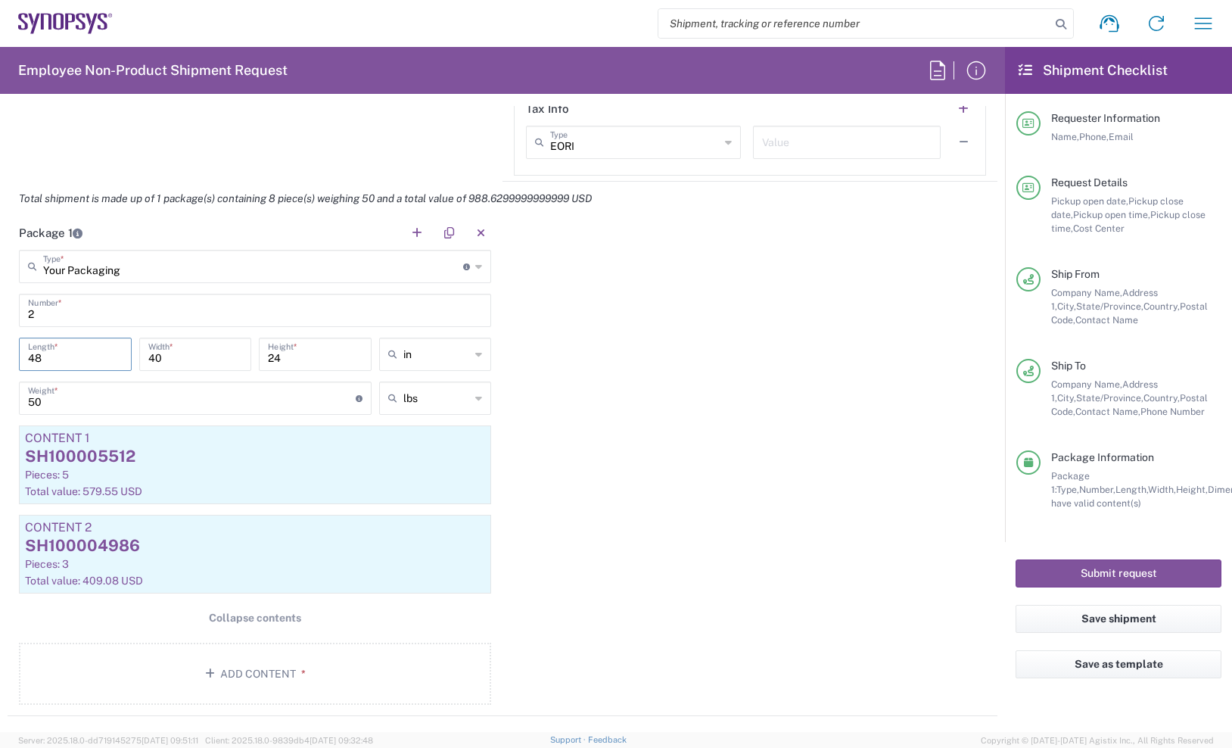
click at [204, 335] on main "Your Packaging Type * Material used to package goods Bale(s) Basket(s) Bolt(s) …" at bounding box center [255, 480] width 495 height 460
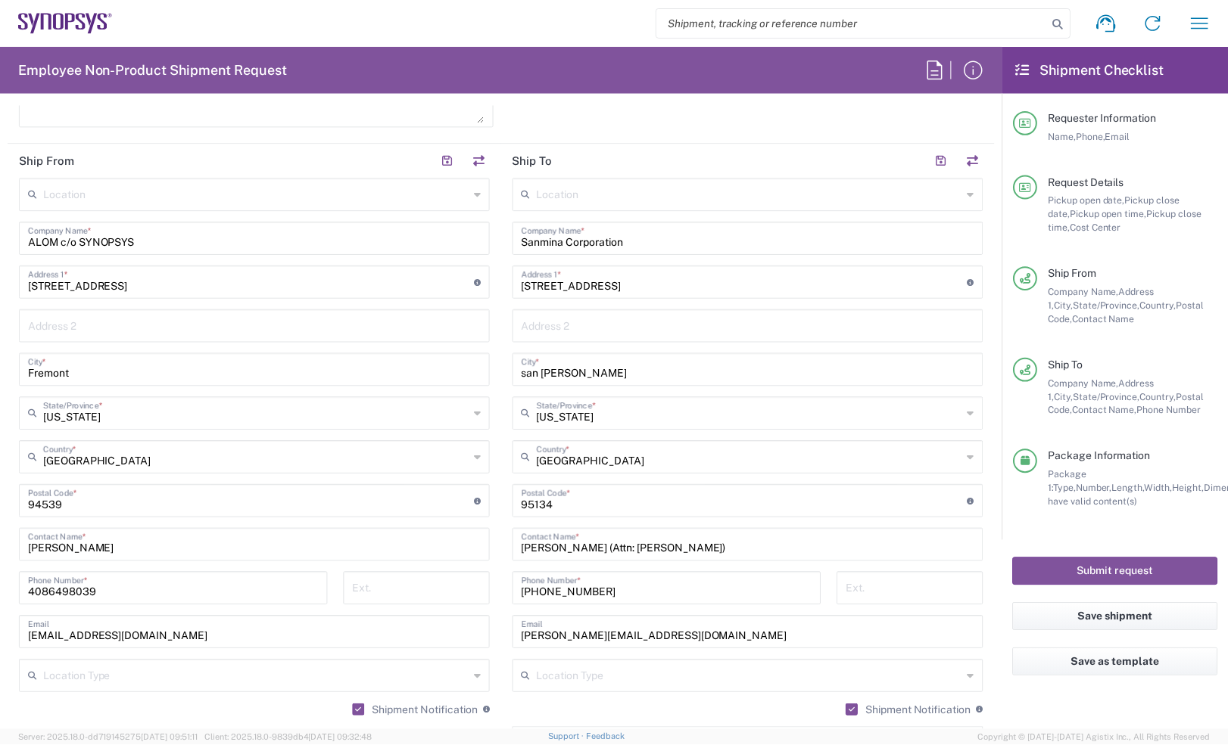
scroll to position [546, 0]
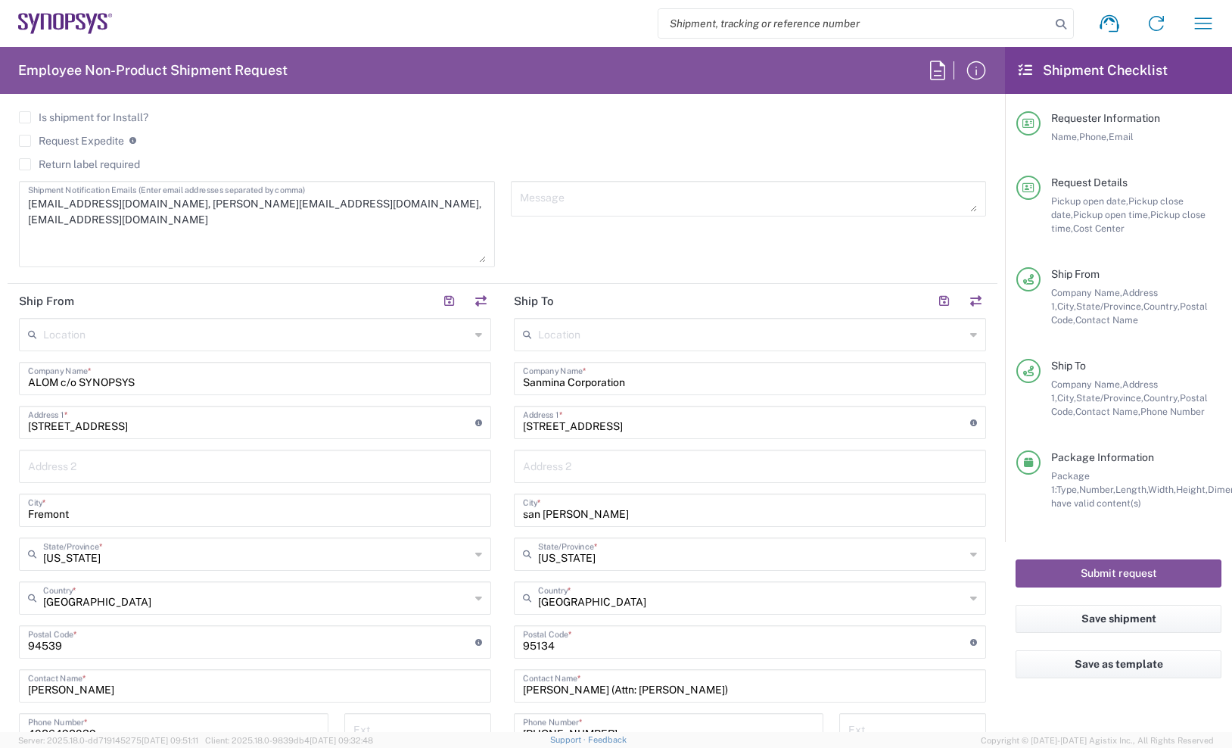
click at [403, 203] on textarea "[EMAIL_ADDRESS][DOMAIN_NAME], [PERSON_NAME][EMAIL_ADDRESS][DOMAIN_NAME], [EMAIL…" at bounding box center [257, 223] width 458 height 77
click at [425, 201] on textarea "[EMAIL_ADDRESS][DOMAIN_NAME], [PERSON_NAME][EMAIL_ADDRESS][DOMAIN_NAME], [EMAIL…" at bounding box center [257, 223] width 458 height 77
click at [1116, 568] on button "Submit request" at bounding box center [1119, 573] width 206 height 28
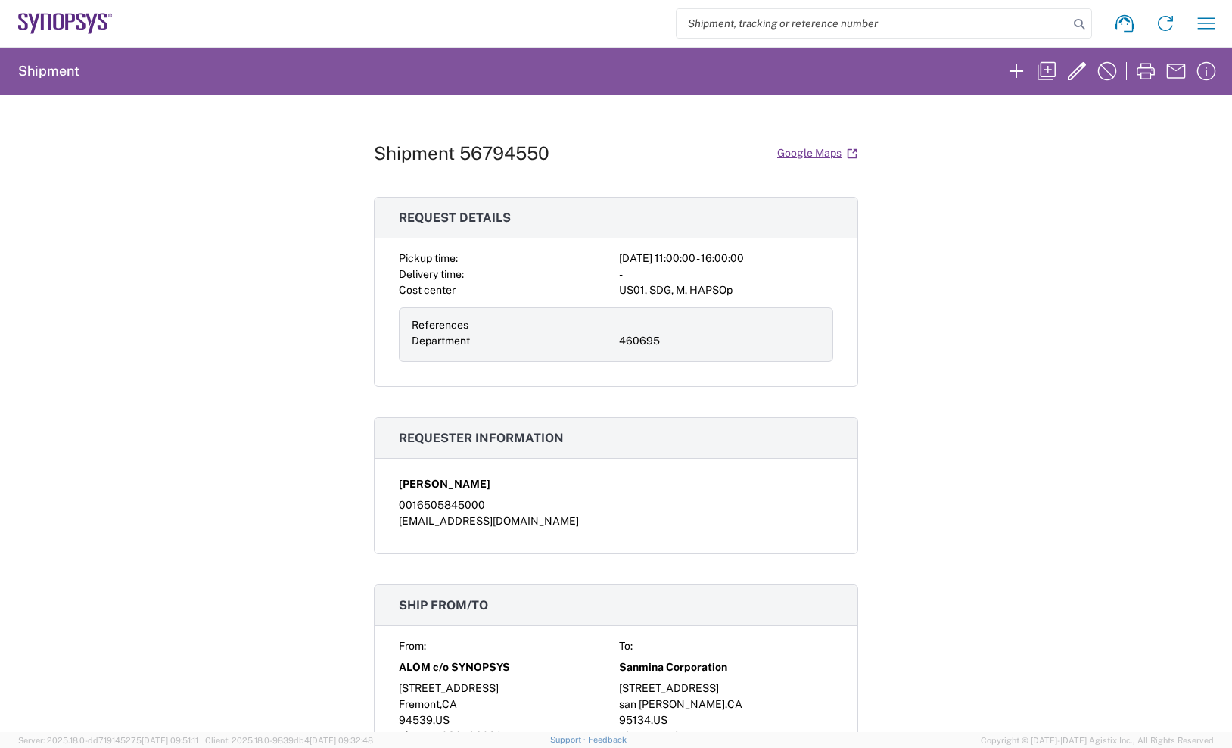
click at [497, 158] on h1 "Shipment 56794550" at bounding box center [462, 153] width 176 height 22
copy h1 "56794550"
click at [1135, 176] on div "Shipment 56794550 Google Maps Request details Pickup time: [DATE] 11:00:00 - 16…" at bounding box center [616, 413] width 1232 height 637
